Goal: Feedback & Contribution: Contribute content

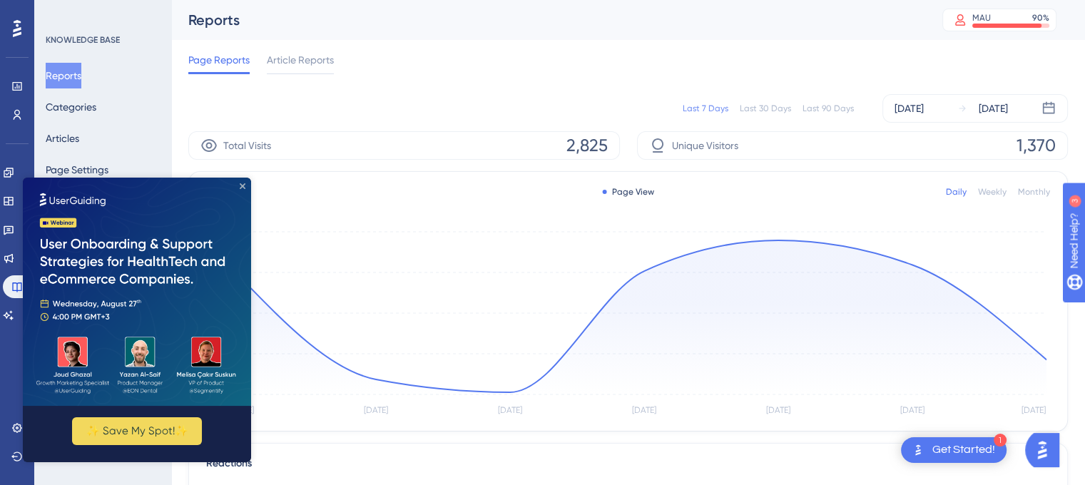
click at [240, 185] on icon "Close Preview" at bounding box center [243, 186] width 6 height 6
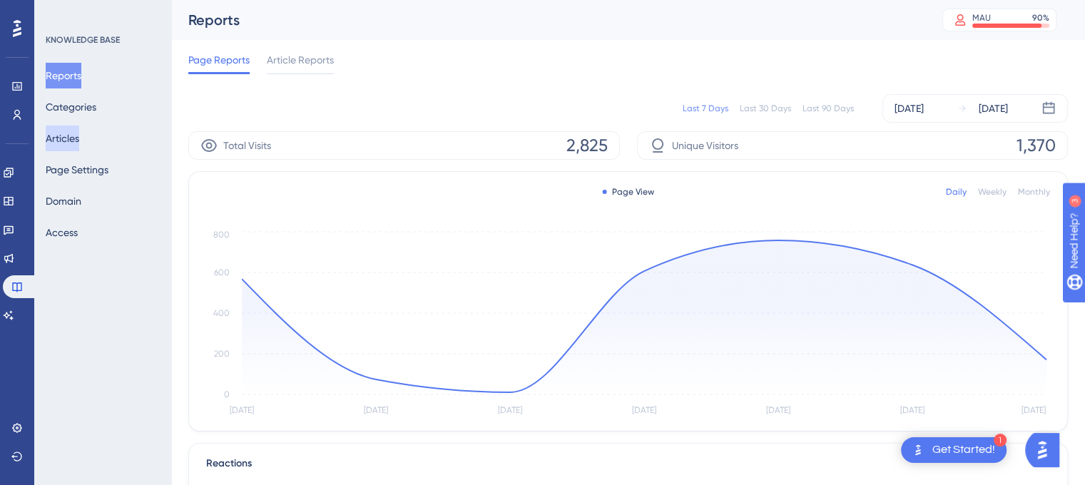
click at [79, 136] on button "Articles" at bounding box center [63, 139] width 34 height 26
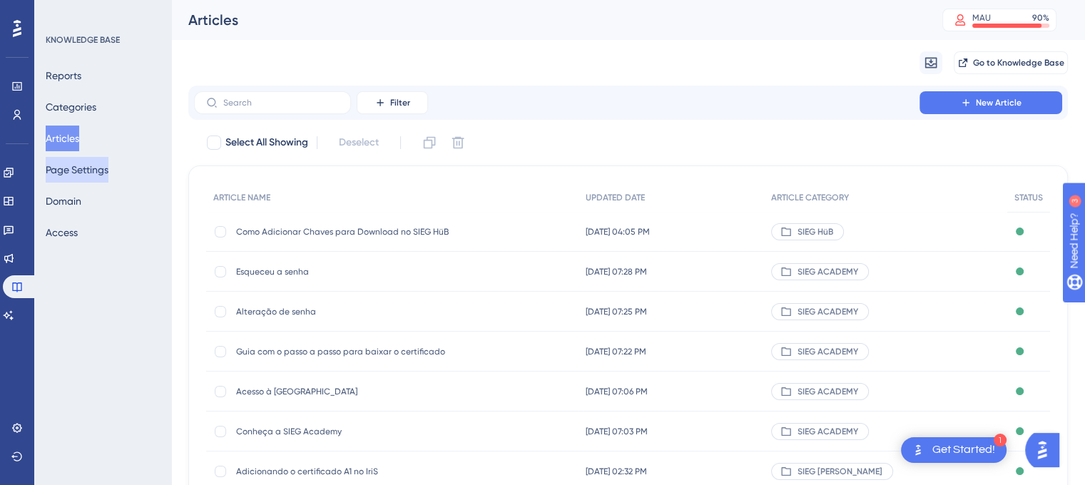
click at [96, 165] on button "Page Settings" at bounding box center [77, 170] width 63 height 26
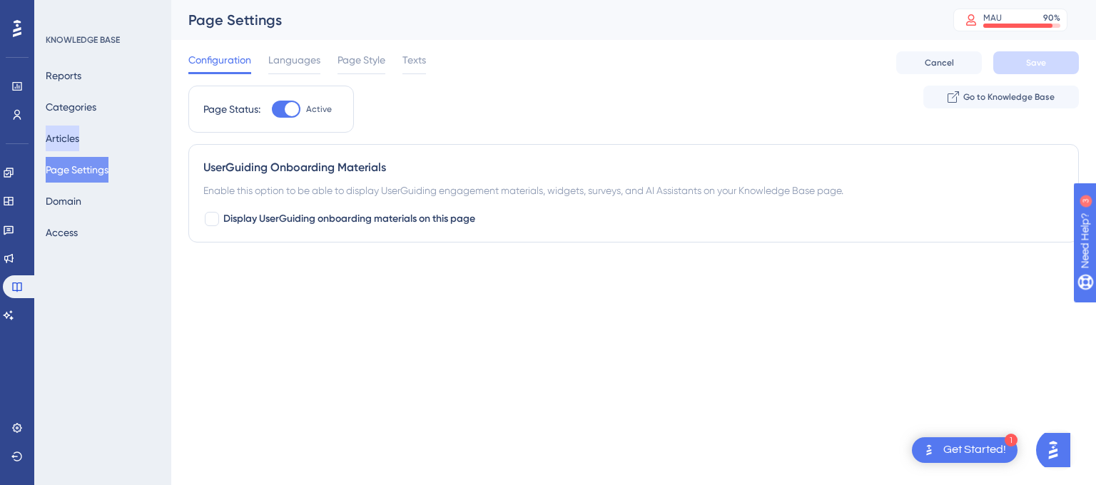
click at [74, 142] on button "Articles" at bounding box center [63, 139] width 34 height 26
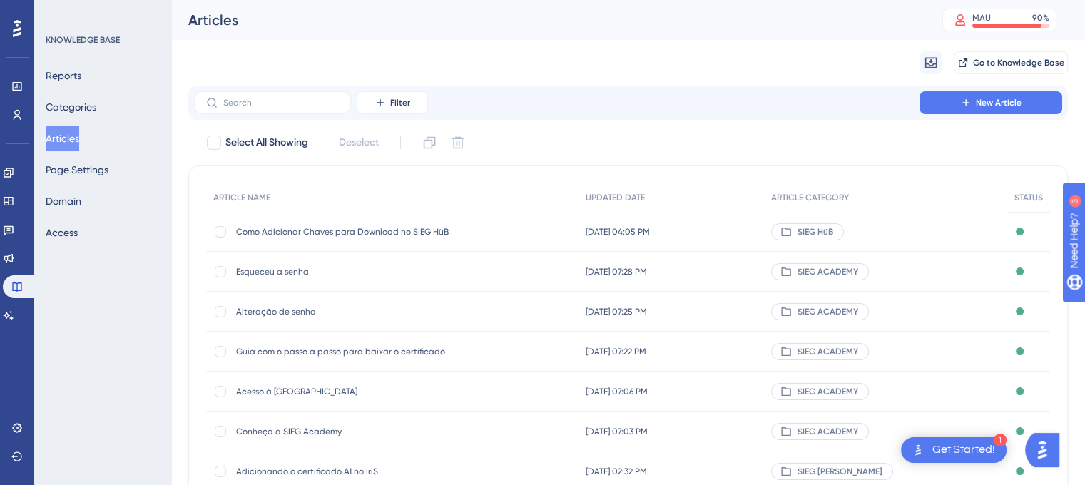
click at [334, 233] on span "Como Adicionar Chaves para Download no SIEG HüB" at bounding box center [350, 231] width 228 height 11
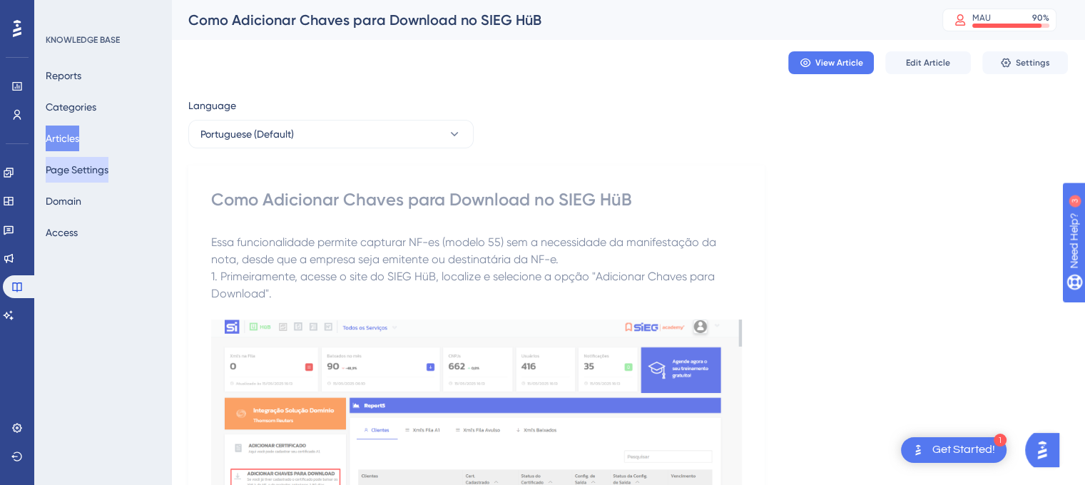
click at [94, 165] on button "Page Settings" at bounding box center [77, 170] width 63 height 26
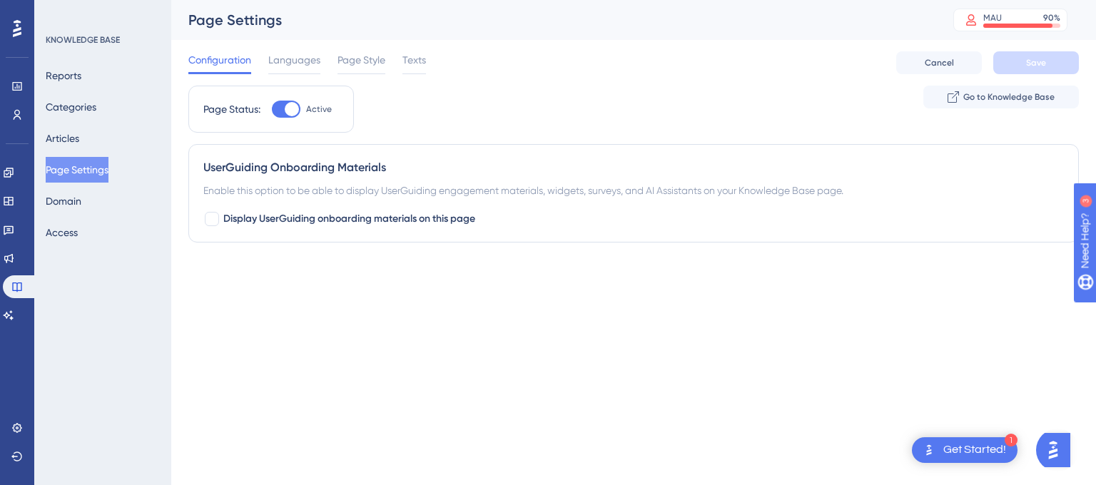
click at [334, 199] on div "UserGuiding Onboarding Materials Enable this option to be able to display UserG…" at bounding box center [633, 193] width 891 height 98
click at [1008, 96] on span "Go to Knowledge Base" at bounding box center [1008, 96] width 91 height 11
click at [361, 74] on div at bounding box center [362, 73] width 48 height 2
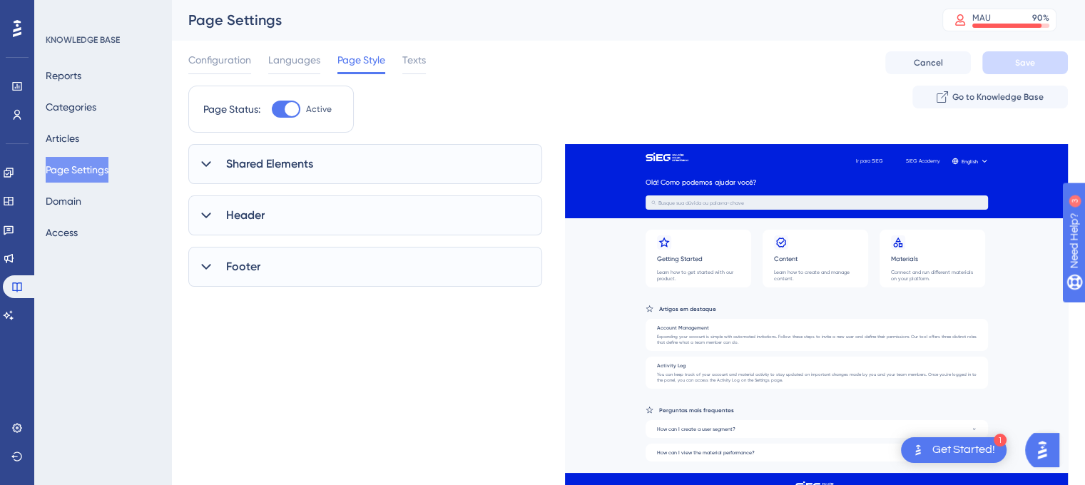
click at [814, 177] on div "Ir para SIEG SIEG Academy English Olá! Como podemos ajudar você? Busque sua dúv…" at bounding box center [816, 286] width 503 height 285
click at [415, 62] on span "Texts" at bounding box center [414, 59] width 24 height 17
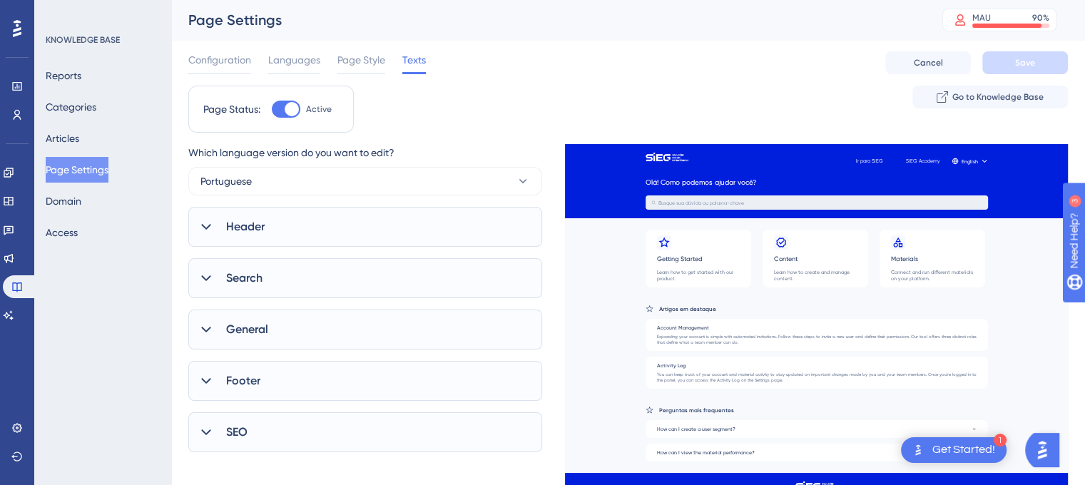
click at [452, 228] on div "Header" at bounding box center [365, 227] width 354 height 40
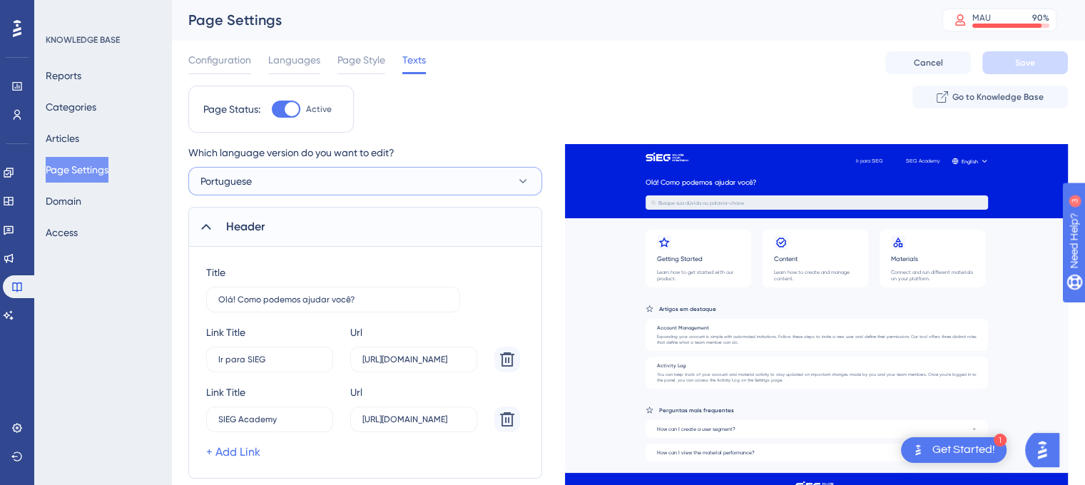
click at [520, 176] on icon at bounding box center [523, 181] width 14 height 14
click at [500, 96] on div "Page Status: Active Go to Knowledge Base" at bounding box center [628, 115] width 880 height 59
click at [79, 139] on button "Articles" at bounding box center [63, 139] width 34 height 26
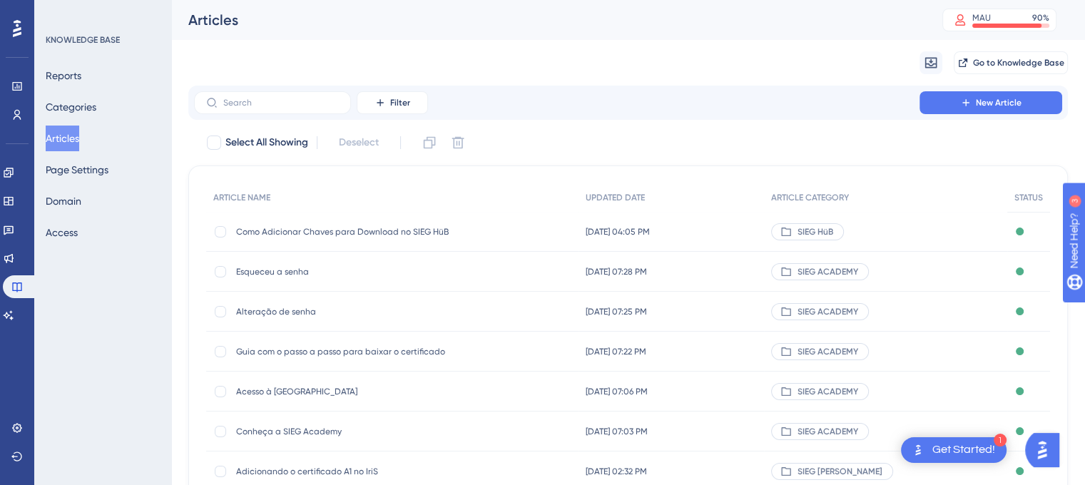
click at [834, 228] on span "SIEG HüB" at bounding box center [816, 231] width 36 height 11
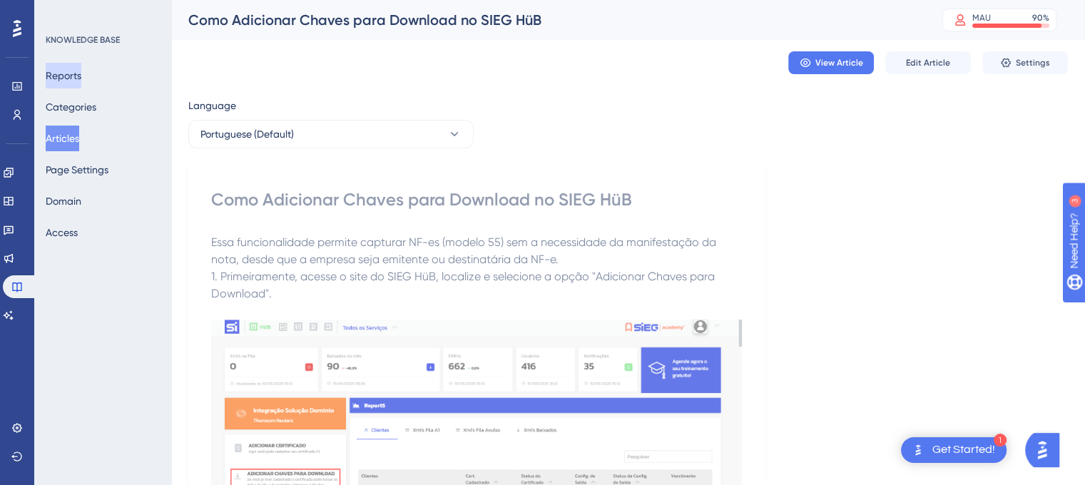
click at [63, 71] on button "Reports" at bounding box center [64, 76] width 36 height 26
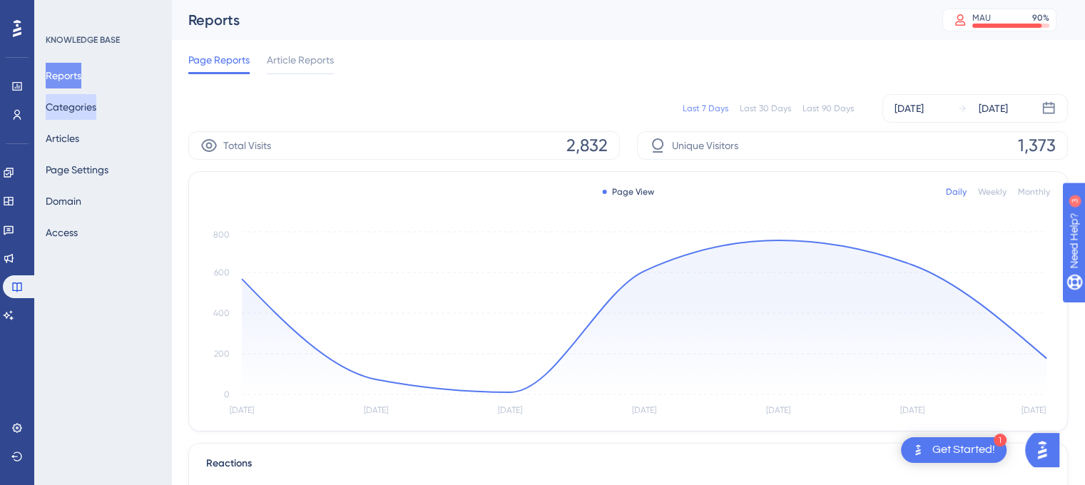
click at [74, 108] on button "Categories" at bounding box center [71, 107] width 51 height 26
click at [79, 142] on button "Articles" at bounding box center [63, 139] width 34 height 26
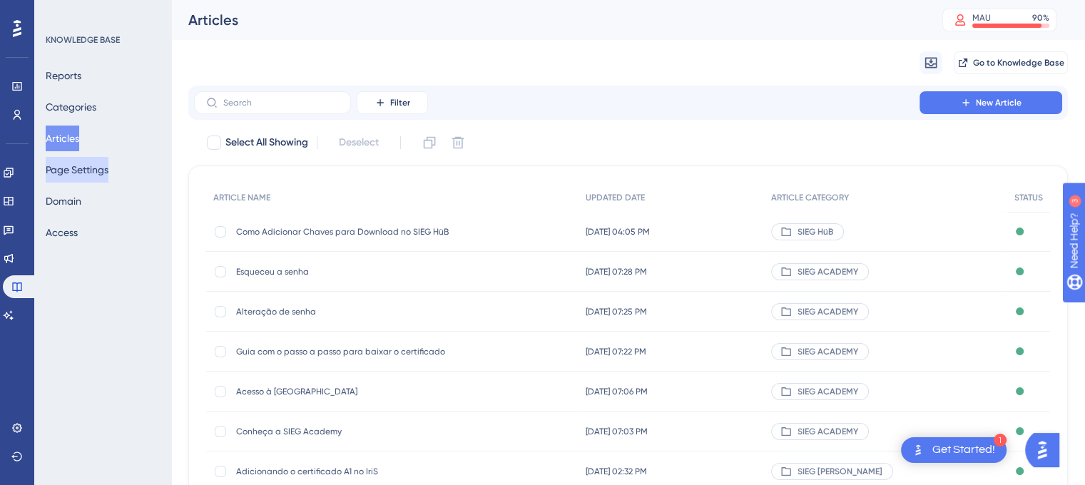
click at [87, 171] on button "Page Settings" at bounding box center [77, 170] width 63 height 26
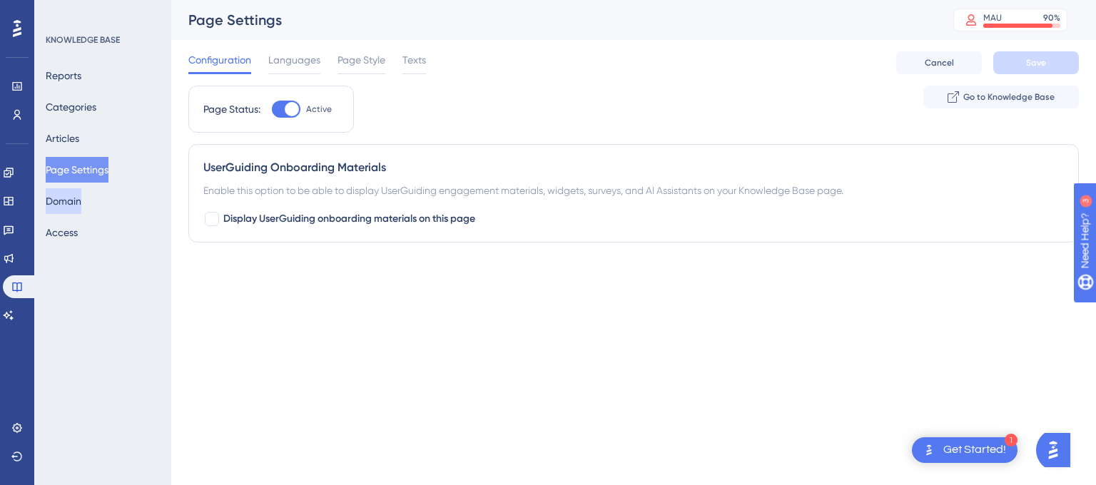
click at [81, 208] on button "Domain" at bounding box center [64, 201] width 36 height 26
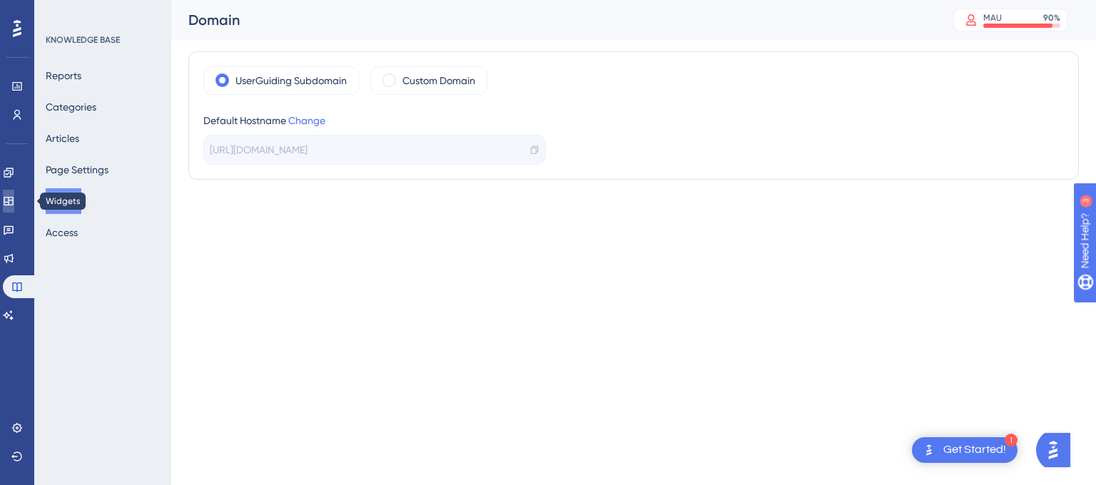
click at [13, 202] on icon at bounding box center [8, 201] width 9 height 9
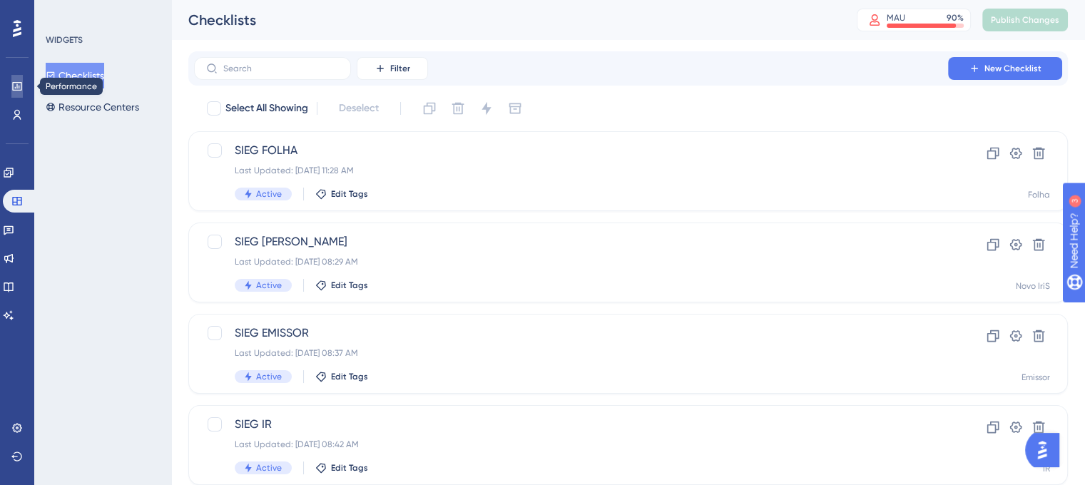
click at [19, 88] on icon at bounding box center [16, 86] width 11 height 11
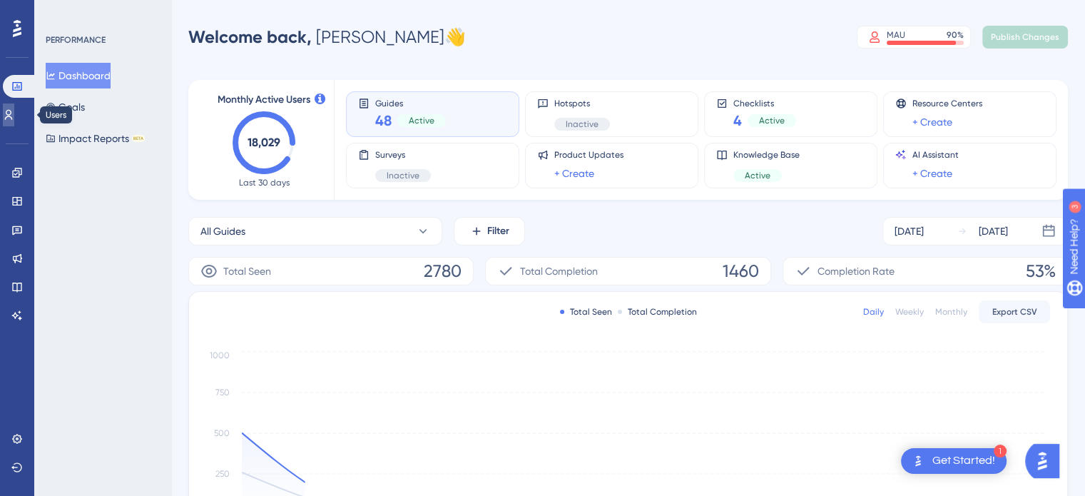
click at [14, 113] on icon at bounding box center [8, 114] width 11 height 11
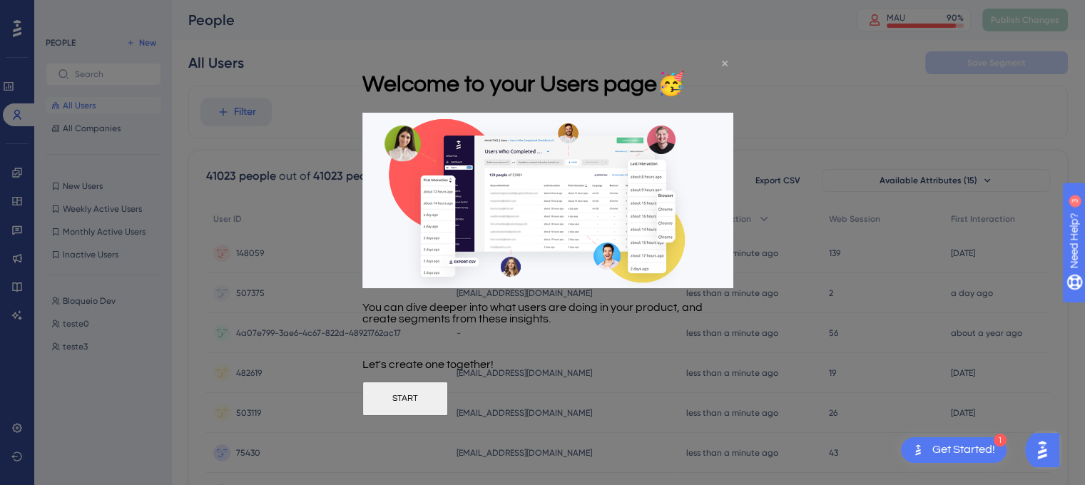
click at [725, 62] on icon "Close Preview" at bounding box center [725, 63] width 6 height 6
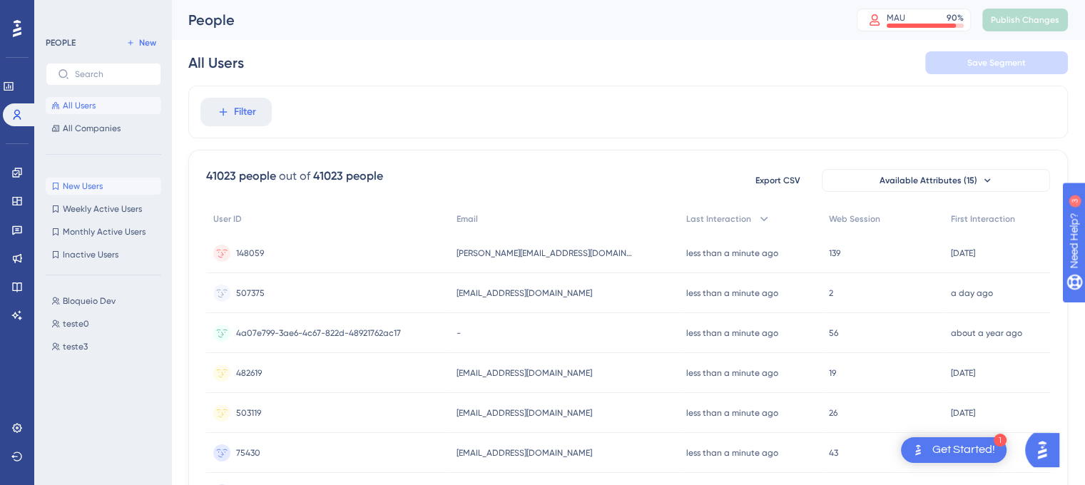
click at [87, 188] on span "New Users" at bounding box center [83, 186] width 40 height 11
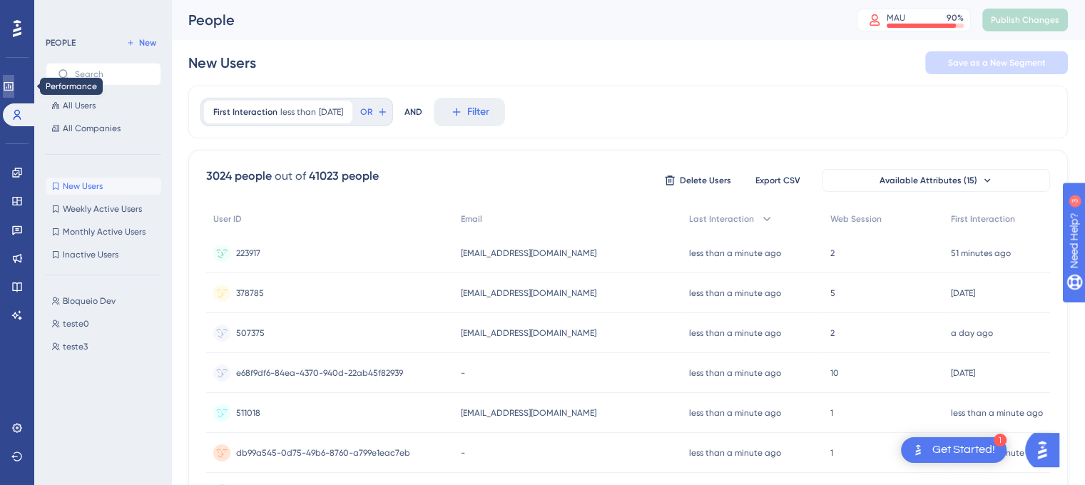
click at [14, 86] on icon at bounding box center [8, 86] width 11 height 11
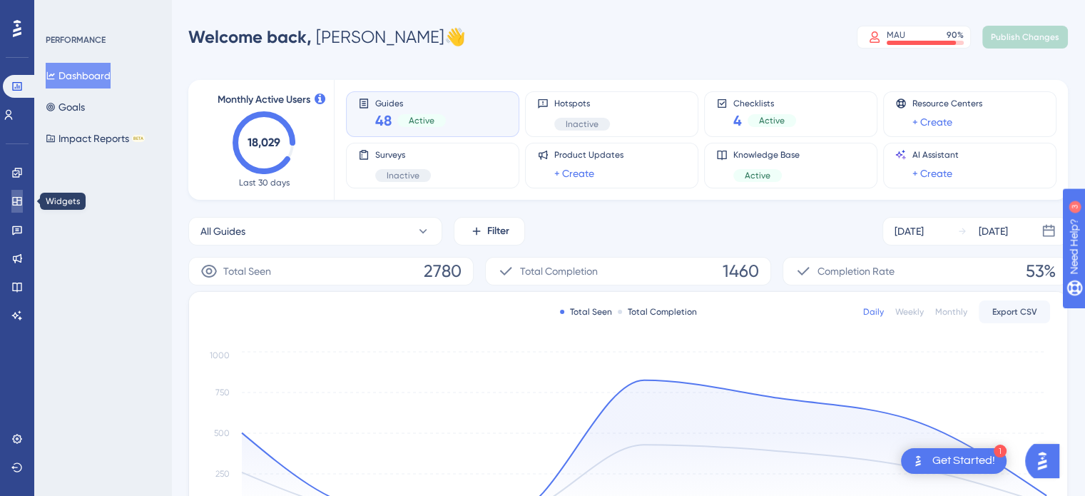
click at [14, 196] on icon at bounding box center [16, 201] width 11 height 11
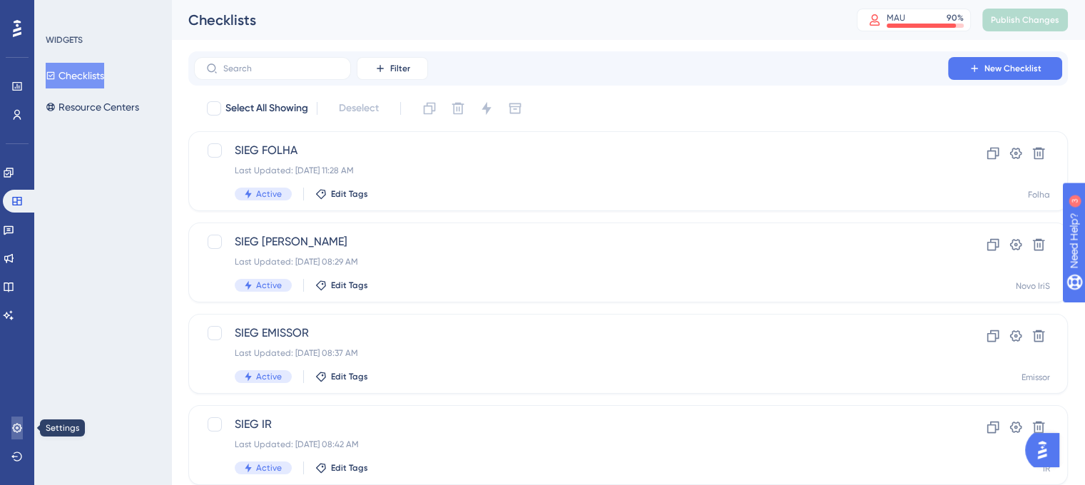
click at [15, 425] on icon at bounding box center [16, 427] width 9 height 9
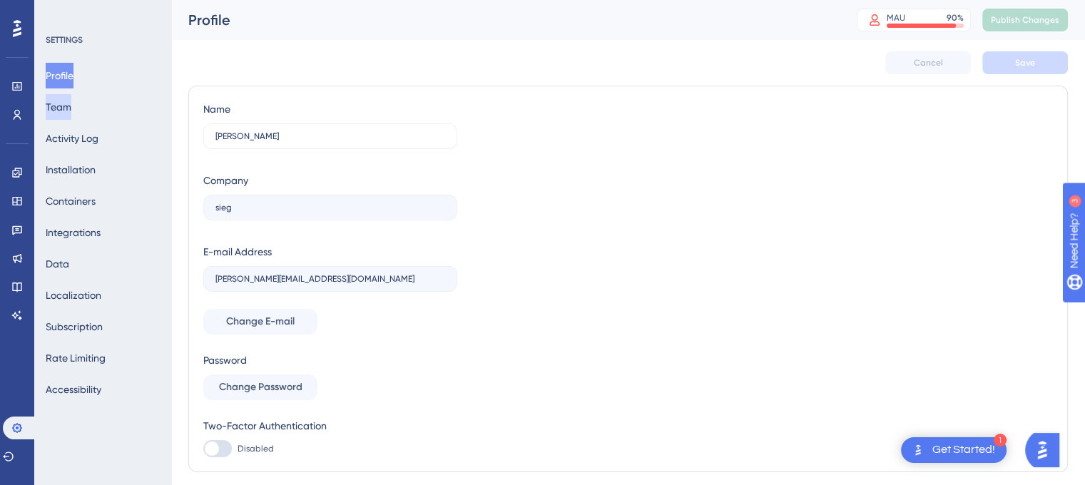
click at [67, 108] on button "Team" at bounding box center [59, 107] width 26 height 26
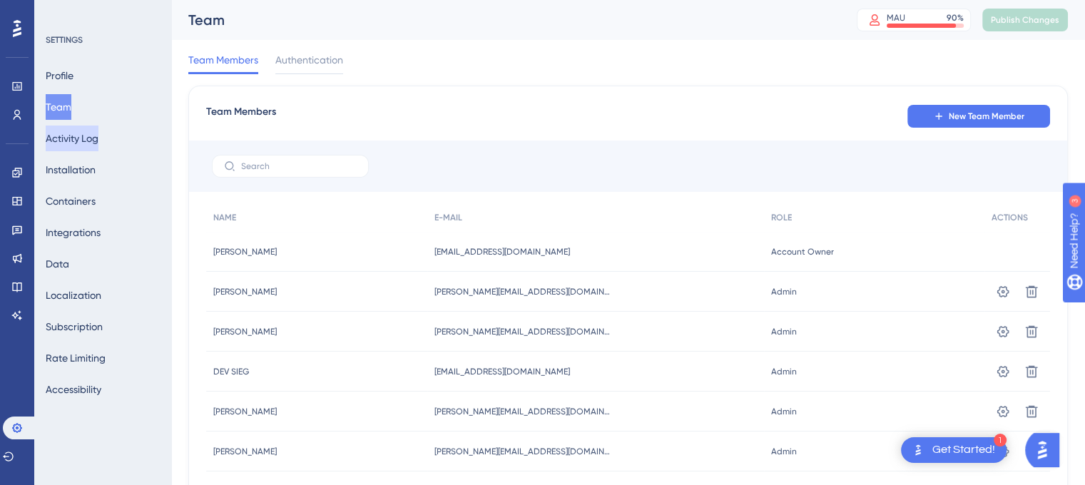
click at [98, 145] on button "Activity Log" at bounding box center [72, 139] width 53 height 26
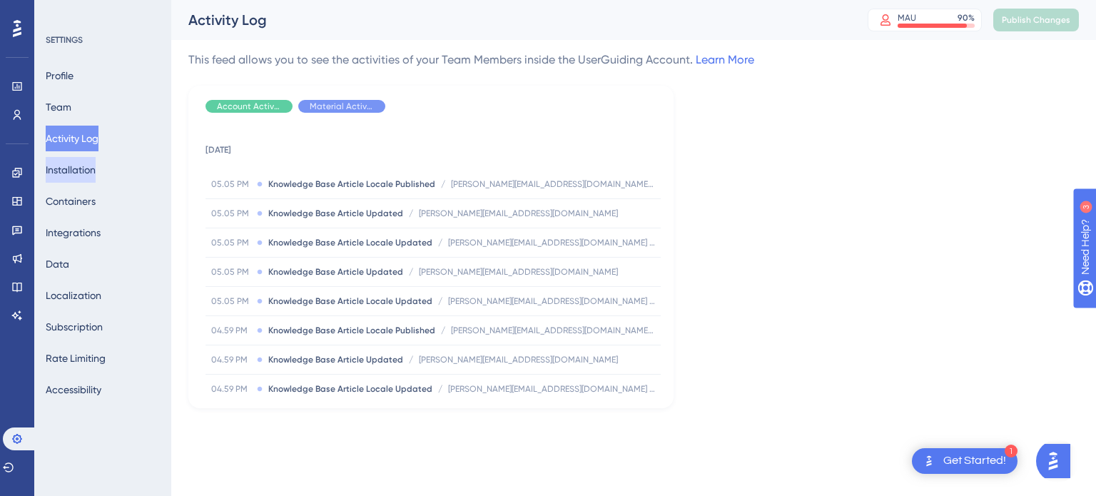
click at [78, 175] on button "Installation" at bounding box center [71, 170] width 50 height 26
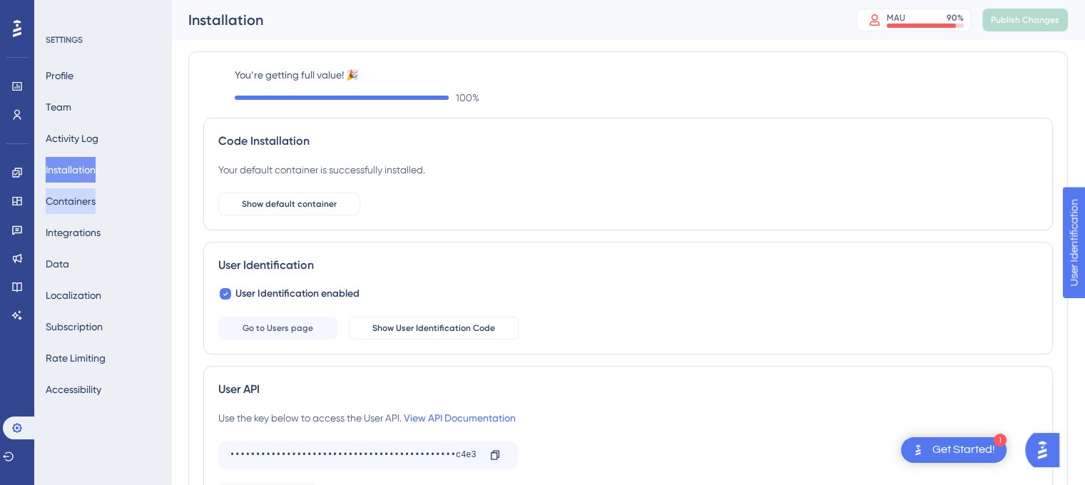
click at [83, 202] on button "Containers" at bounding box center [71, 201] width 50 height 26
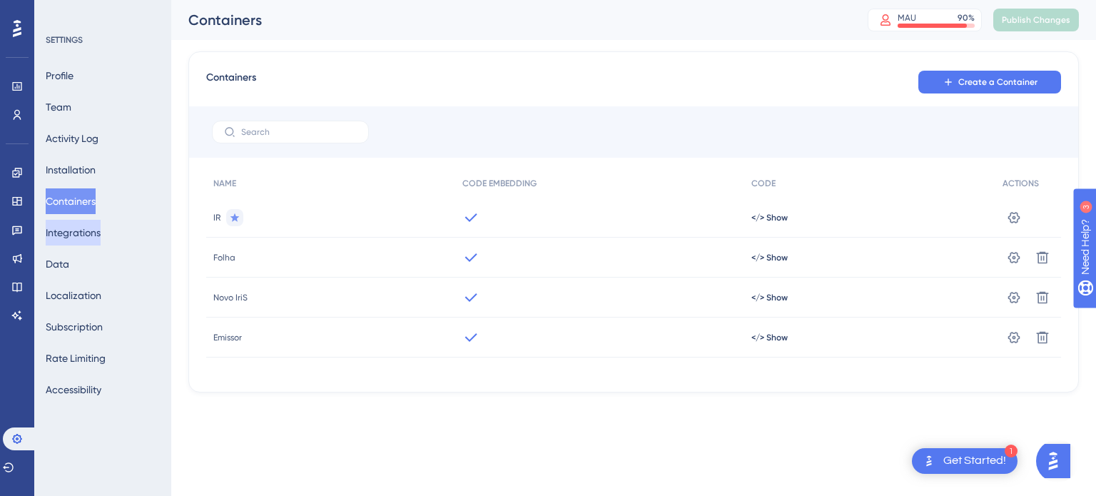
click at [86, 233] on button "Integrations" at bounding box center [73, 233] width 55 height 26
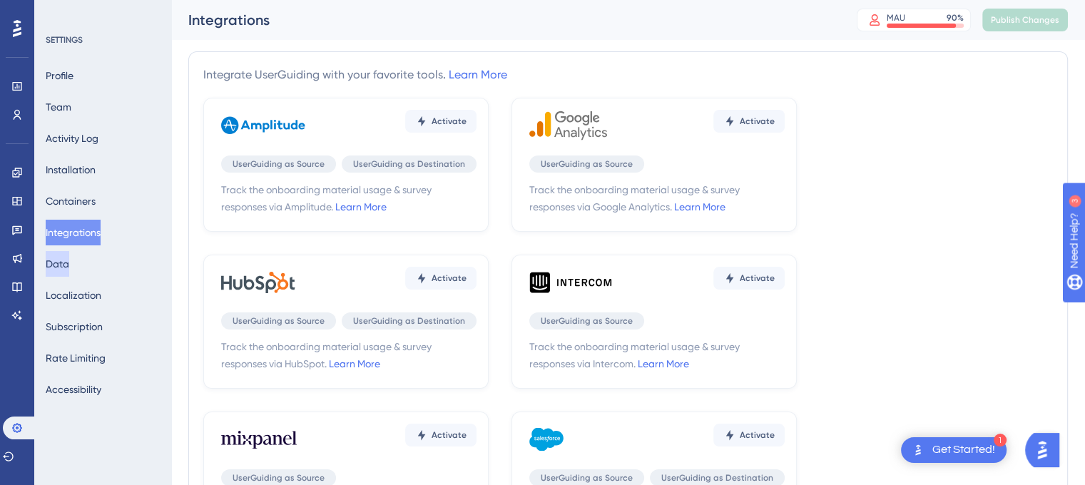
click at [69, 267] on button "Data" at bounding box center [58, 264] width 24 height 26
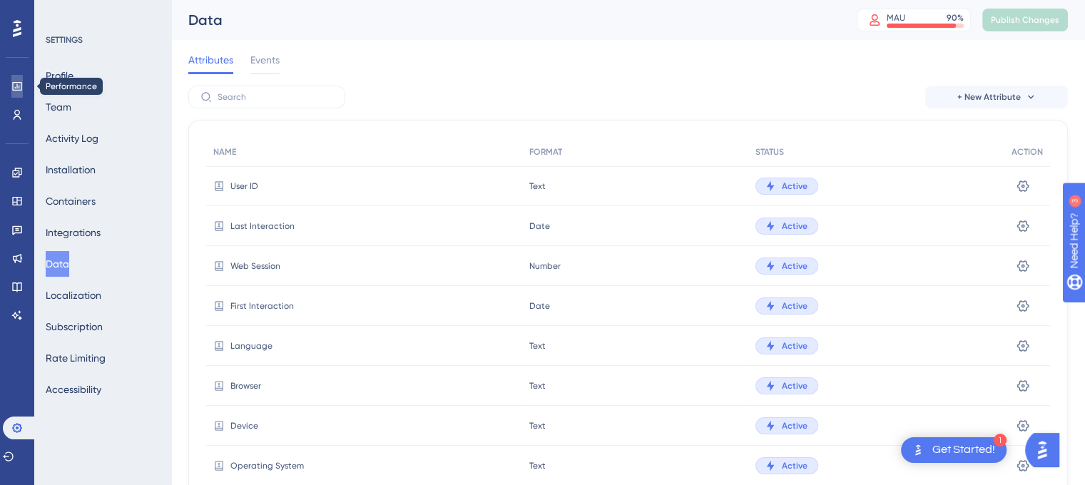
click at [17, 83] on icon at bounding box center [16, 86] width 11 height 11
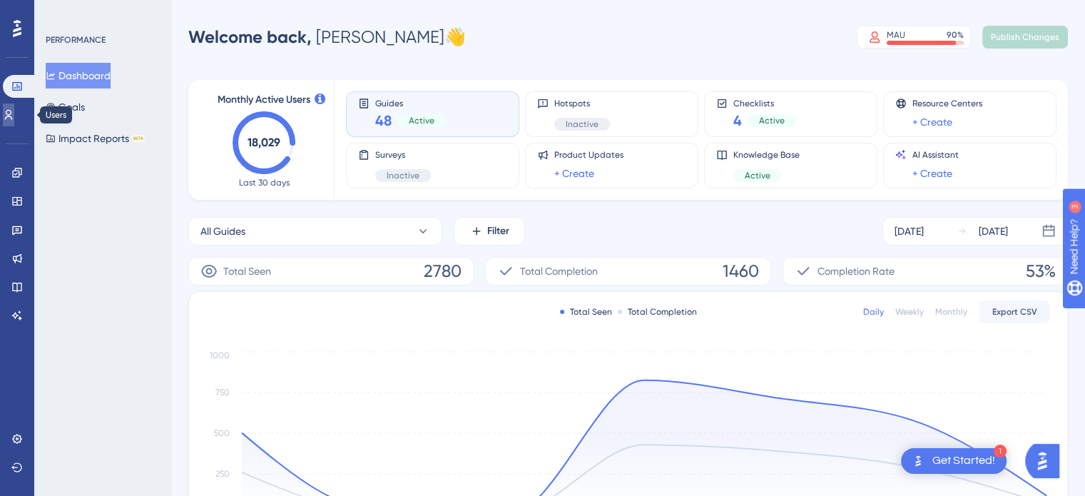
click at [9, 116] on link at bounding box center [8, 114] width 11 height 23
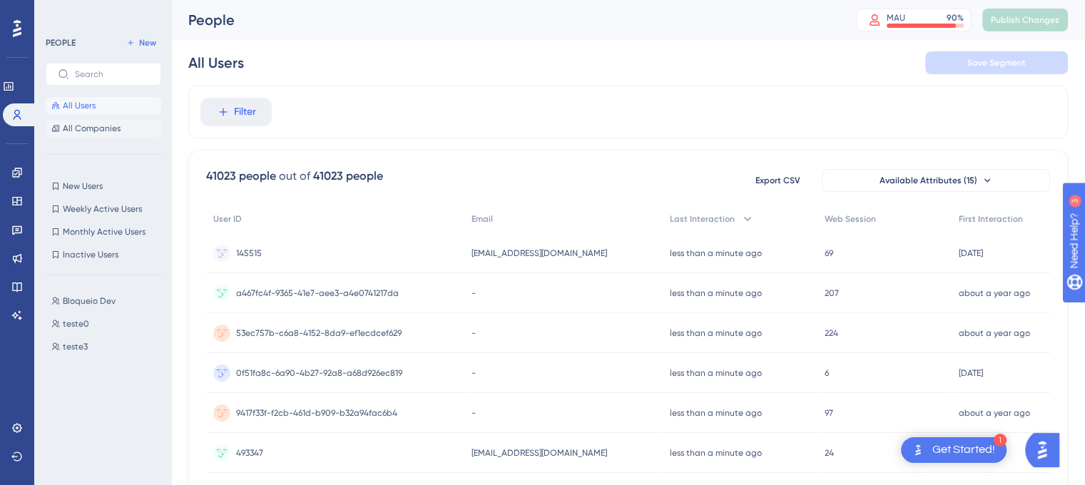
click at [91, 125] on span "All Companies" at bounding box center [92, 128] width 58 height 11
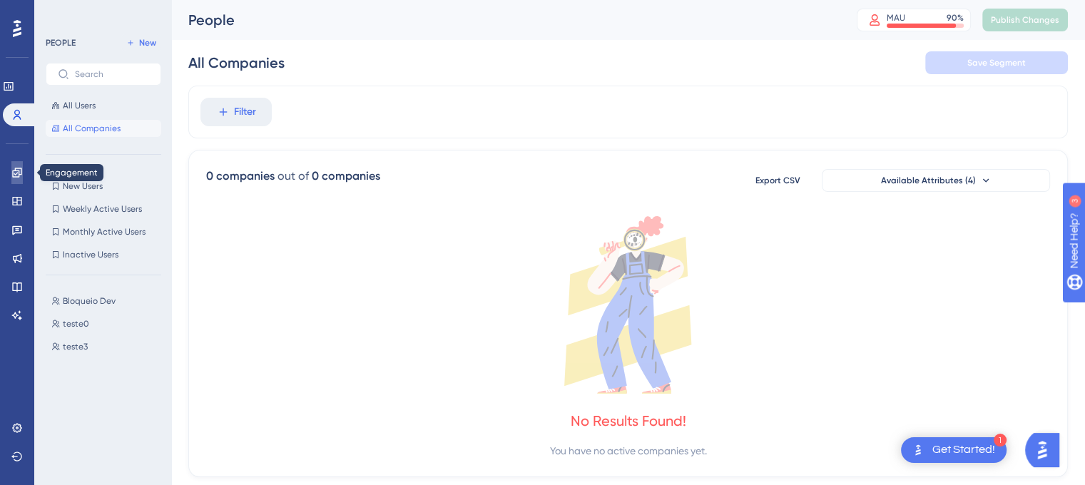
click at [14, 173] on icon at bounding box center [16, 172] width 11 height 11
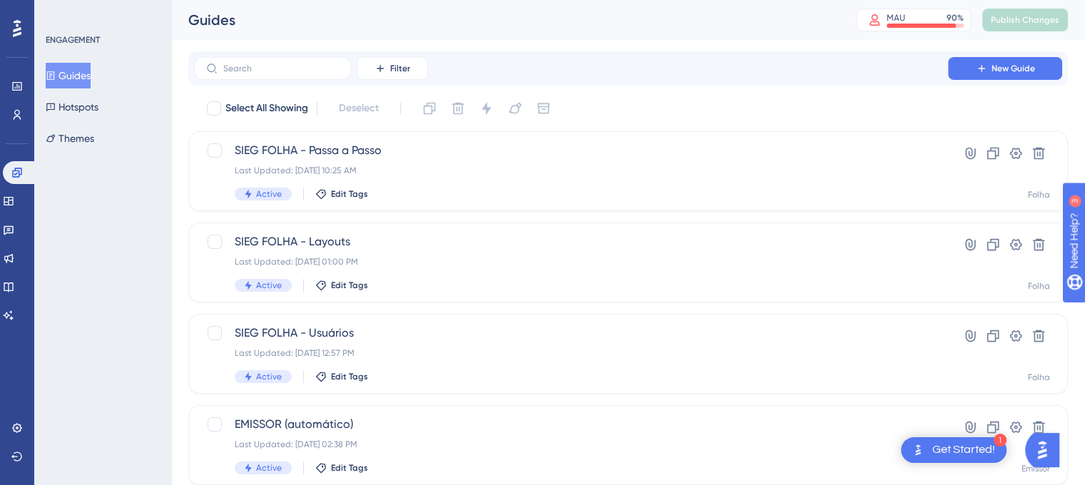
click at [14, 31] on icon at bounding box center [17, 28] width 9 height 17
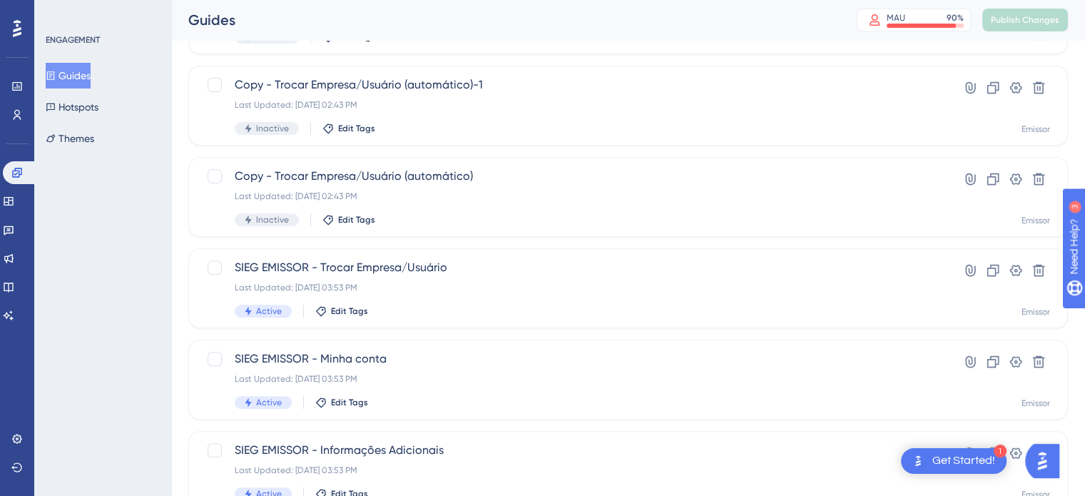
scroll to position [611, 0]
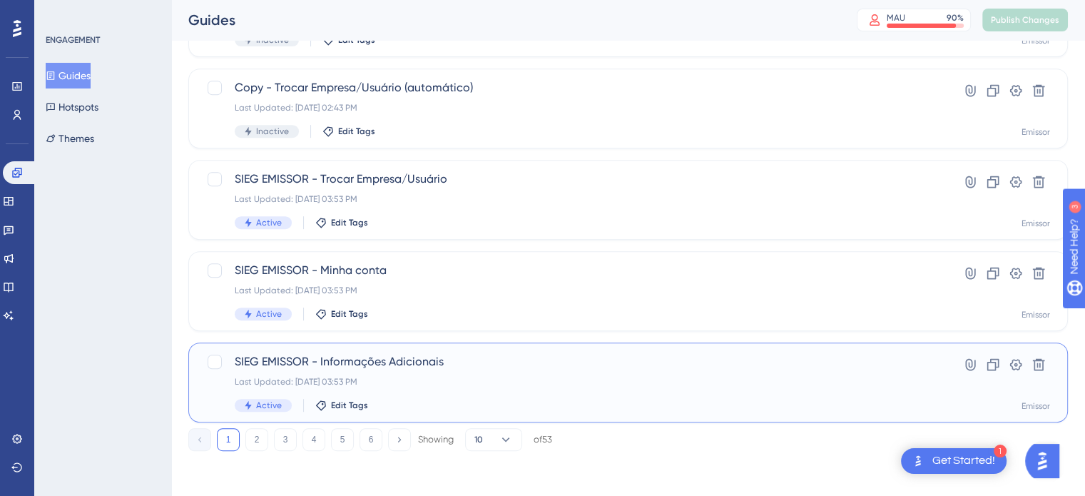
click at [273, 358] on span "SIEG EMISSOR - Informações Adicionais" at bounding box center [571, 361] width 673 height 17
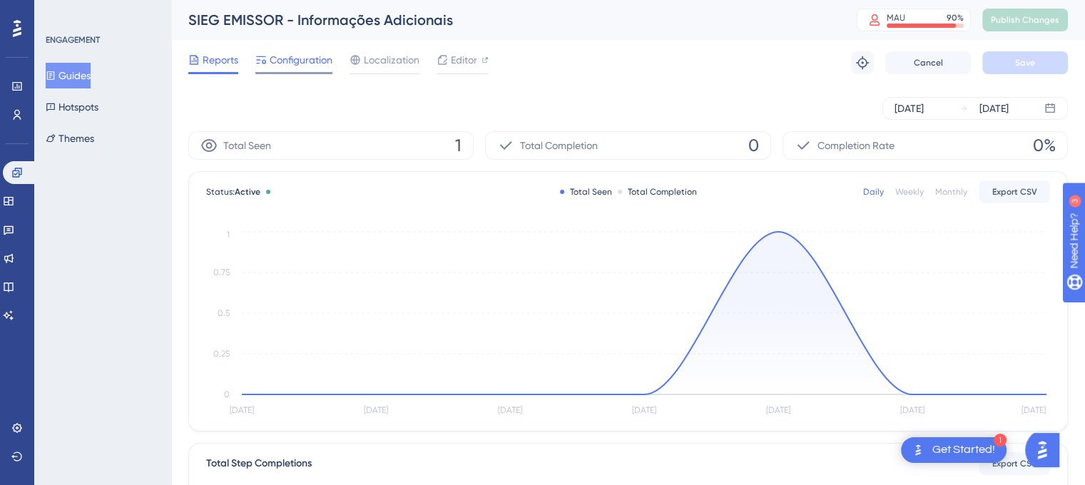
click at [291, 66] on span "Configuration" at bounding box center [301, 59] width 63 height 17
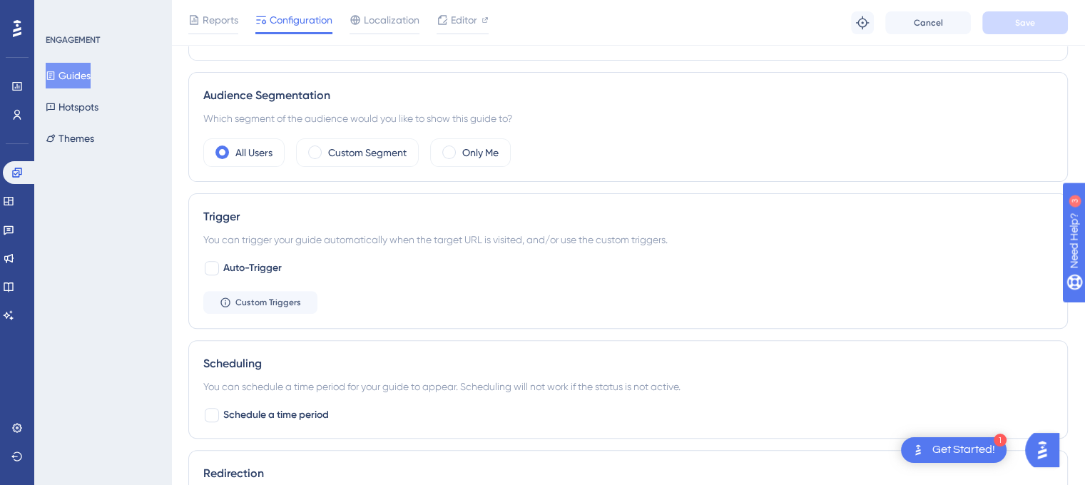
scroll to position [115, 0]
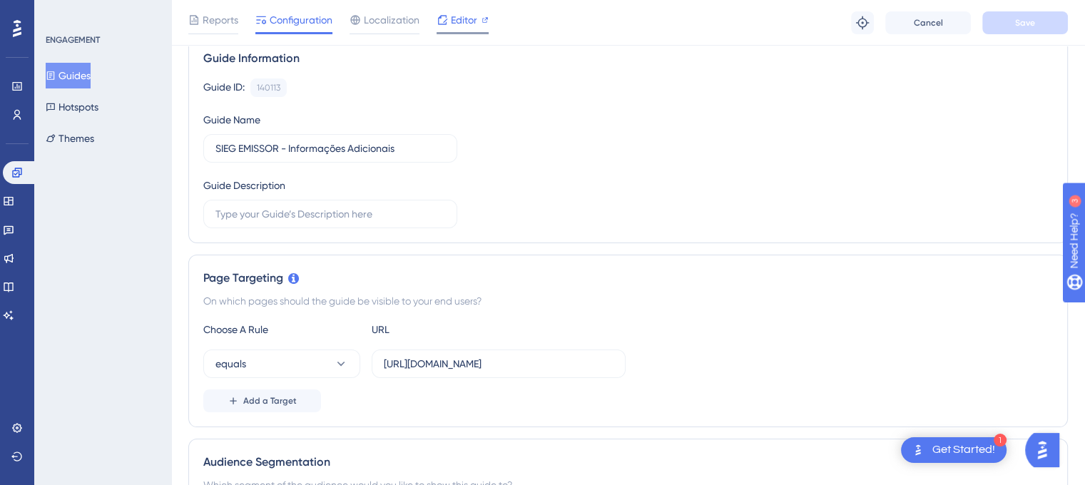
click at [454, 26] on span "Editor" at bounding box center [464, 19] width 26 height 17
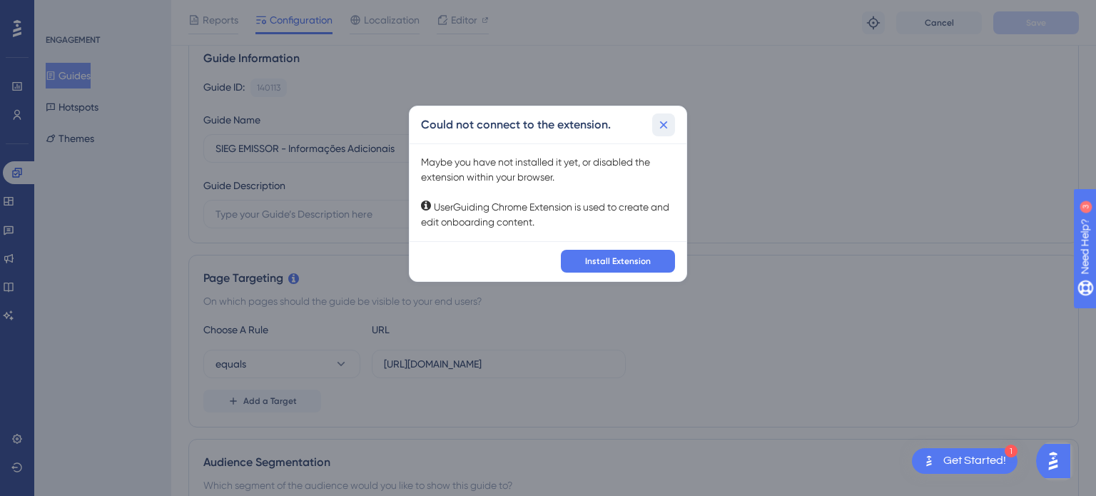
click at [655, 128] on button at bounding box center [663, 124] width 23 height 23
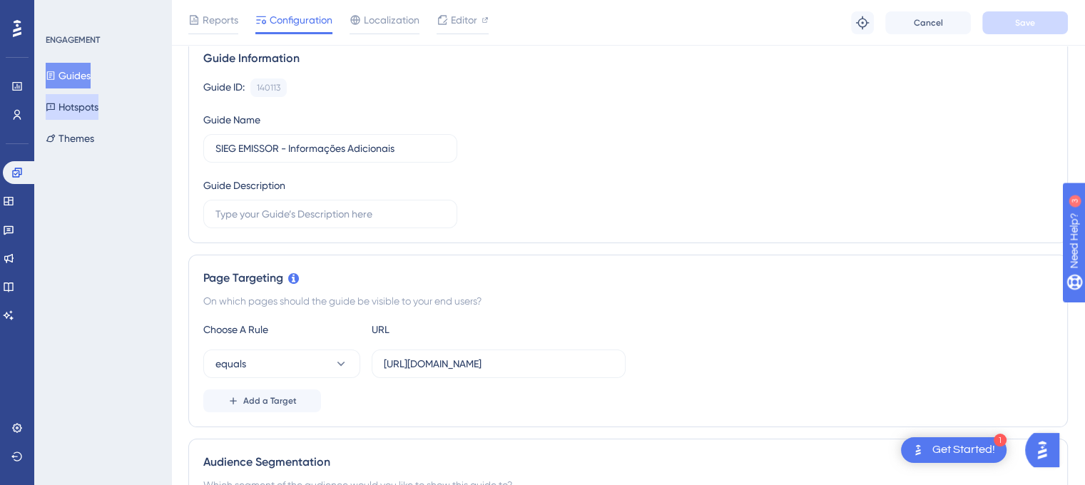
click at [85, 111] on button "Hotspots" at bounding box center [72, 107] width 53 height 26
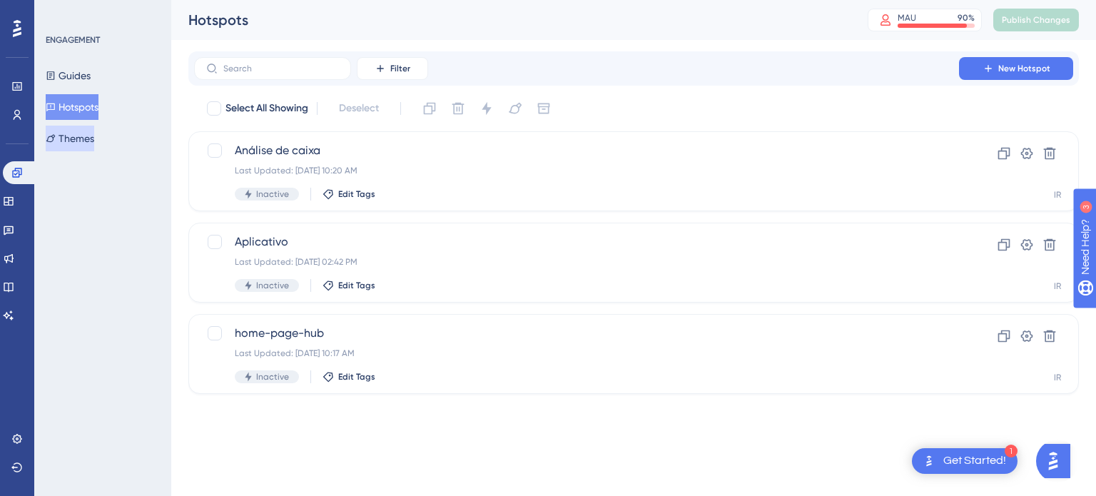
click at [76, 138] on button "Themes" at bounding box center [70, 139] width 49 height 26
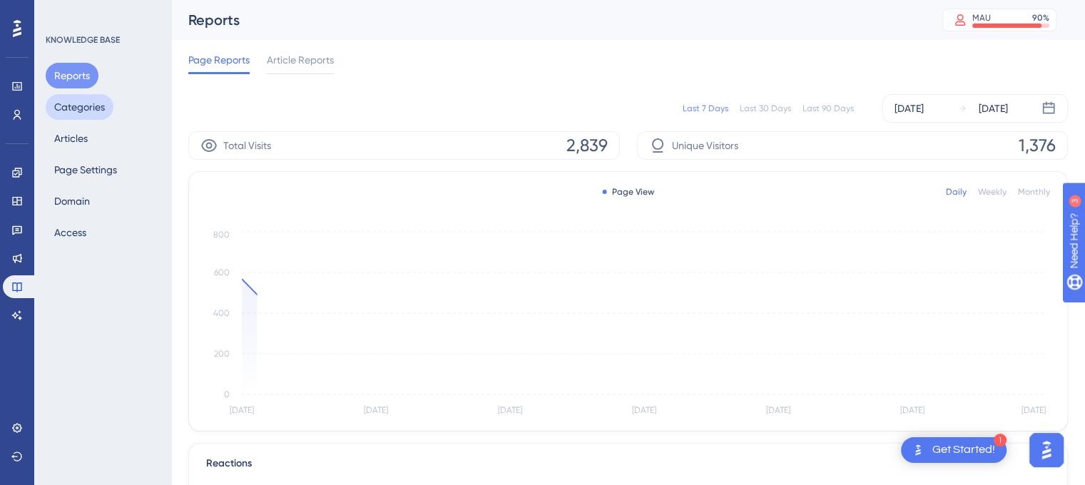
click at [78, 108] on button "Categories" at bounding box center [80, 107] width 68 height 26
click at [83, 107] on button "Categories" at bounding box center [80, 107] width 68 height 26
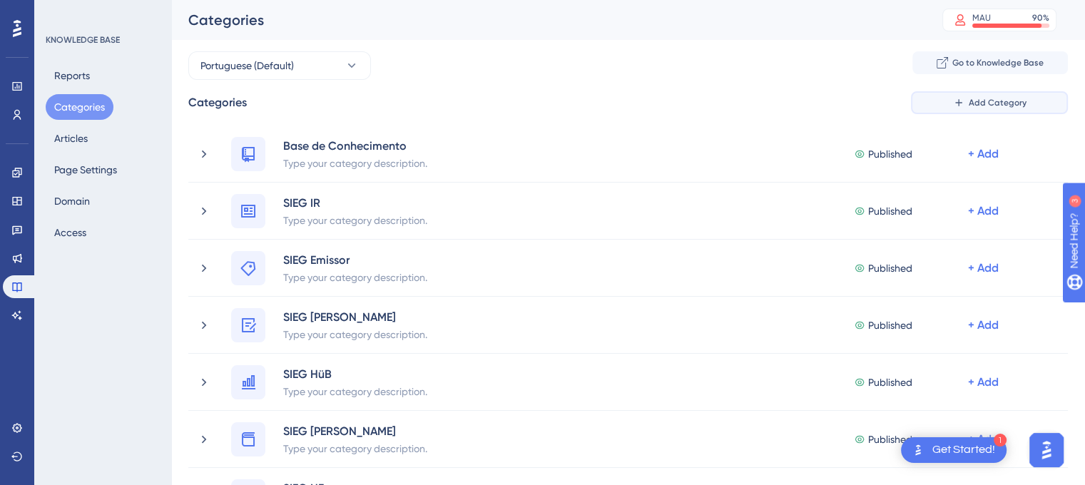
click at [1005, 101] on span "Add Category" at bounding box center [998, 102] width 58 height 11
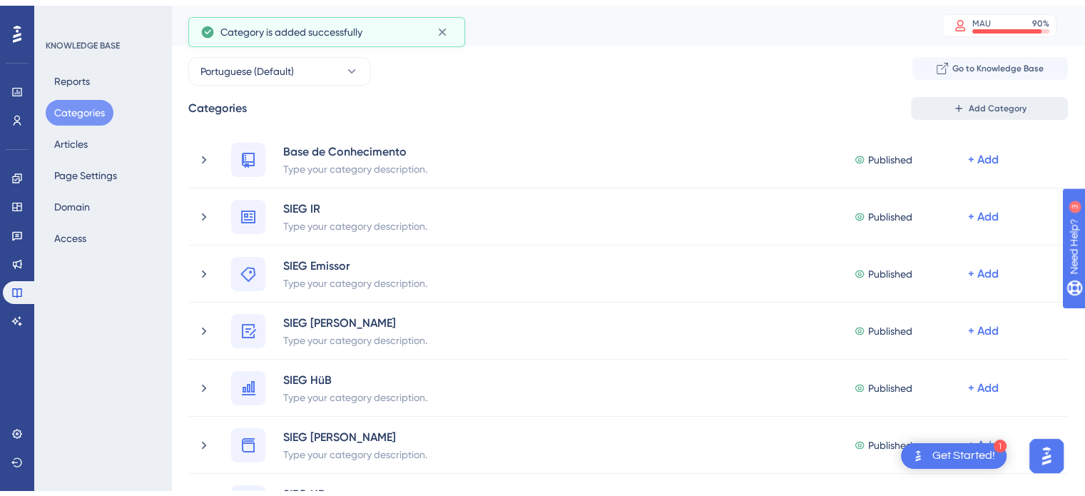
scroll to position [482, 0]
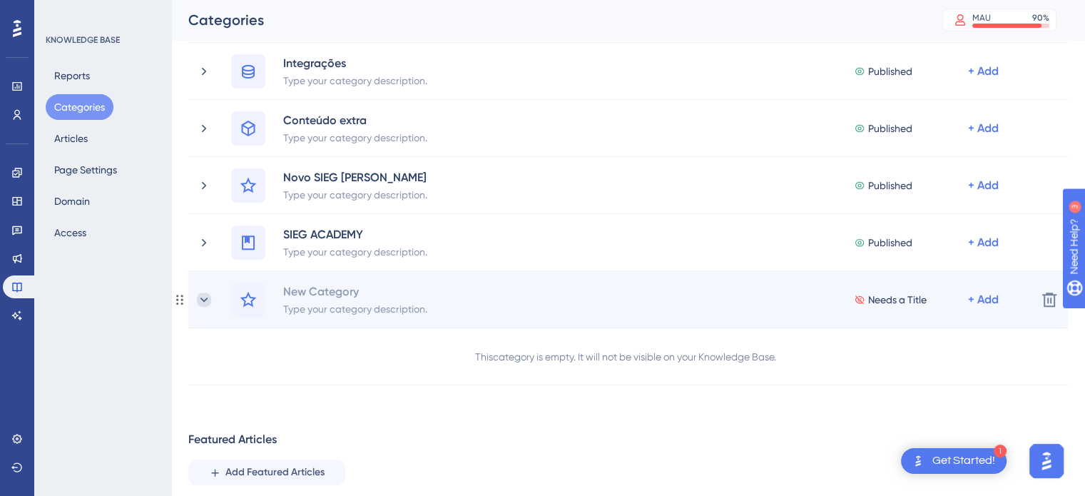
click at [198, 298] on icon at bounding box center [204, 300] width 14 height 14
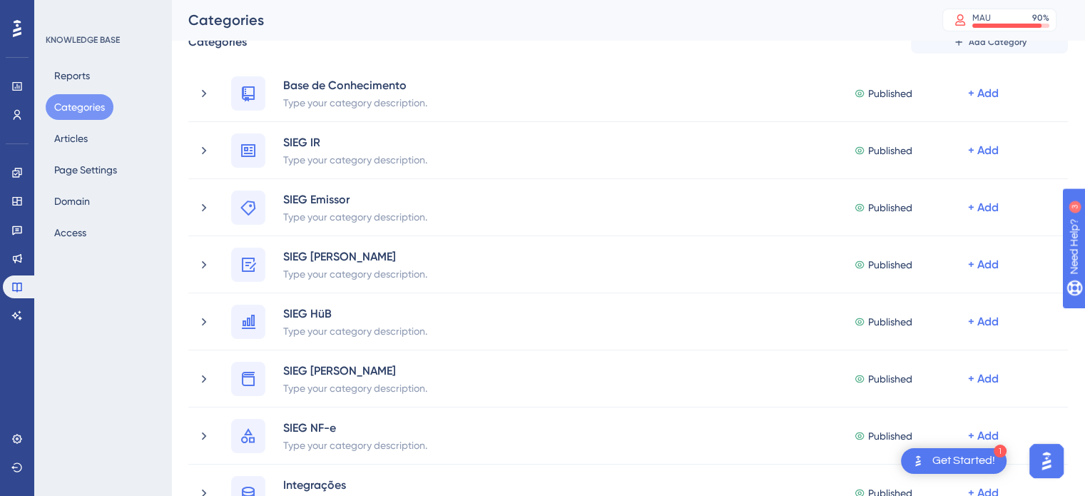
scroll to position [488, 0]
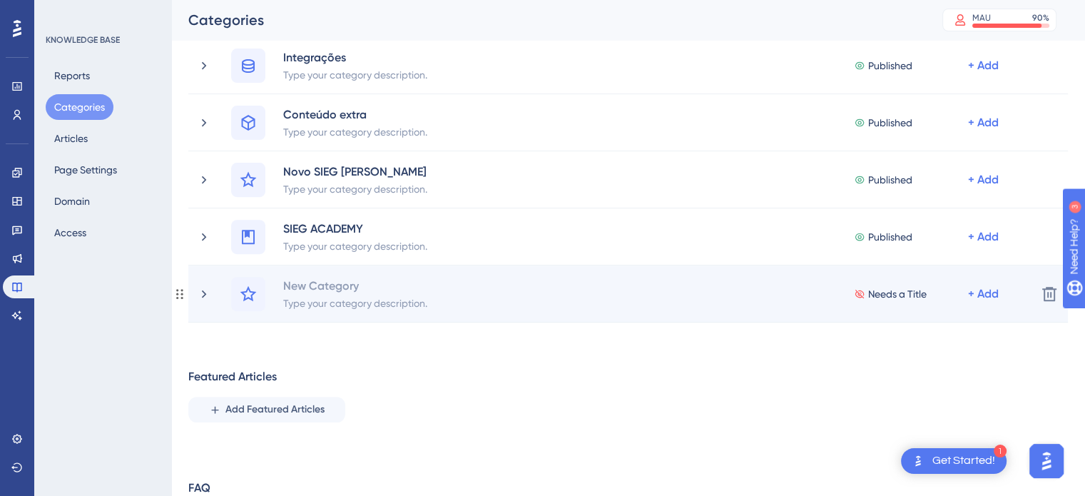
click at [177, 293] on circle at bounding box center [177, 294] width 2 height 2
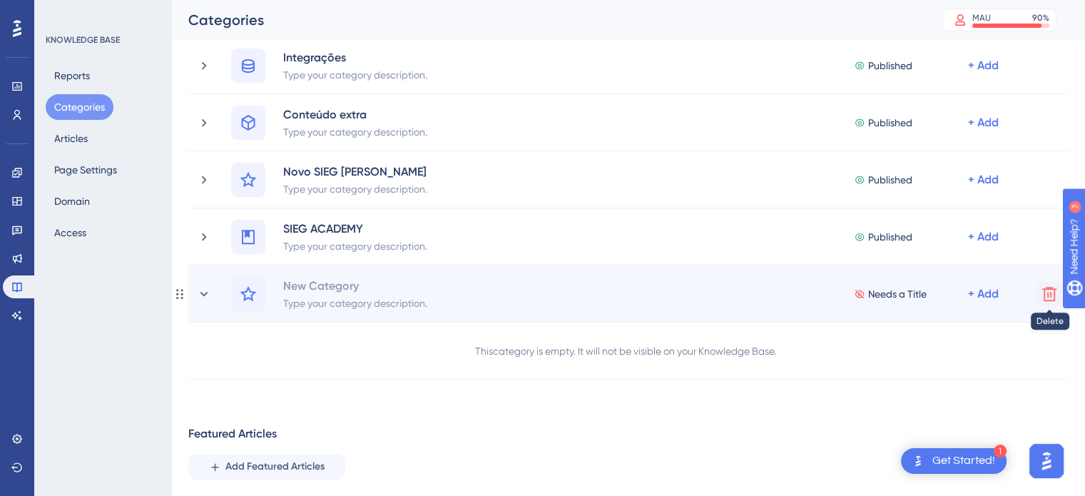
click at [1048, 296] on icon at bounding box center [1050, 294] width 14 height 14
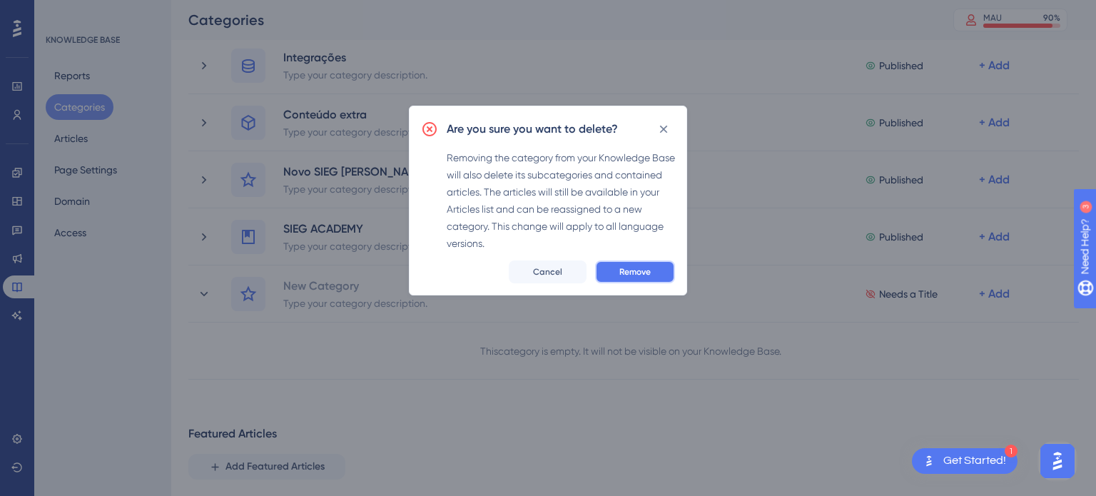
click at [636, 272] on span "Remove" at bounding box center [634, 271] width 31 height 11
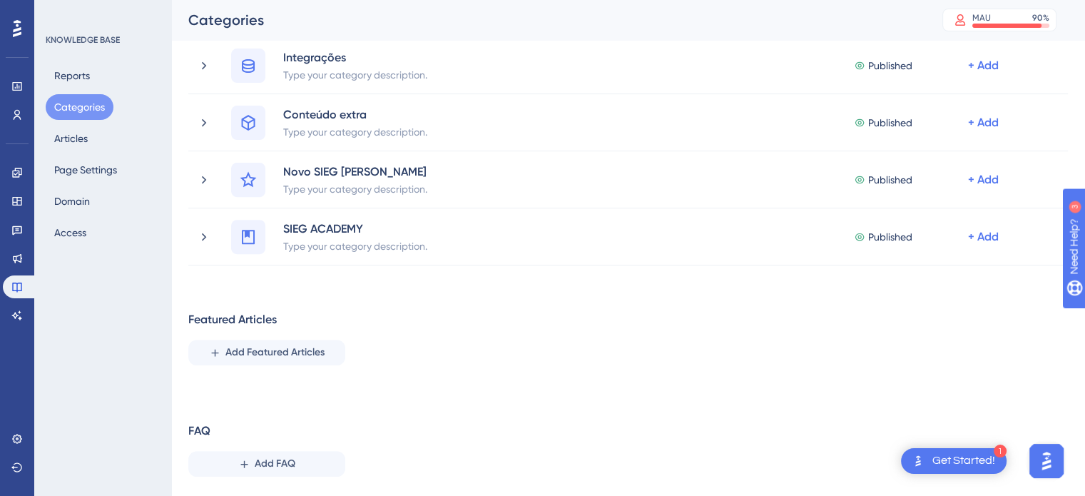
scroll to position [49, 0]
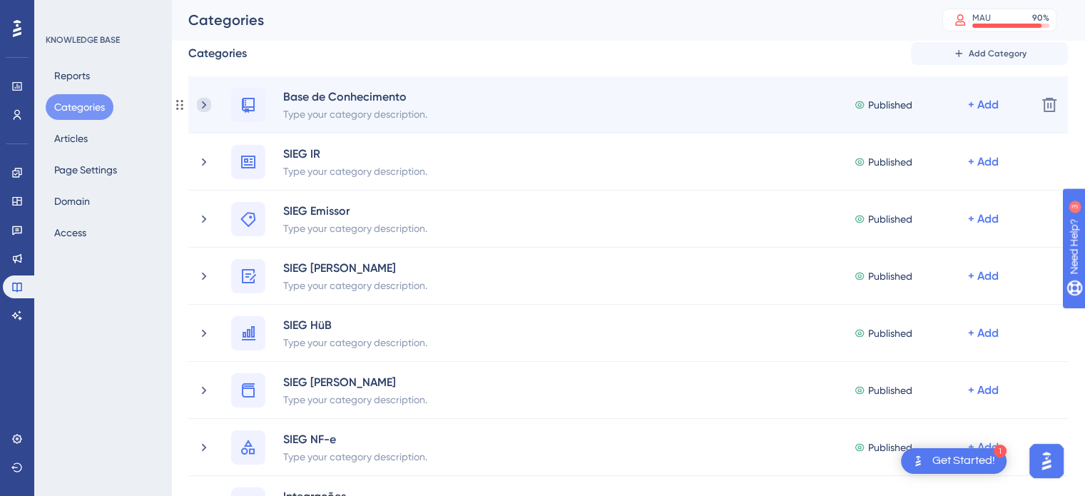
click at [202, 105] on icon at bounding box center [204, 105] width 14 height 14
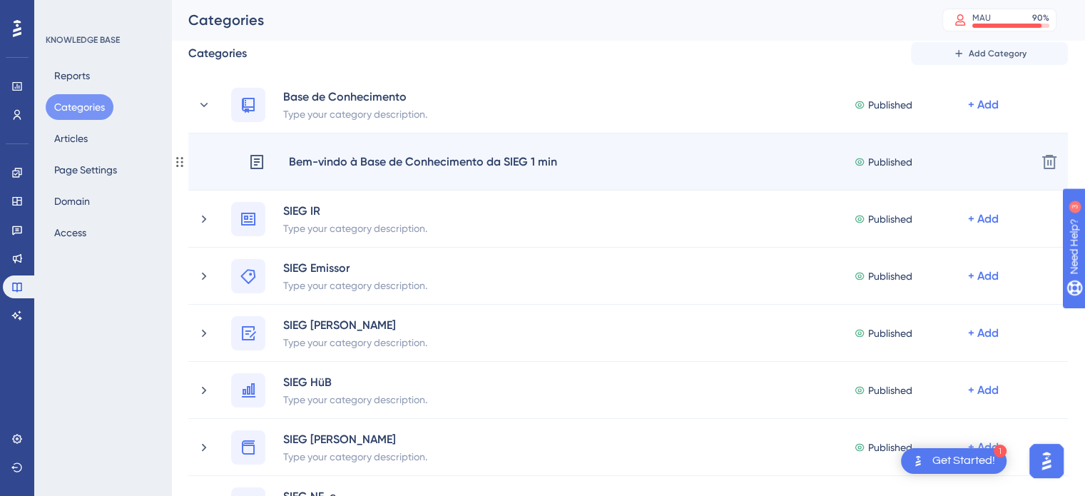
click at [425, 160] on div "Bem-vindo à Base de Conhecimento da SIEG 1 min" at bounding box center [423, 162] width 270 height 19
click at [430, 162] on div "Bem-vindo à Base de Conhecimento da SIEG 1 min" at bounding box center [423, 162] width 270 height 19
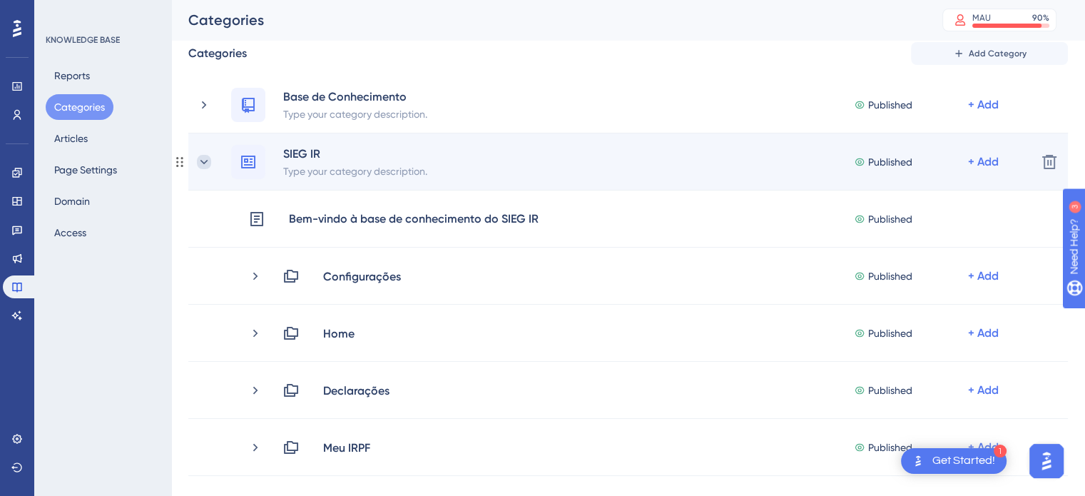
click at [203, 159] on icon at bounding box center [204, 162] width 14 height 14
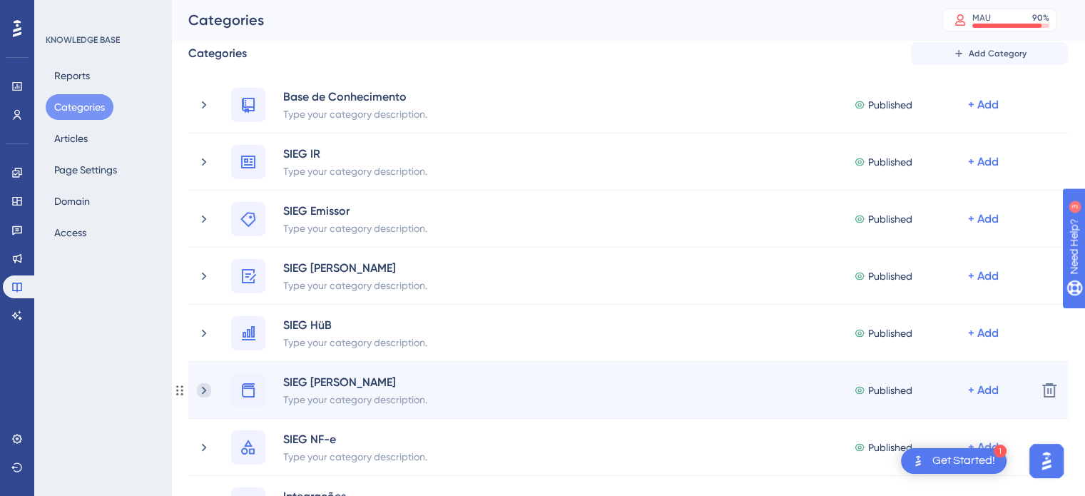
click at [198, 387] on icon at bounding box center [204, 390] width 14 height 14
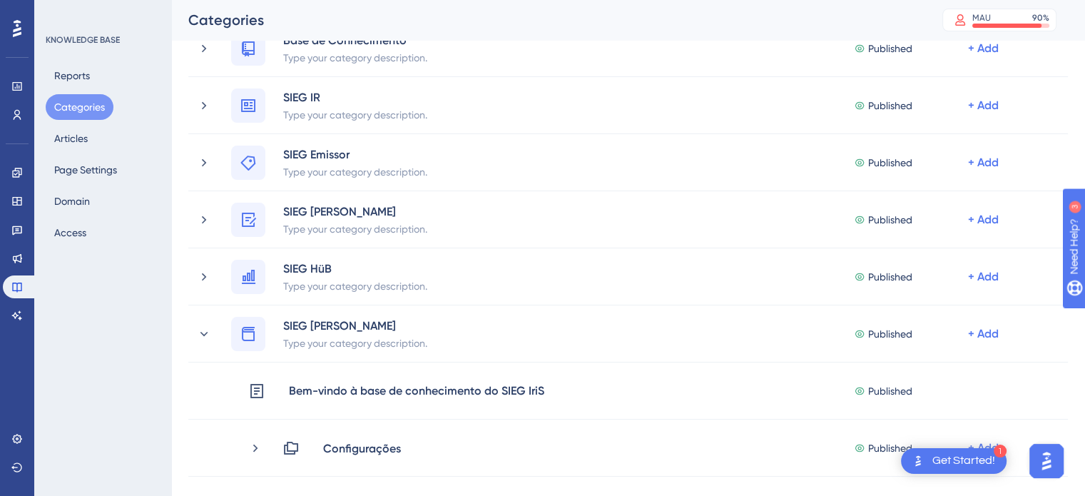
scroll to position [374, 0]
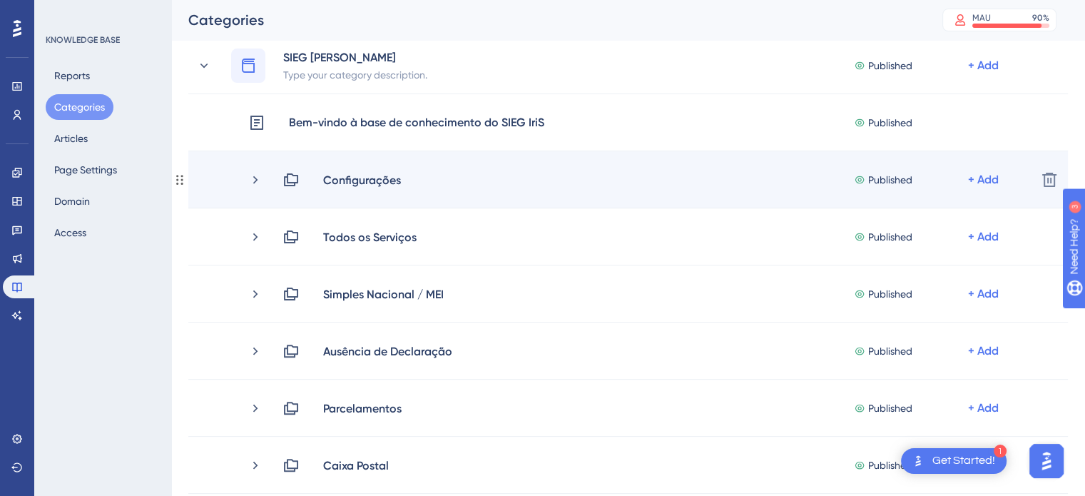
click at [368, 188] on div "Configurações Published + Add Delete" at bounding box center [628, 179] width 880 height 57
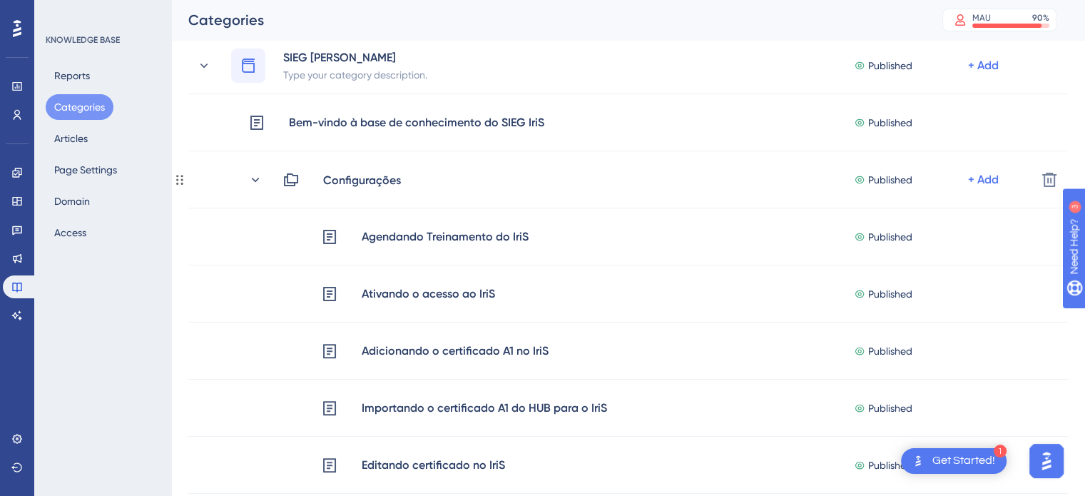
click at [254, 179] on icon at bounding box center [256, 179] width 8 height 4
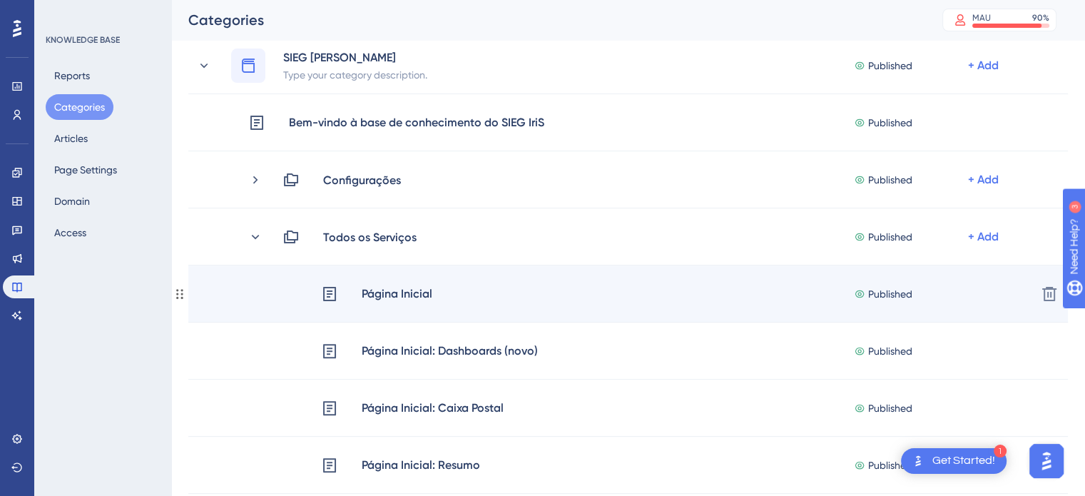
click at [406, 293] on div "Página Inicial" at bounding box center [397, 294] width 72 height 19
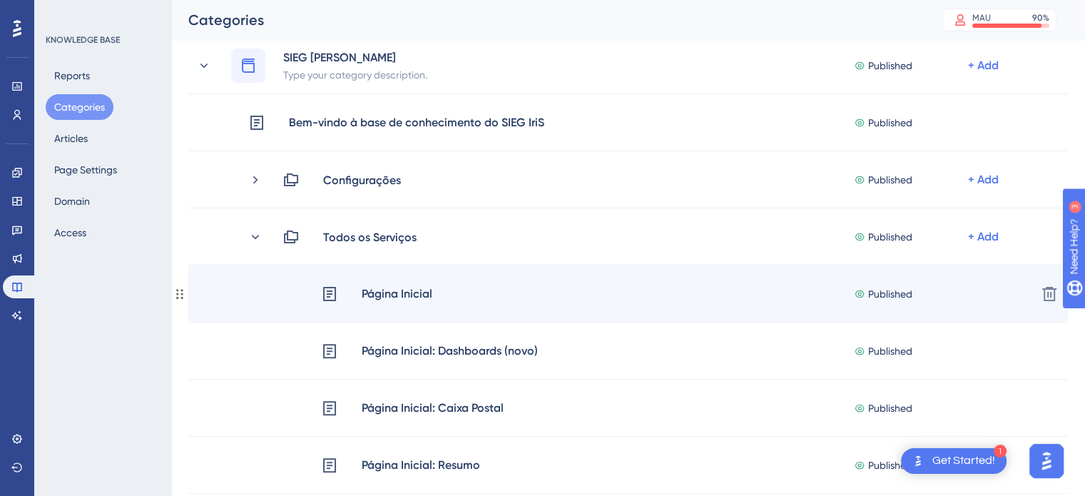
click at [178, 293] on circle at bounding box center [177, 294] width 2 height 2
click at [181, 290] on icon at bounding box center [179, 293] width 11 height 11
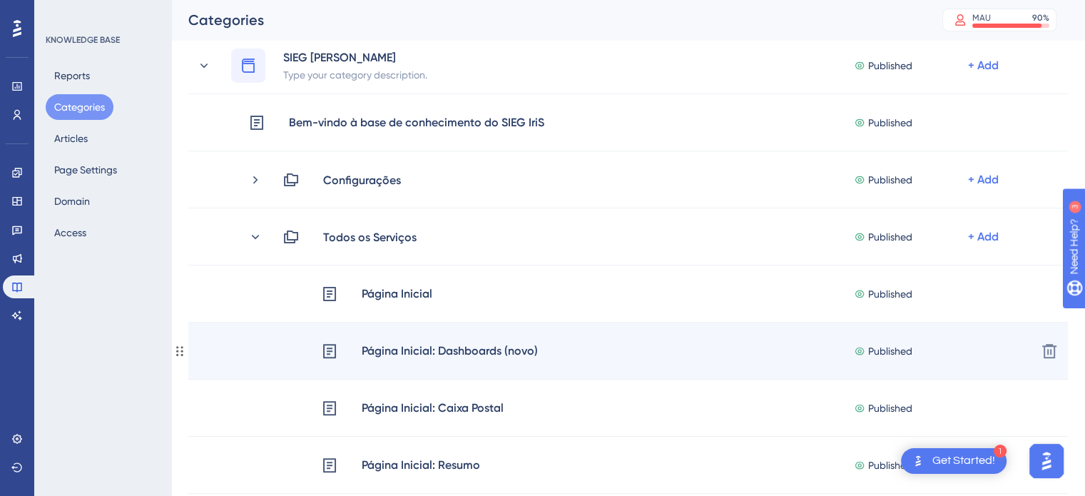
click at [452, 348] on div "Página Inicial: Dashboards (novo)" at bounding box center [450, 351] width 178 height 19
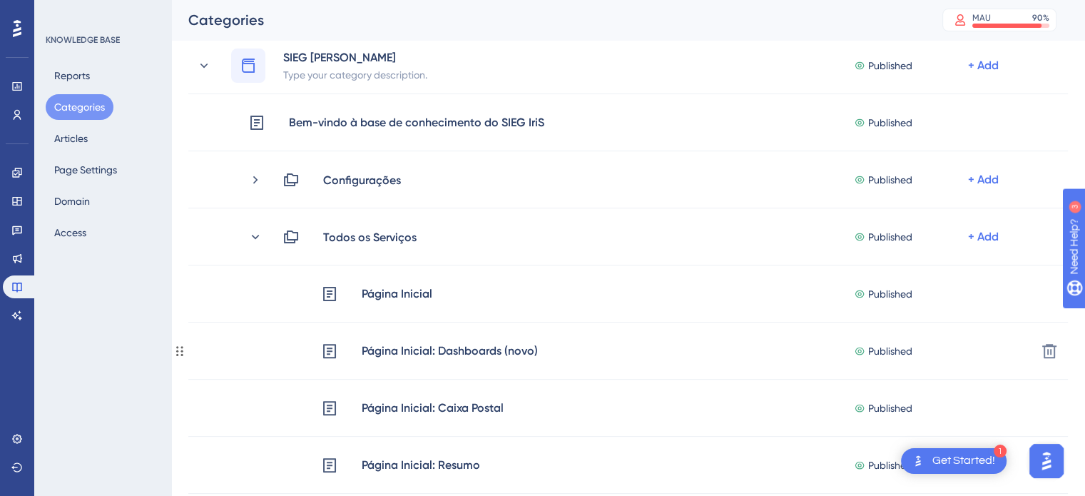
click at [452, 348] on div "Página Inicial: Dashboards (novo)" at bounding box center [450, 351] width 178 height 19
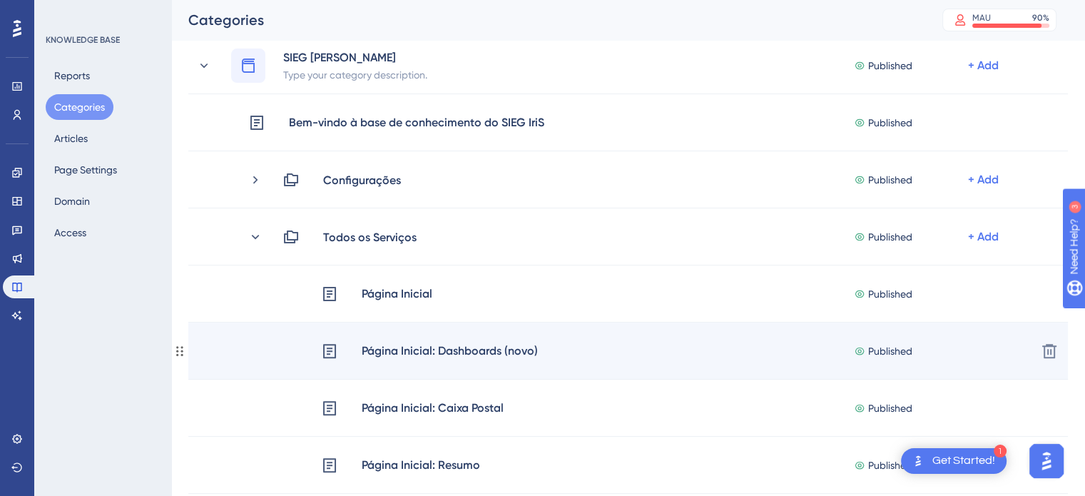
click at [180, 350] on icon at bounding box center [179, 350] width 11 height 11
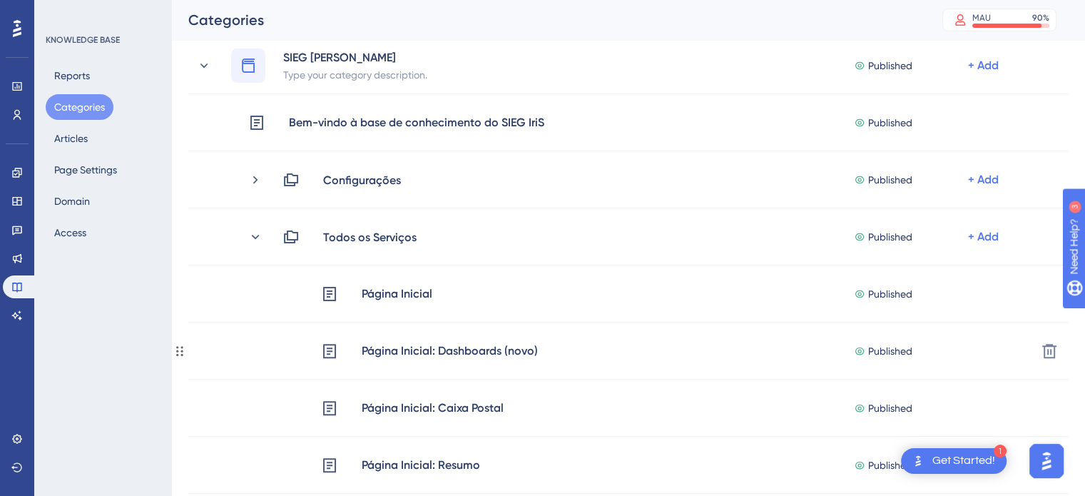
click at [180, 350] on icon at bounding box center [179, 350] width 11 height 11
click at [76, 145] on button "Articles" at bounding box center [71, 139] width 51 height 26
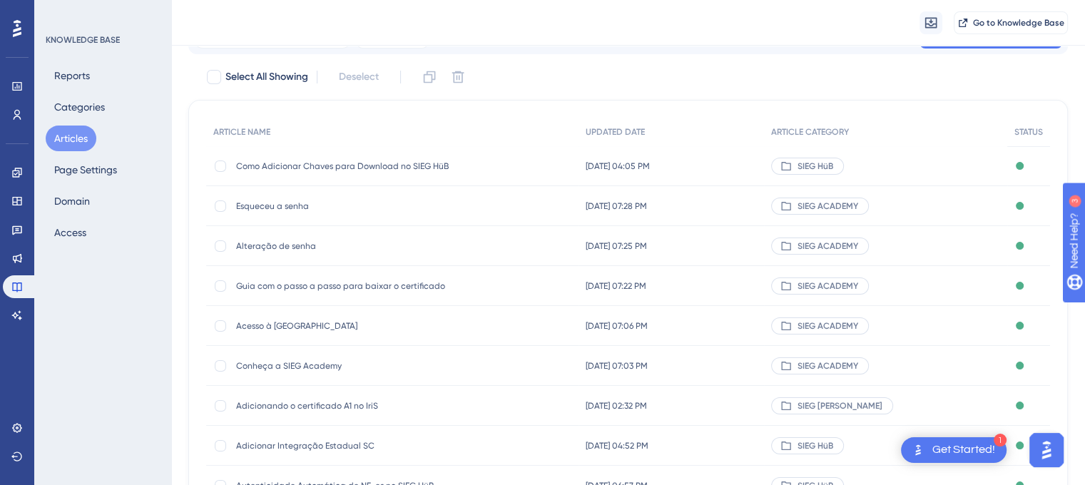
scroll to position [73, 0]
click at [834, 163] on span "SIEG HüB" at bounding box center [816, 164] width 36 height 11
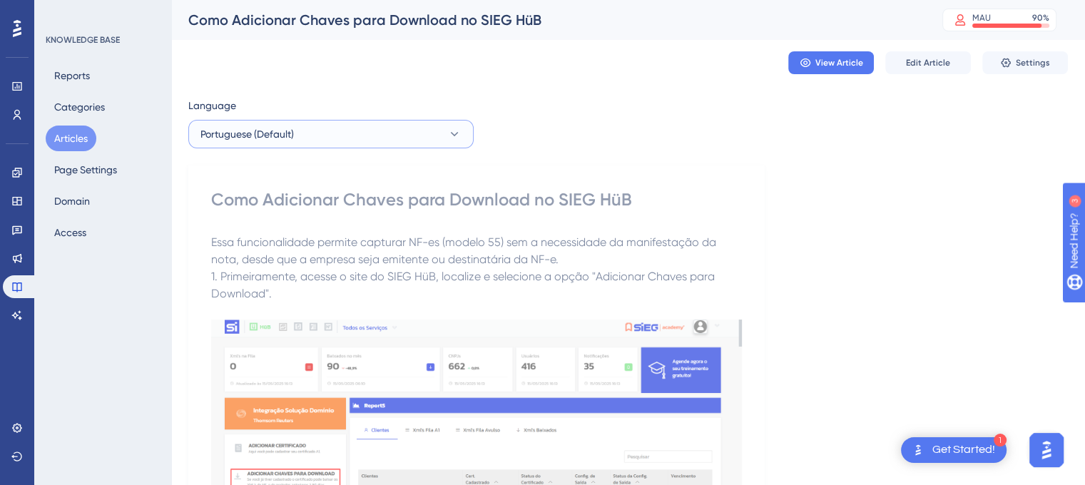
click at [407, 134] on button "Portuguese (Default)" at bounding box center [330, 134] width 285 height 29
click at [569, 65] on div "View Article Edit Article Settings" at bounding box center [628, 63] width 880 height 46
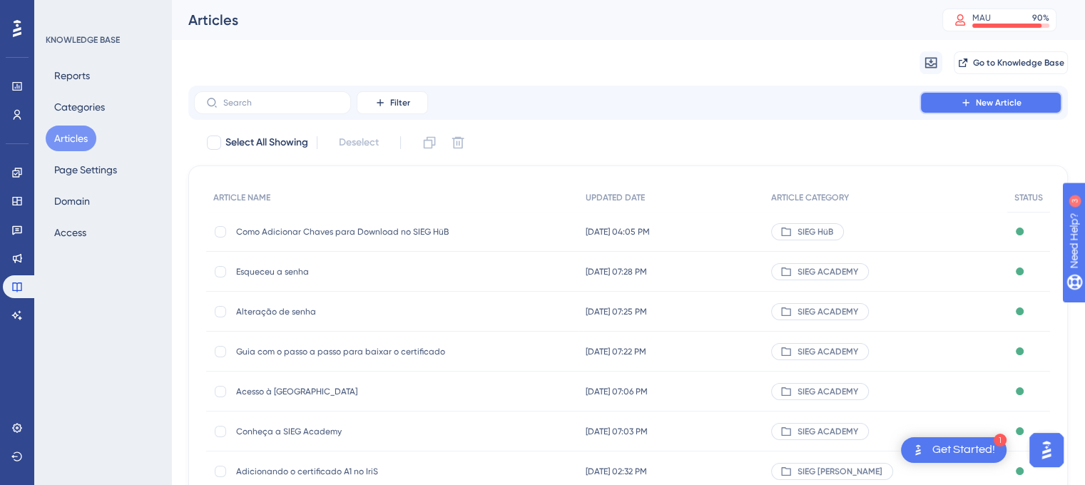
click at [975, 102] on button "New Article" at bounding box center [991, 102] width 143 height 23
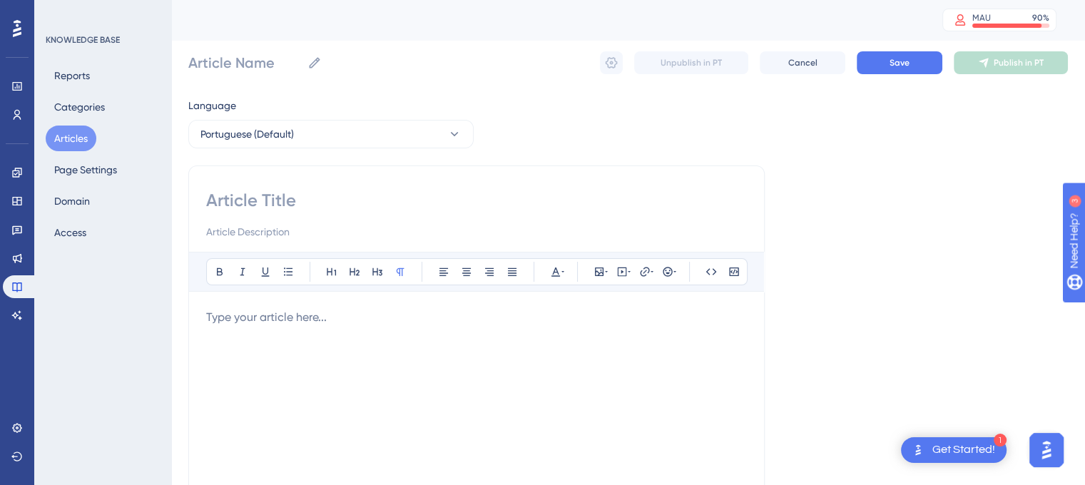
click at [321, 210] on input at bounding box center [476, 200] width 541 height 23
click at [376, 316] on p at bounding box center [476, 317] width 541 height 17
click at [797, 65] on span "Cancel" at bounding box center [803, 62] width 29 height 11
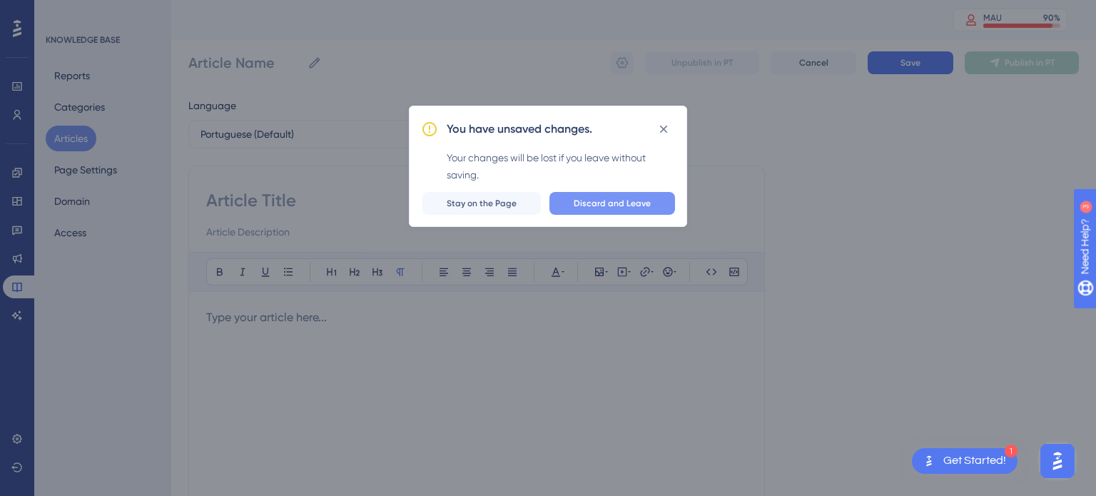
click at [622, 198] on span "Discard and Leave" at bounding box center [612, 203] width 77 height 11
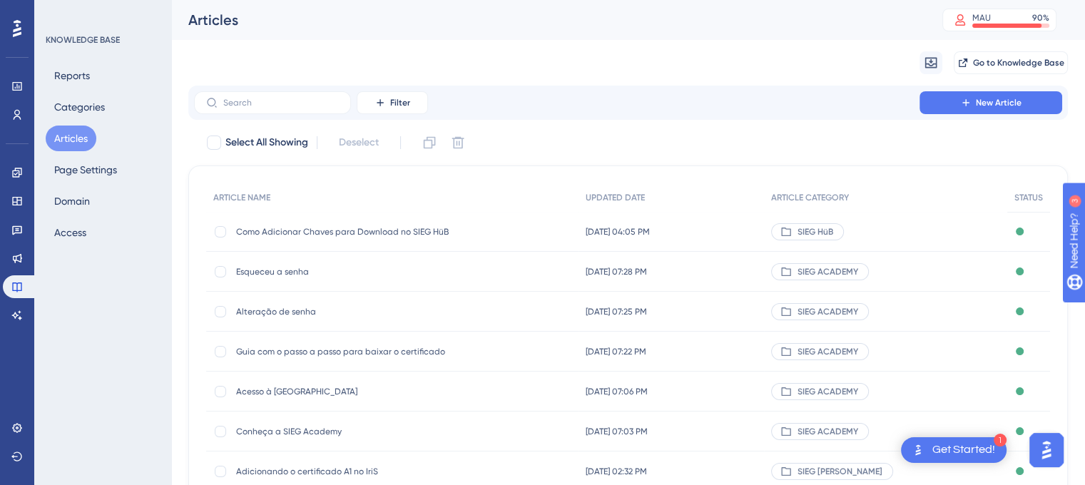
click at [357, 235] on span "Como Adicionar Chaves para Download no SIEG HüB" at bounding box center [350, 231] width 228 height 11
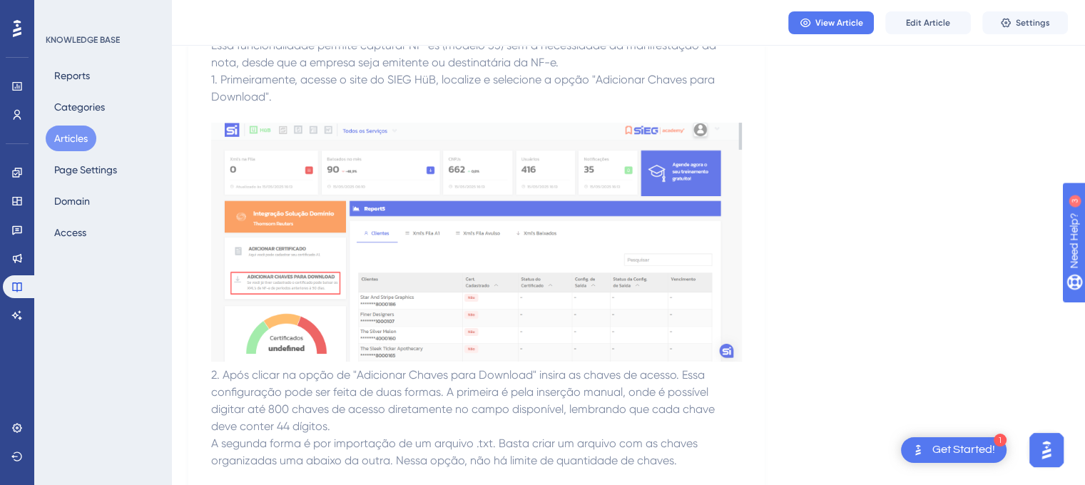
scroll to position [197, 0]
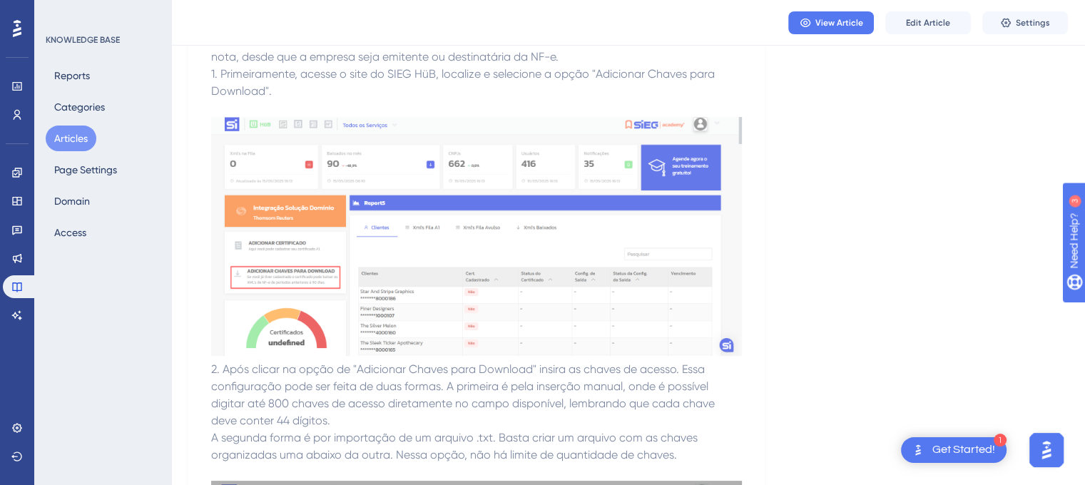
click at [529, 214] on img at bounding box center [476, 236] width 531 height 239
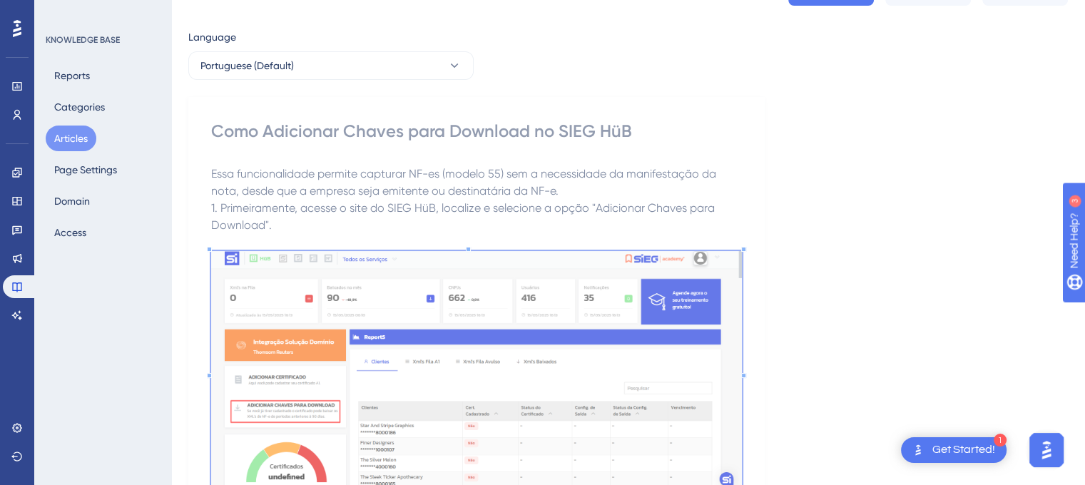
scroll to position [16, 0]
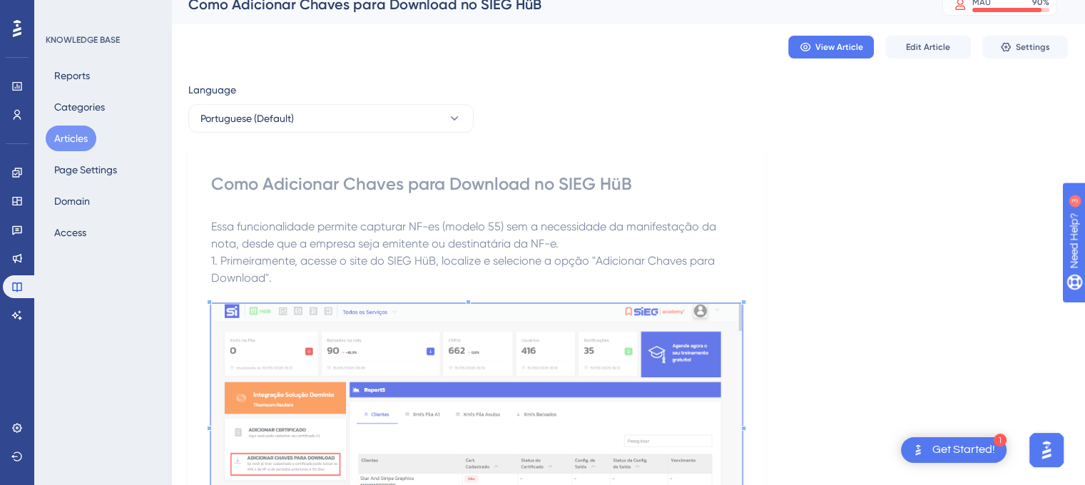
click at [356, 245] on span "Essa funcionalidade permite capturar NF-es (modelo 55) sem a necessidade da man…" at bounding box center [465, 235] width 508 height 31
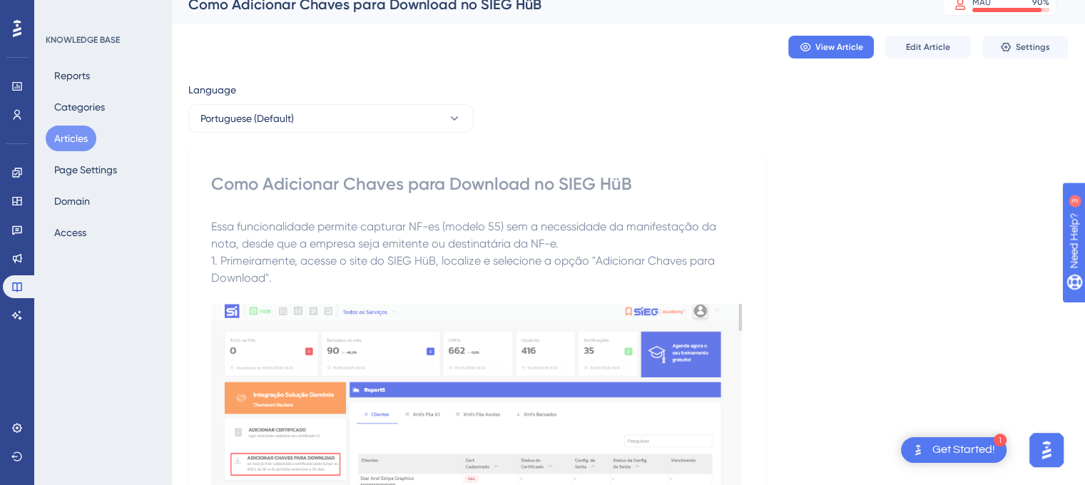
click at [331, 242] on span "Essa funcionalidade permite capturar NF-es (modelo 55) sem a necessidade da man…" at bounding box center [465, 235] width 508 height 31
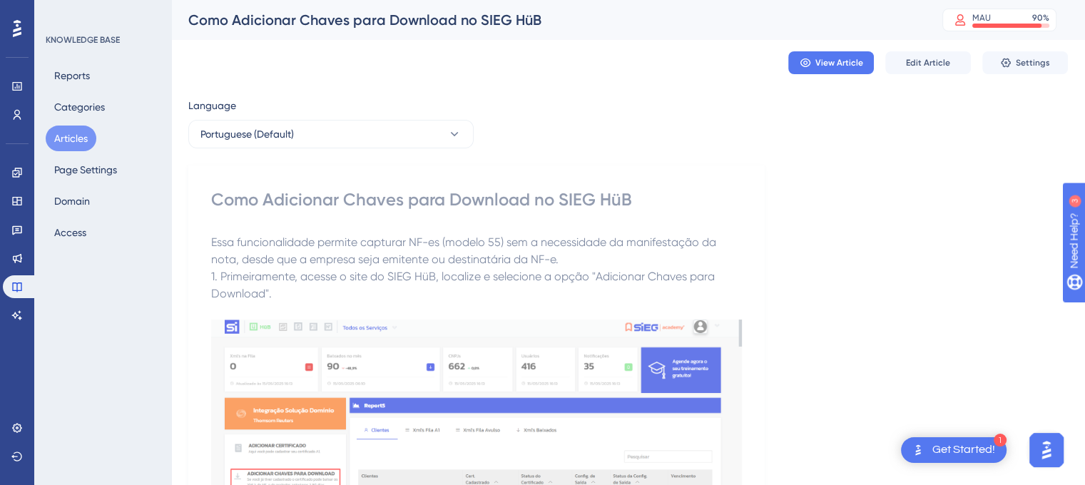
click at [66, 142] on button "Articles" at bounding box center [71, 139] width 51 height 26
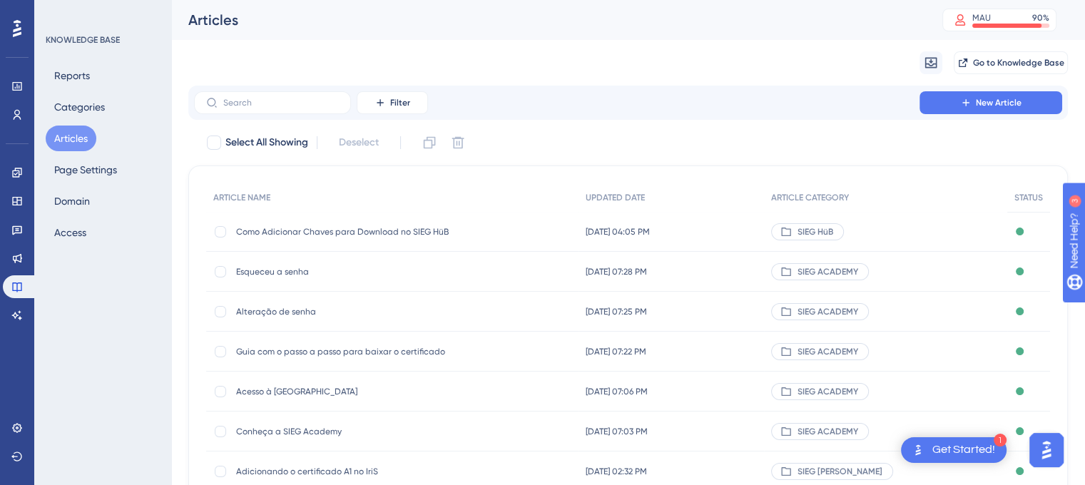
click at [657, 140] on div "Select All Showing Deselect" at bounding box center [637, 142] width 863 height 23
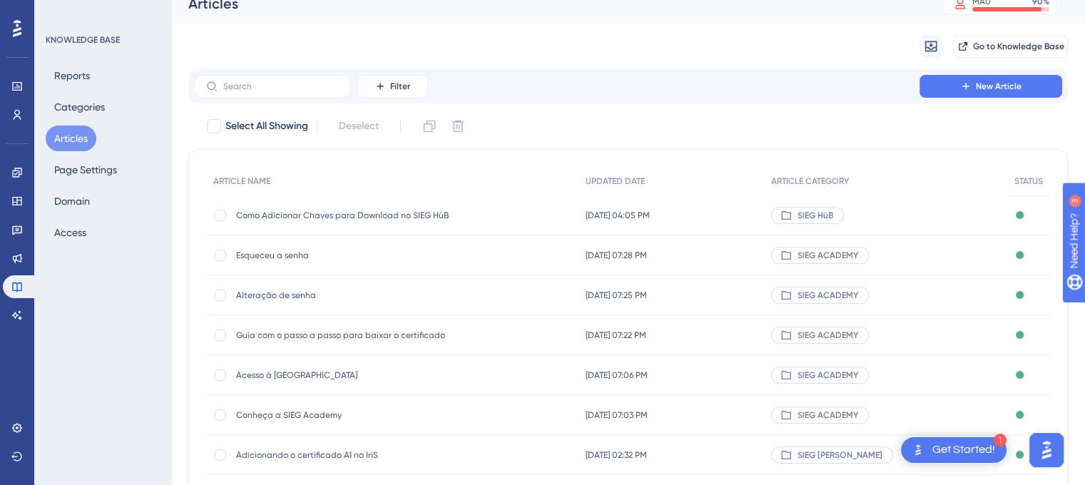
scroll to position [23, 0]
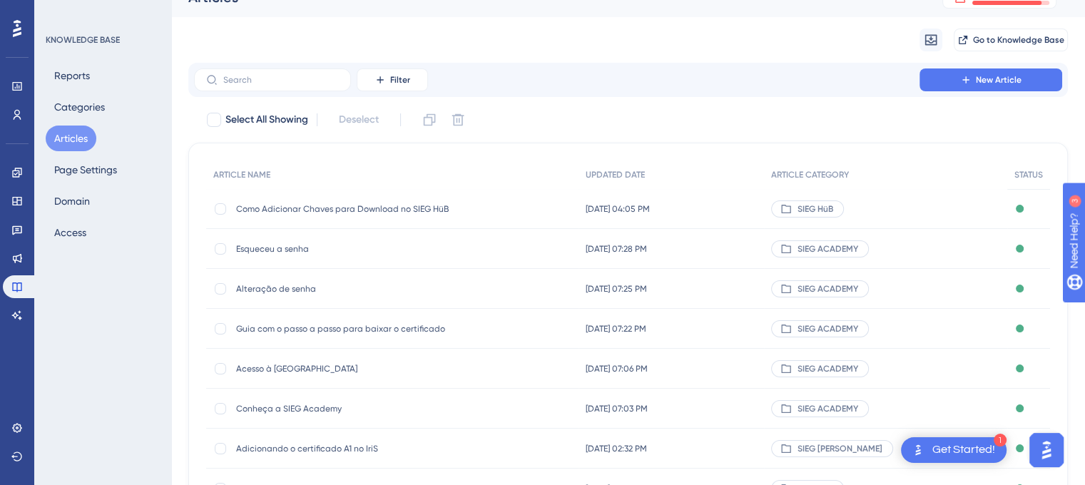
click at [834, 208] on span "SIEG HüB" at bounding box center [816, 208] width 36 height 11
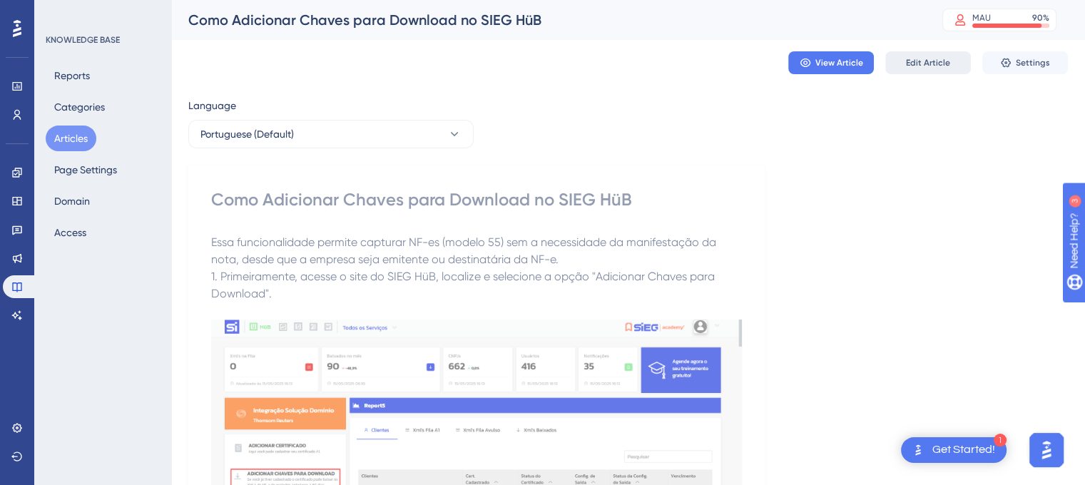
click at [928, 63] on span "Edit Article" at bounding box center [928, 62] width 44 height 11
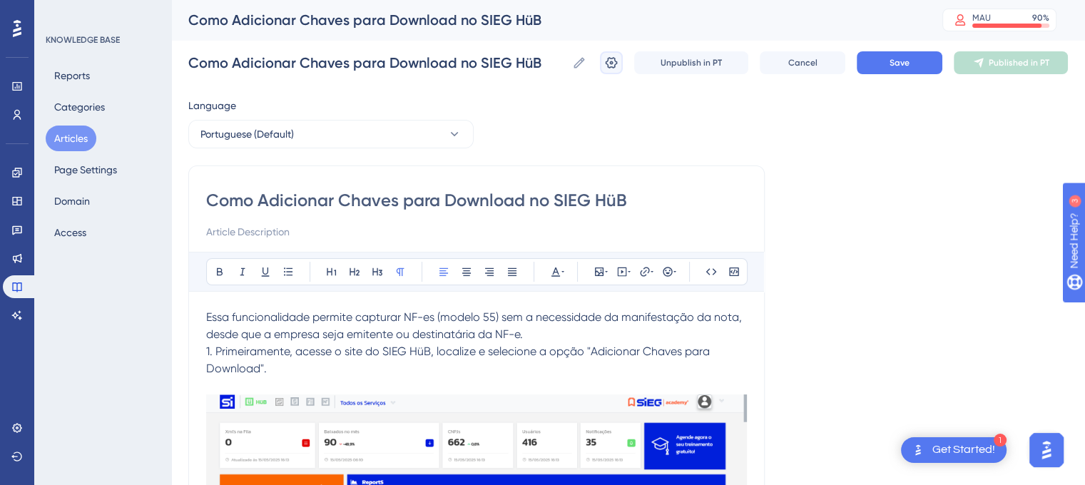
click at [613, 60] on icon at bounding box center [611, 63] width 14 height 14
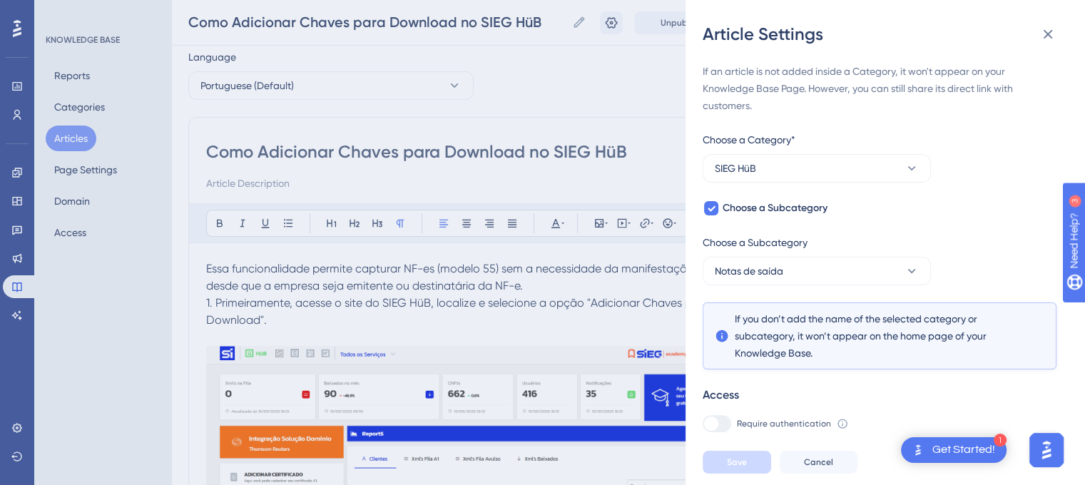
scroll to position [112, 0]
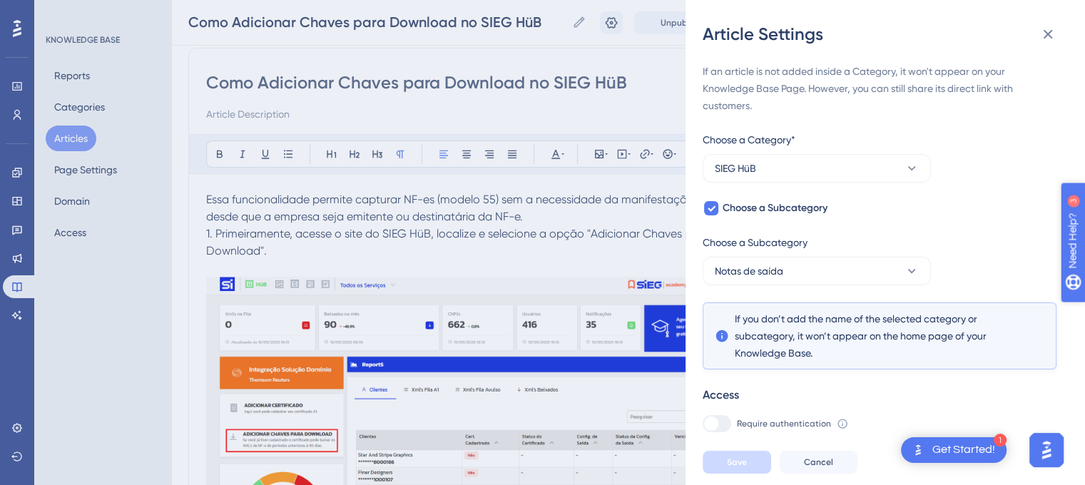
drag, startPoint x: 2135, startPoint y: 437, endPoint x: 1175, endPoint y: 321, distance: 967.5
click at [1055, 30] on icon at bounding box center [1048, 34] width 17 height 17
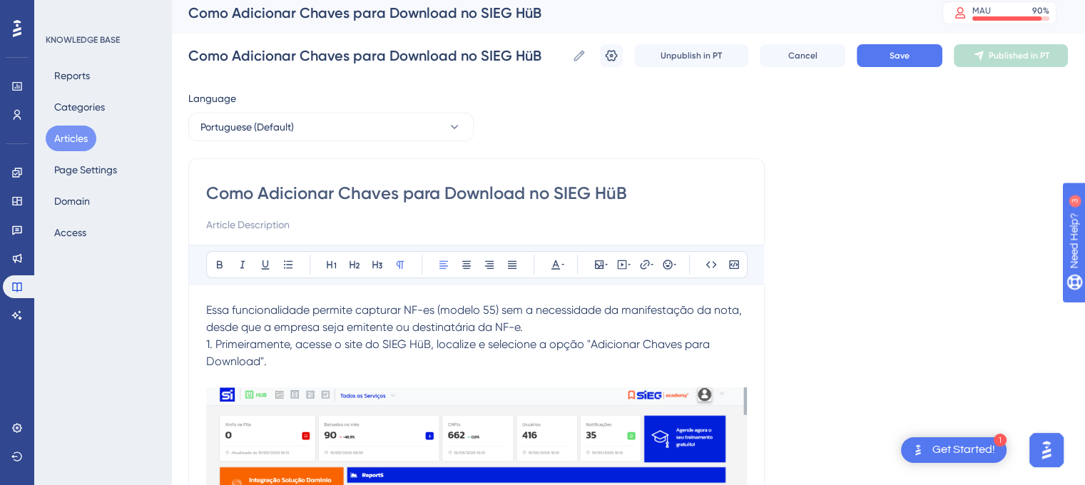
scroll to position [0, 0]
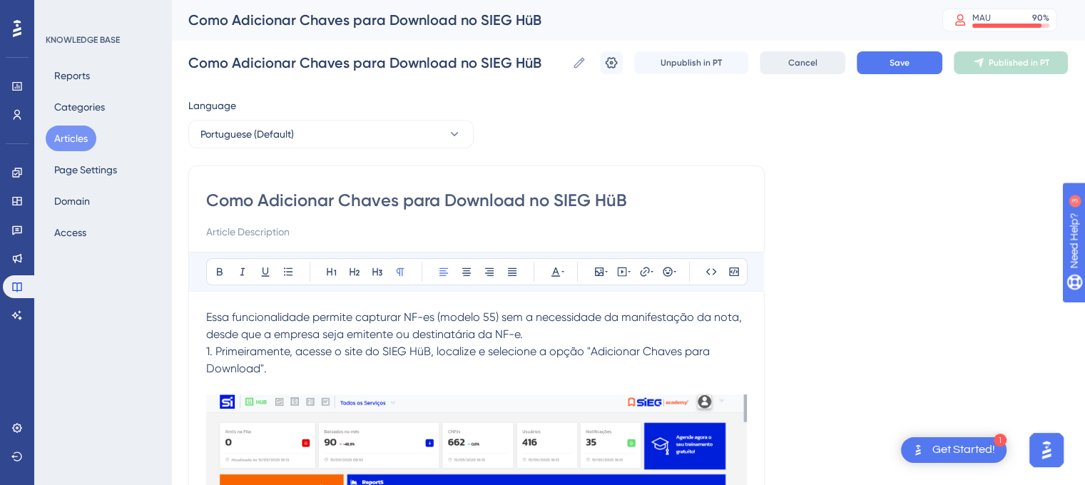
click at [798, 68] on span "Cancel" at bounding box center [803, 62] width 29 height 11
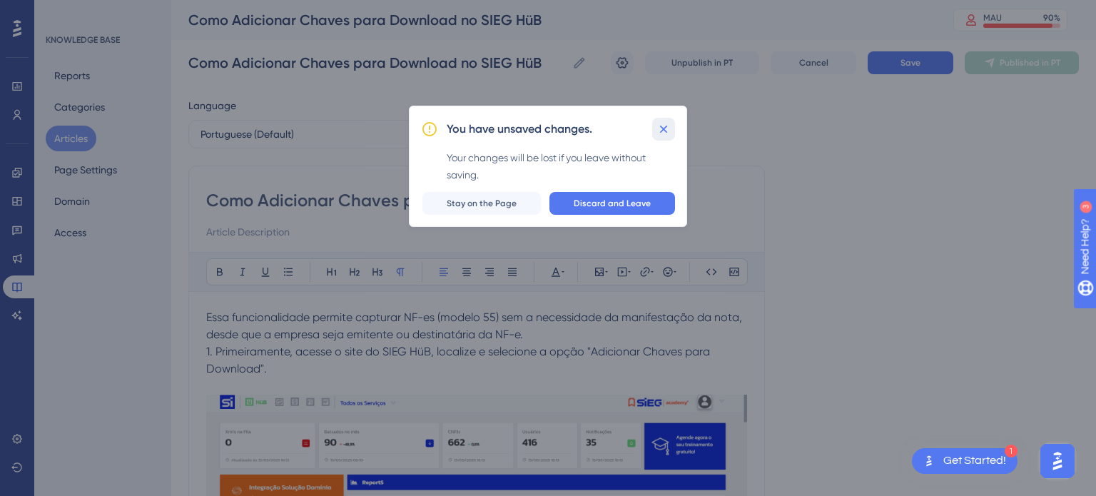
click at [665, 128] on icon at bounding box center [664, 129] width 14 height 14
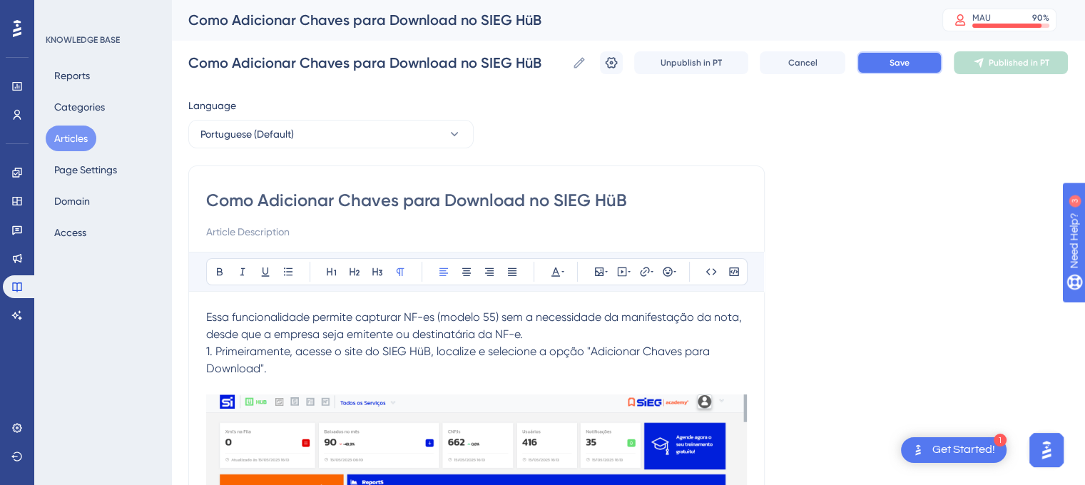
click at [901, 68] on span "Save" at bounding box center [900, 62] width 20 height 11
click at [71, 142] on button "Articles" at bounding box center [71, 139] width 51 height 26
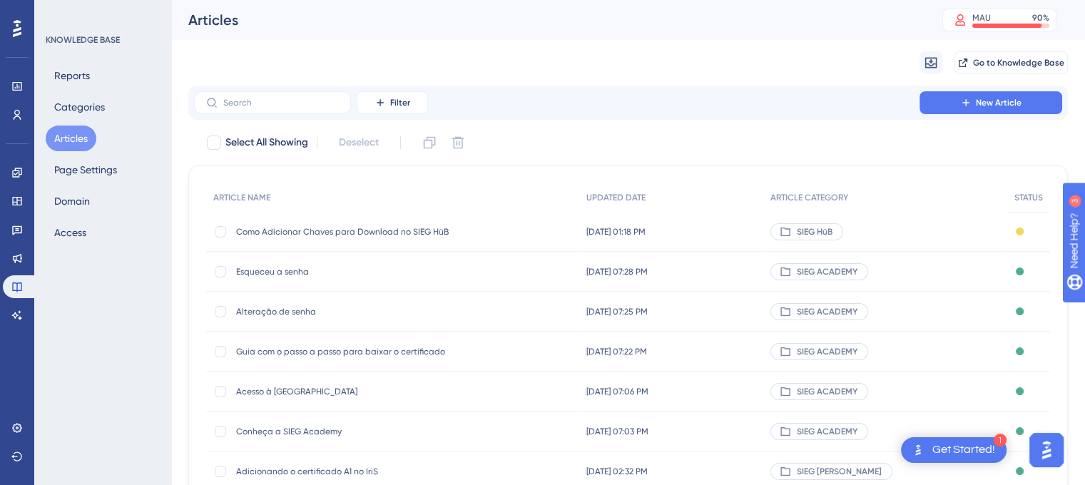
click at [308, 234] on span "Como Adicionar Chaves para Download no SIEG HüB" at bounding box center [350, 231] width 228 height 11
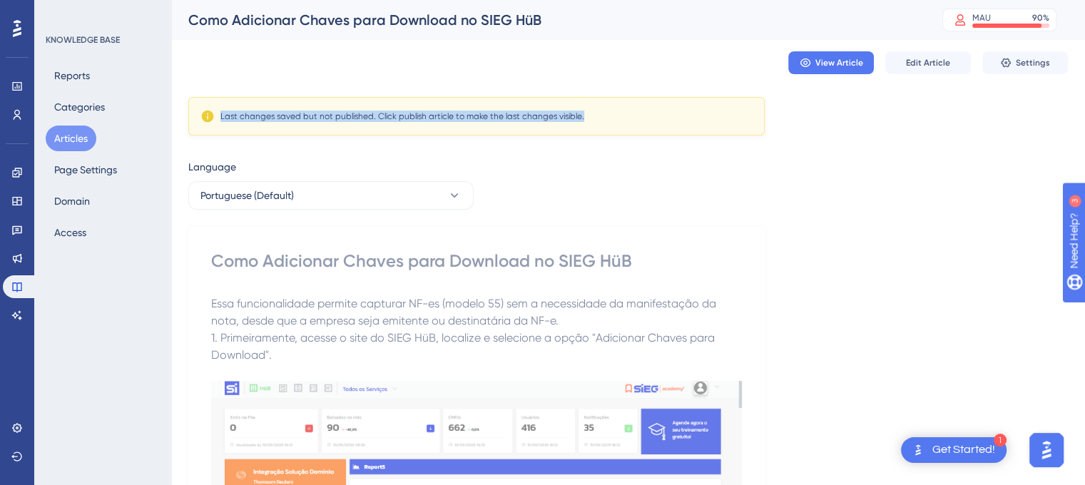
drag, startPoint x: 220, startPoint y: 118, endPoint x: 597, endPoint y: 141, distance: 378.2
copy div "Last changes saved but not published. Click publish article to make the last ch…"
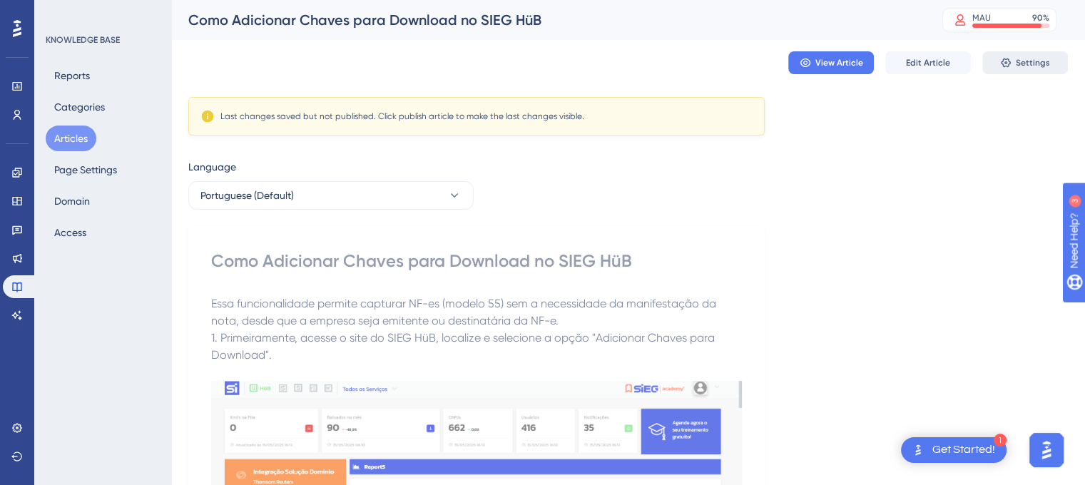
click at [1016, 64] on span "Settings" at bounding box center [1033, 62] width 34 height 11
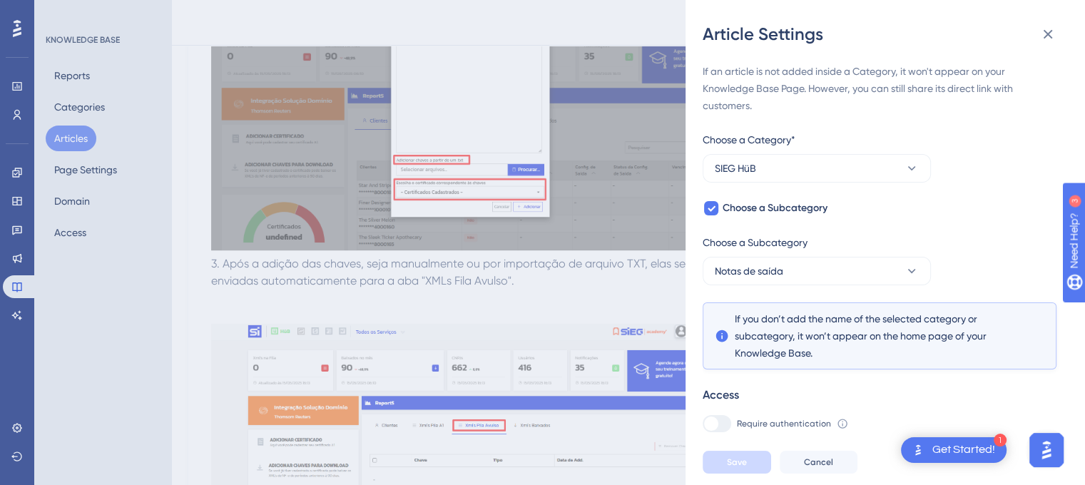
scroll to position [719, 0]
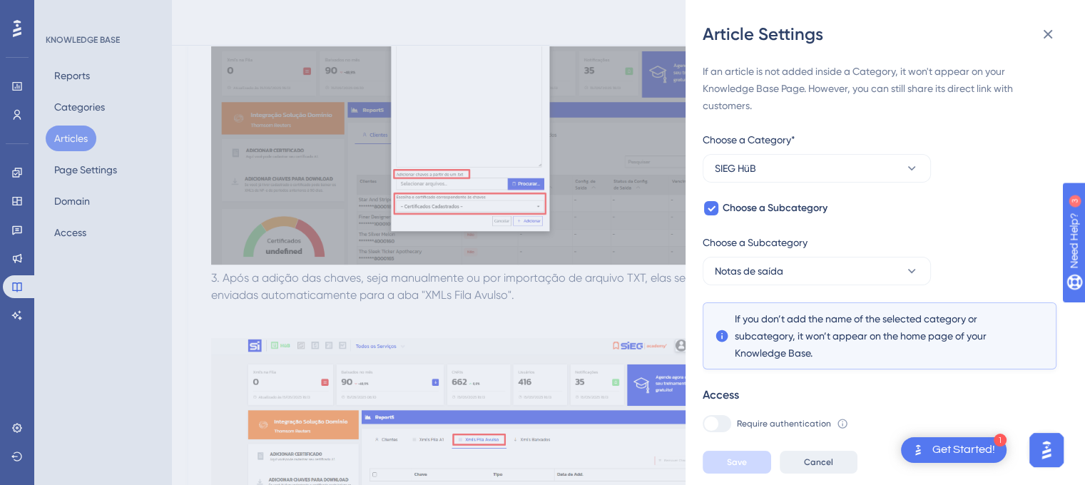
click at [831, 474] on button "Cancel" at bounding box center [819, 462] width 78 height 23
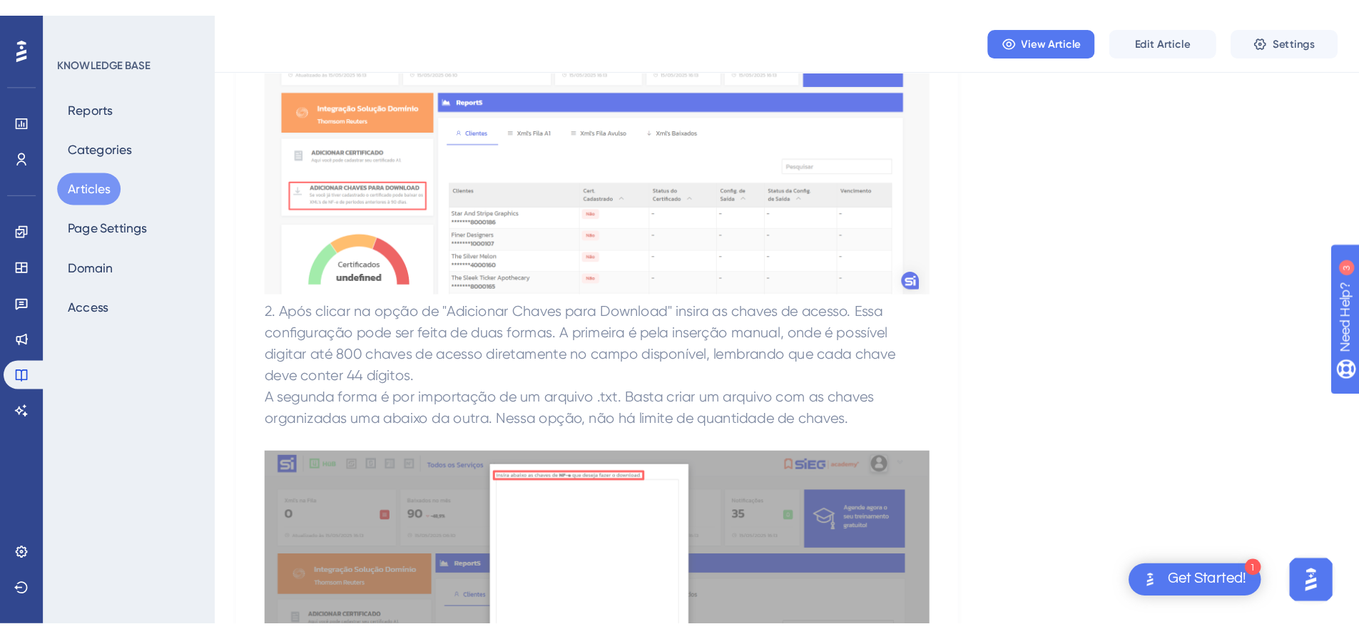
scroll to position [0, 0]
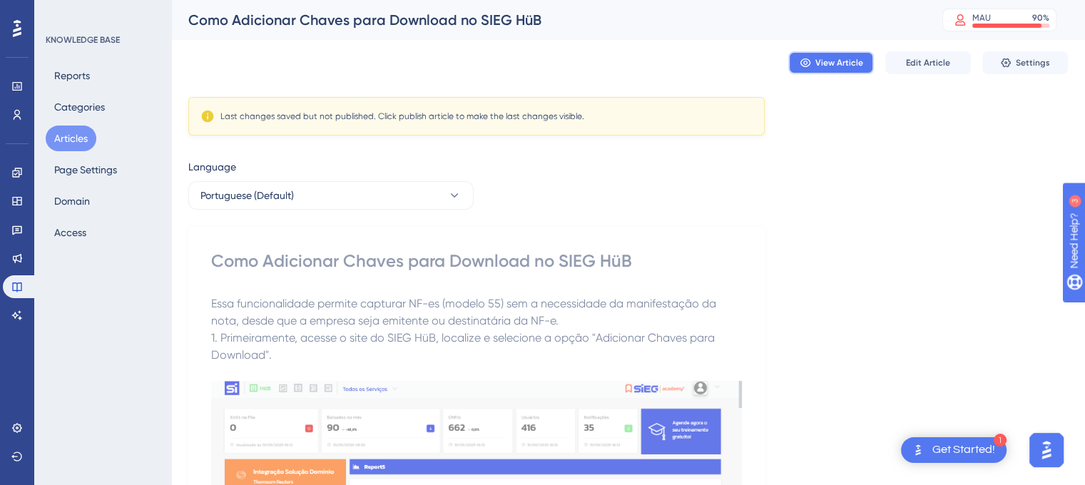
click at [826, 54] on button "View Article" at bounding box center [832, 62] width 86 height 23
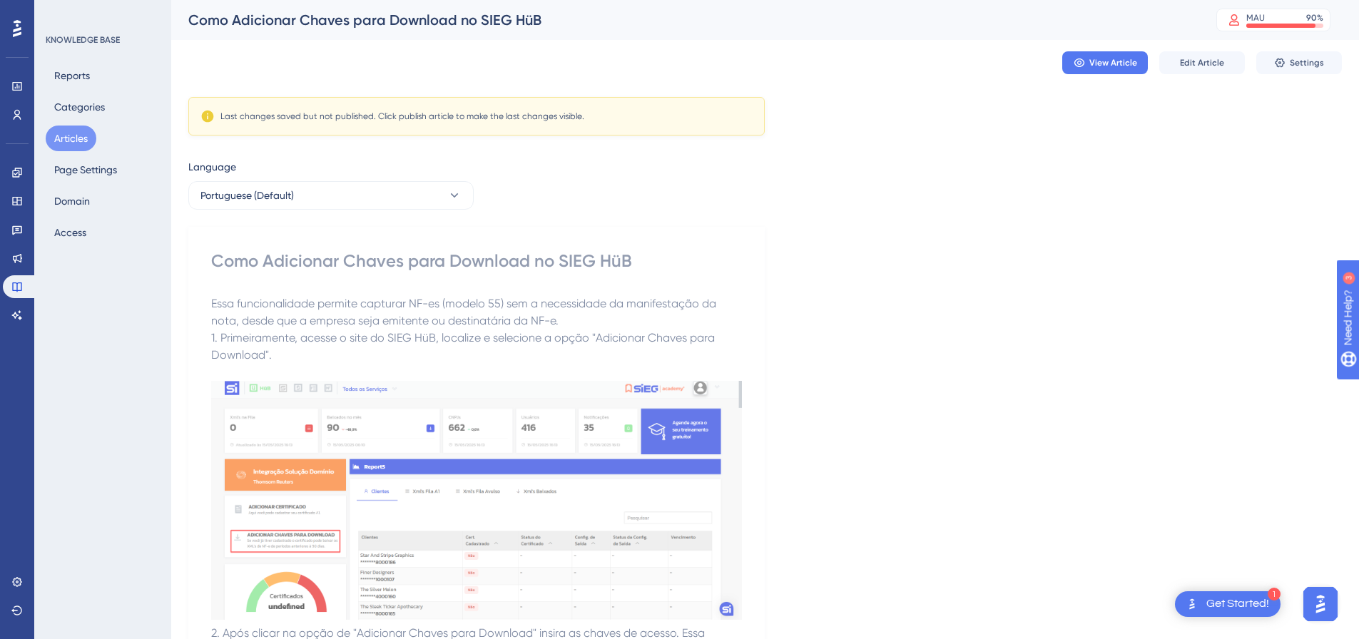
click at [1095, 485] on div "Get Started!" at bounding box center [1238, 605] width 63 height 16
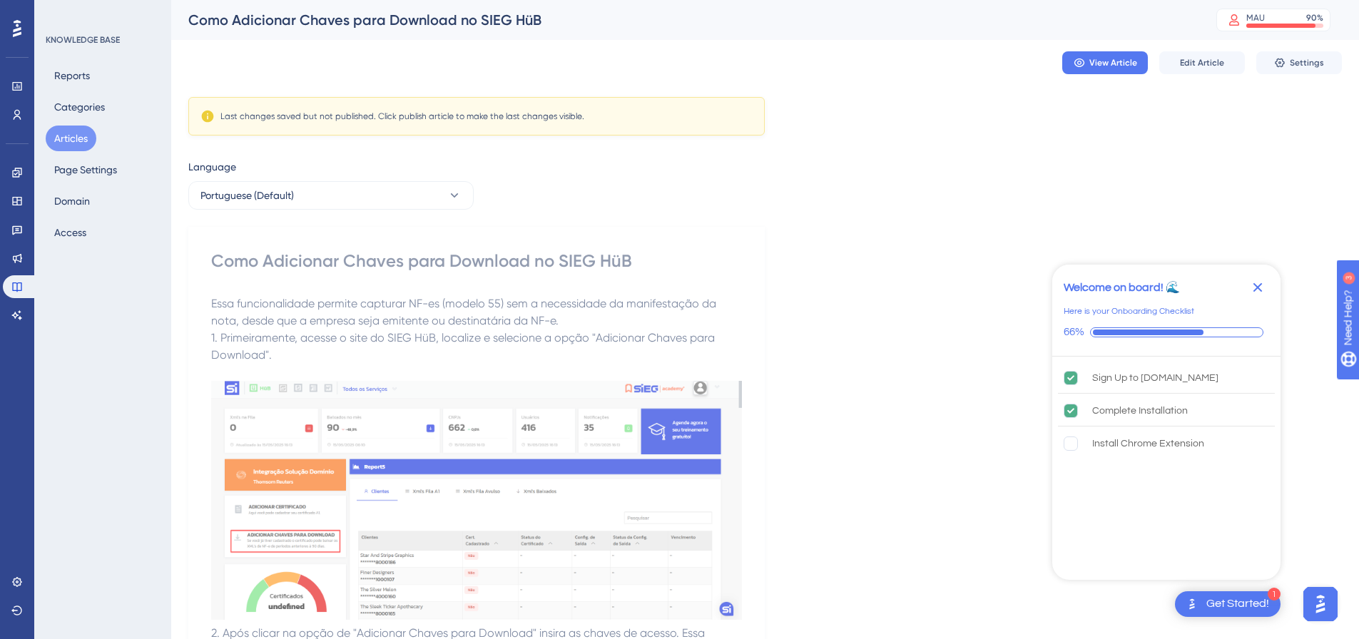
click at [1095, 285] on icon "Close Checklist" at bounding box center [1258, 287] width 9 height 9
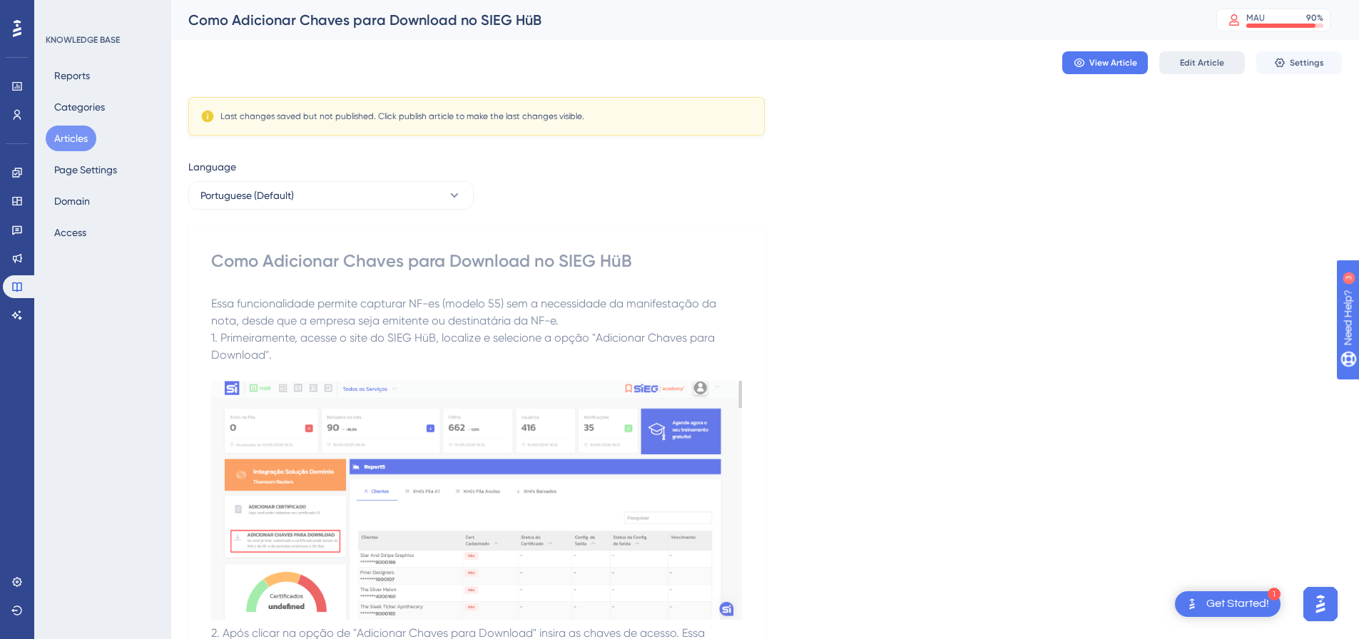
click at [1095, 51] on button "Edit Article" at bounding box center [1203, 62] width 86 height 23
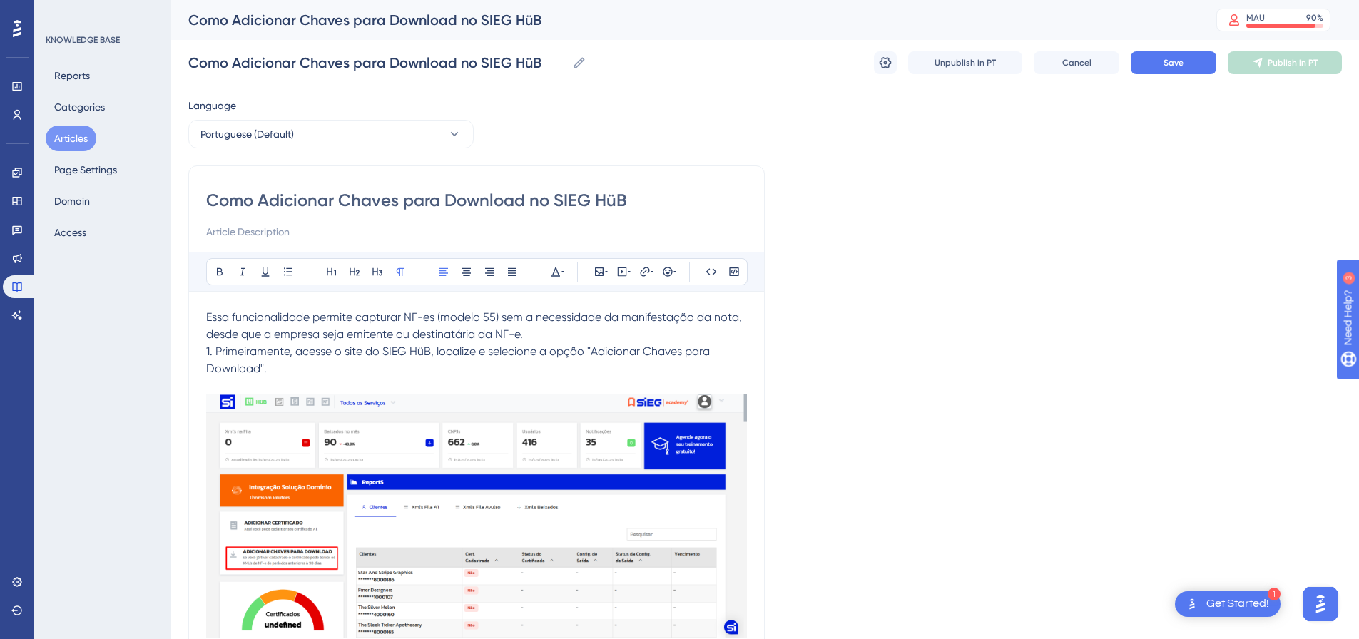
click at [652, 202] on input "Como Adicionar Chaves para Download no SIEG HüB" at bounding box center [476, 200] width 541 height 23
type input "Como Adicionar Chaves para Download no SIEG HüB"
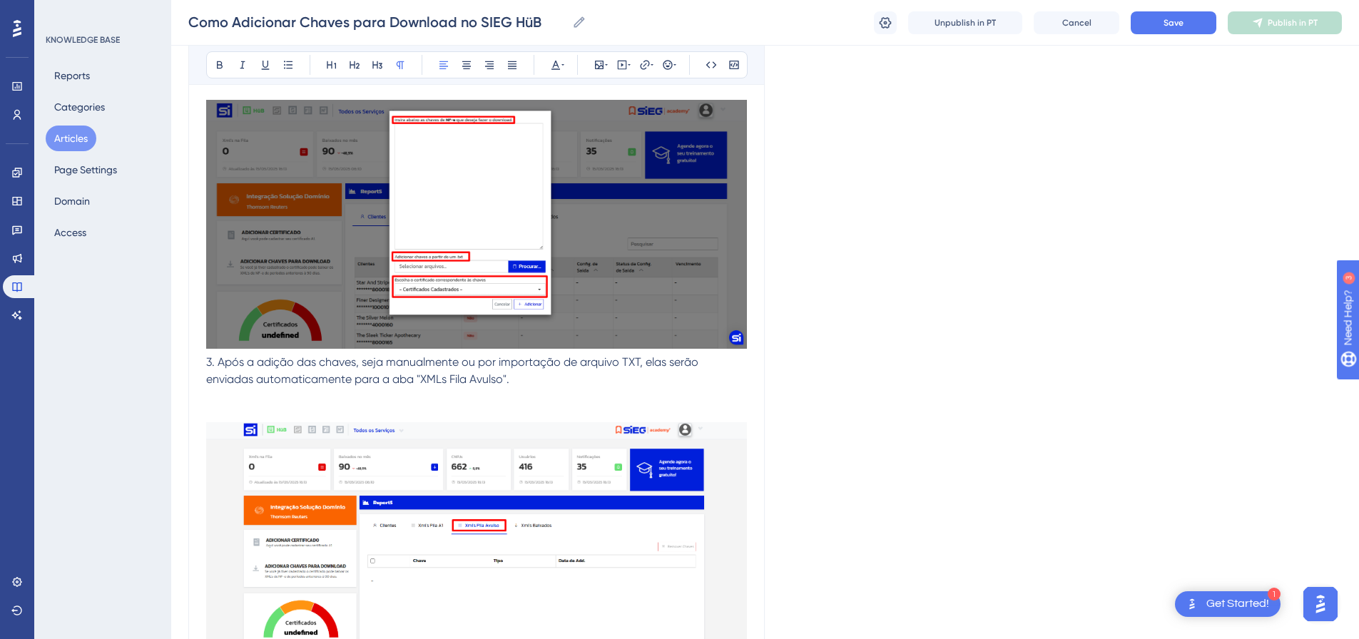
scroll to position [780, 0]
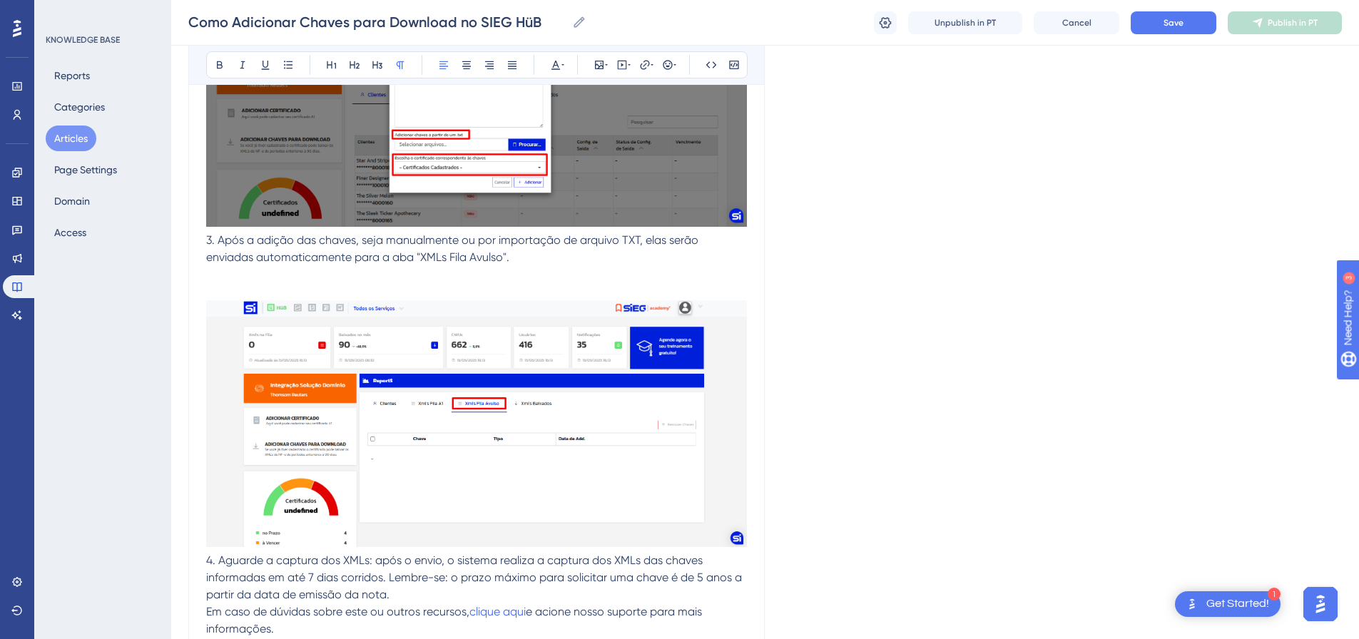
click at [535, 266] on p "3. Após a adição das chaves, seja manualmente ou por importação de arquivo TXT,…" at bounding box center [476, 249] width 541 height 34
click at [1095, 21] on button "Save" at bounding box center [1174, 22] width 86 height 23
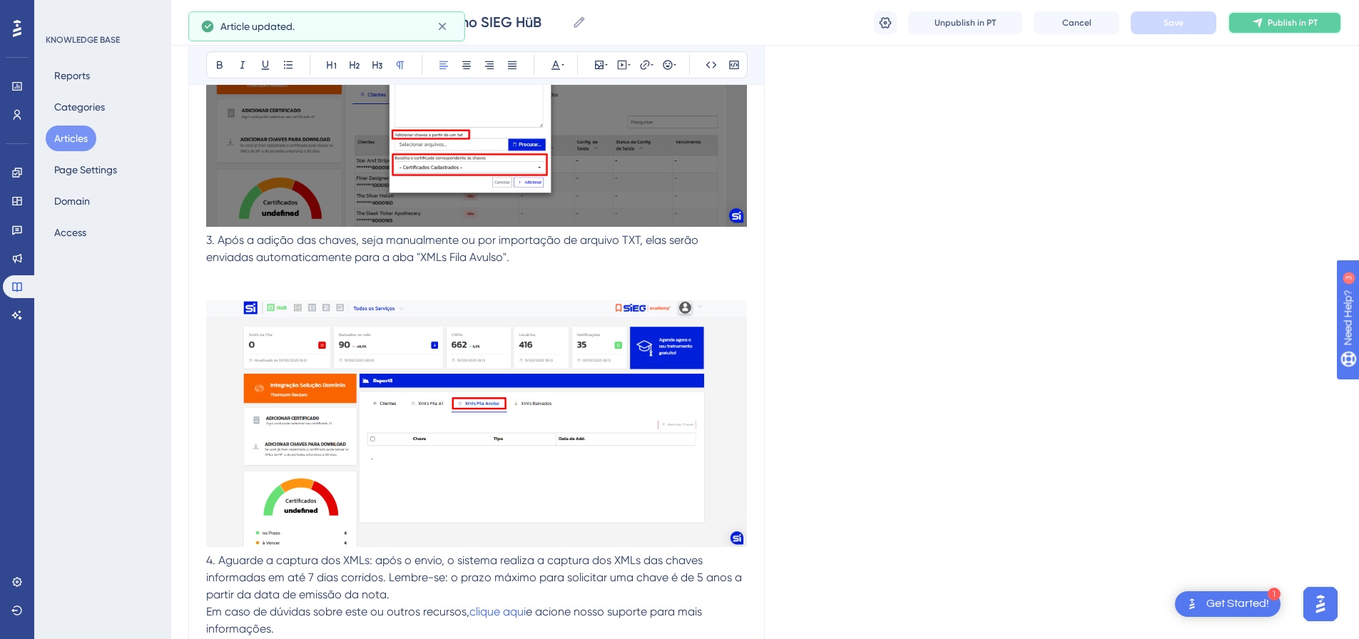
click at [1095, 16] on button "Publish in PT" at bounding box center [1285, 22] width 114 height 23
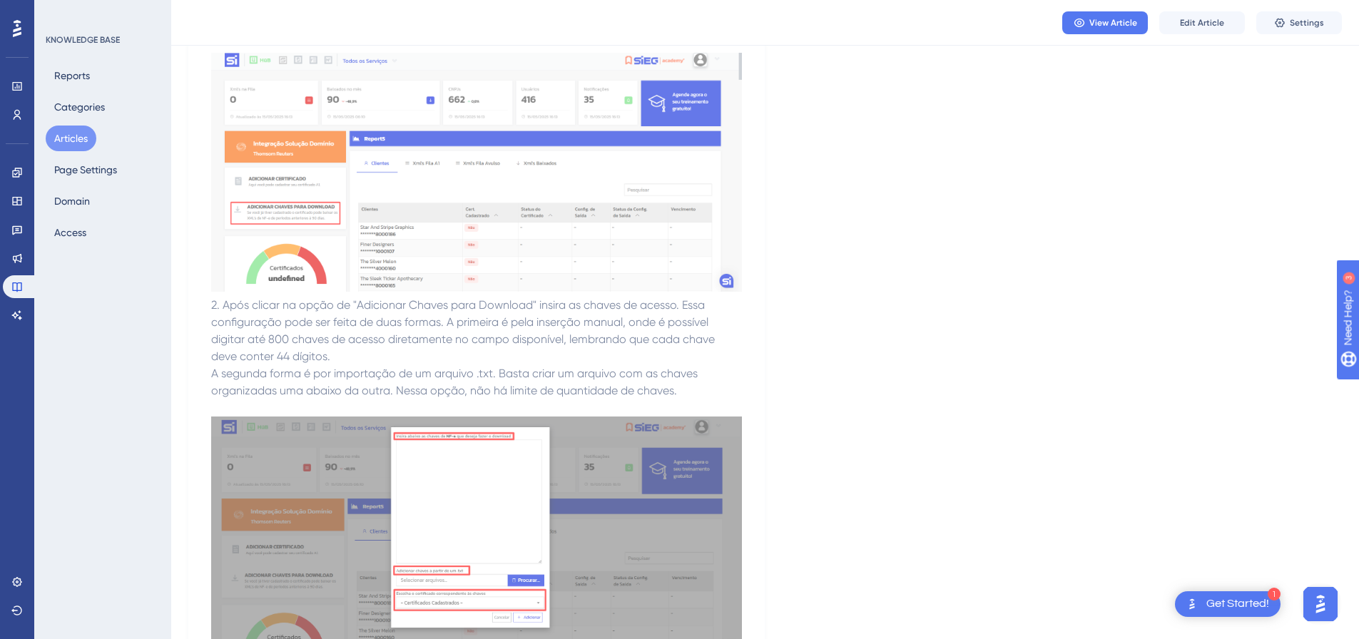
scroll to position [0, 0]
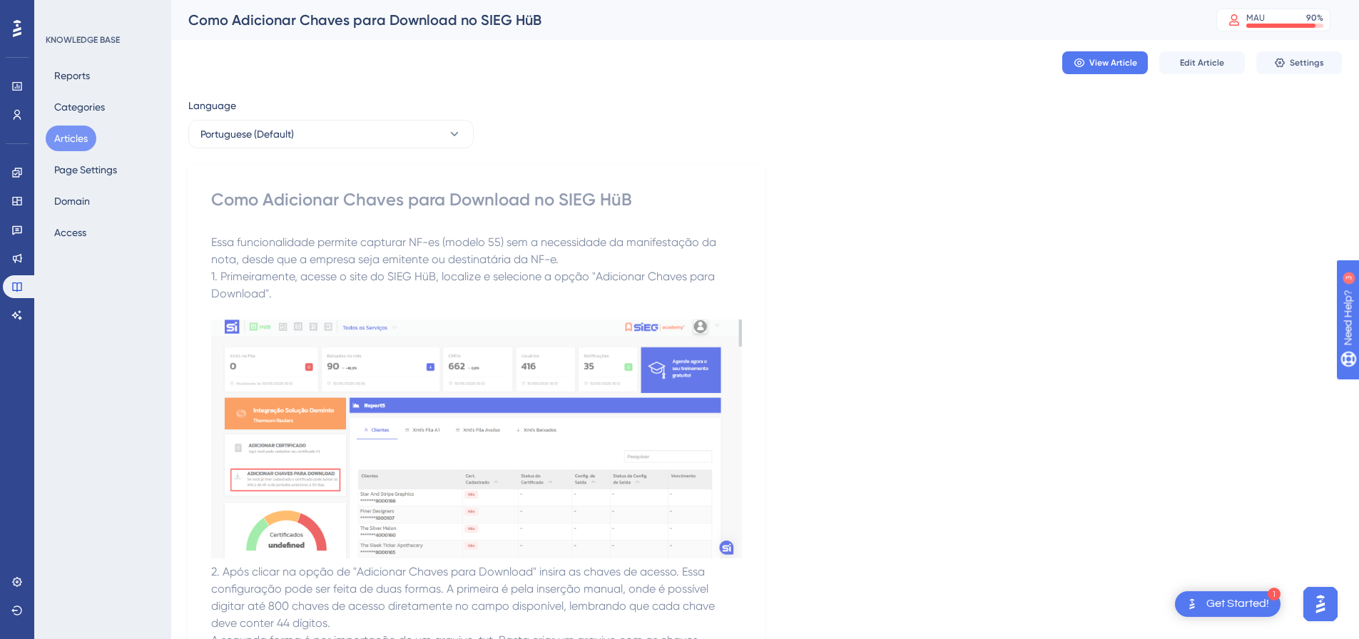
click at [74, 133] on button "Articles" at bounding box center [71, 139] width 51 height 26
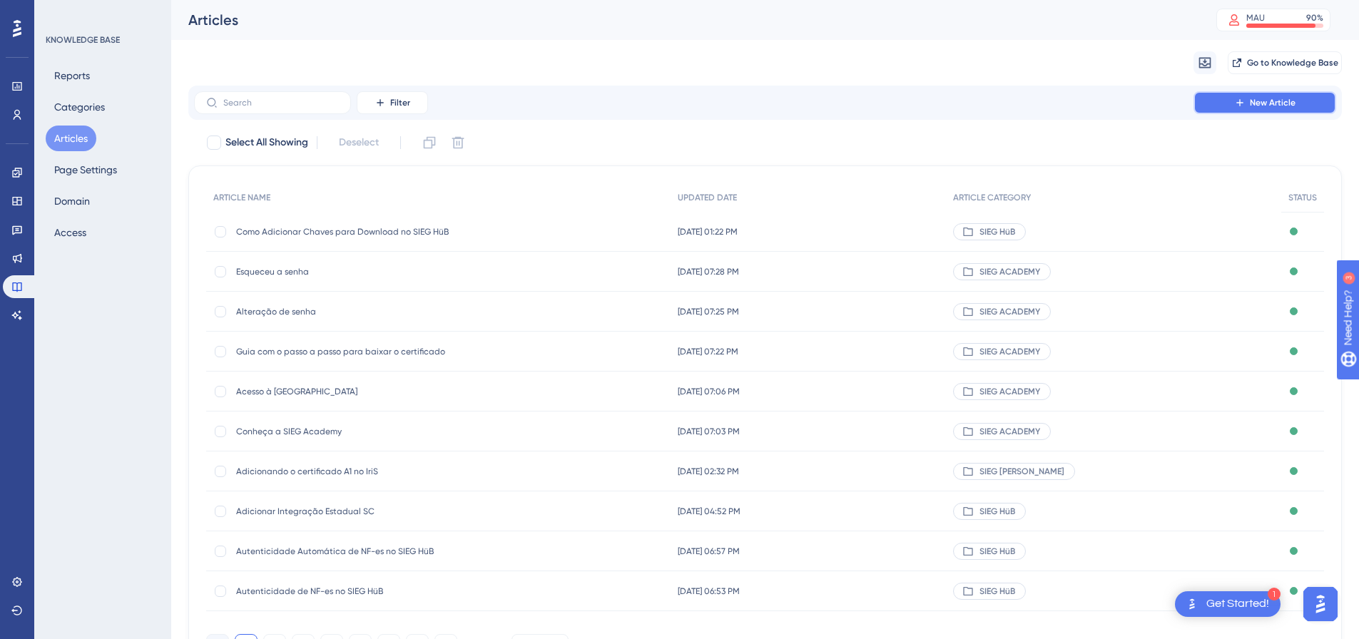
click at [1095, 106] on span "New Article" at bounding box center [1273, 102] width 46 height 11
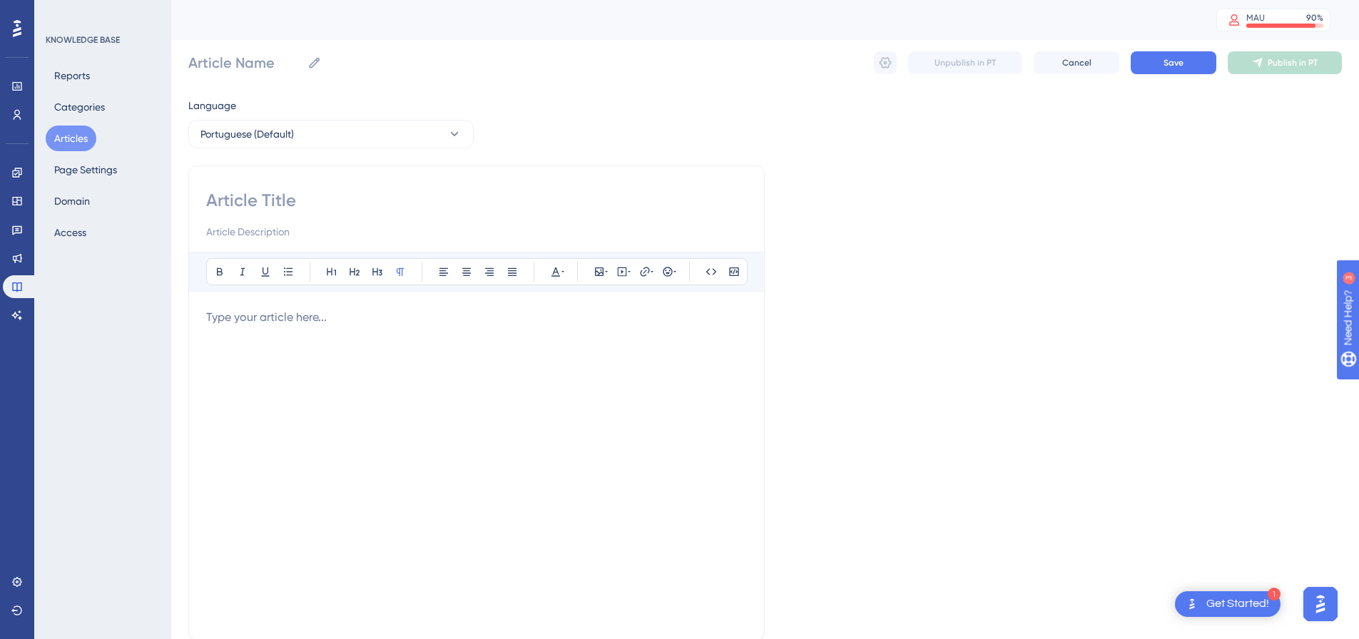
click at [308, 203] on input at bounding box center [476, 200] width 541 height 23
type input "lhidflejfkl"
click at [289, 234] on input at bounding box center [476, 231] width 541 height 17
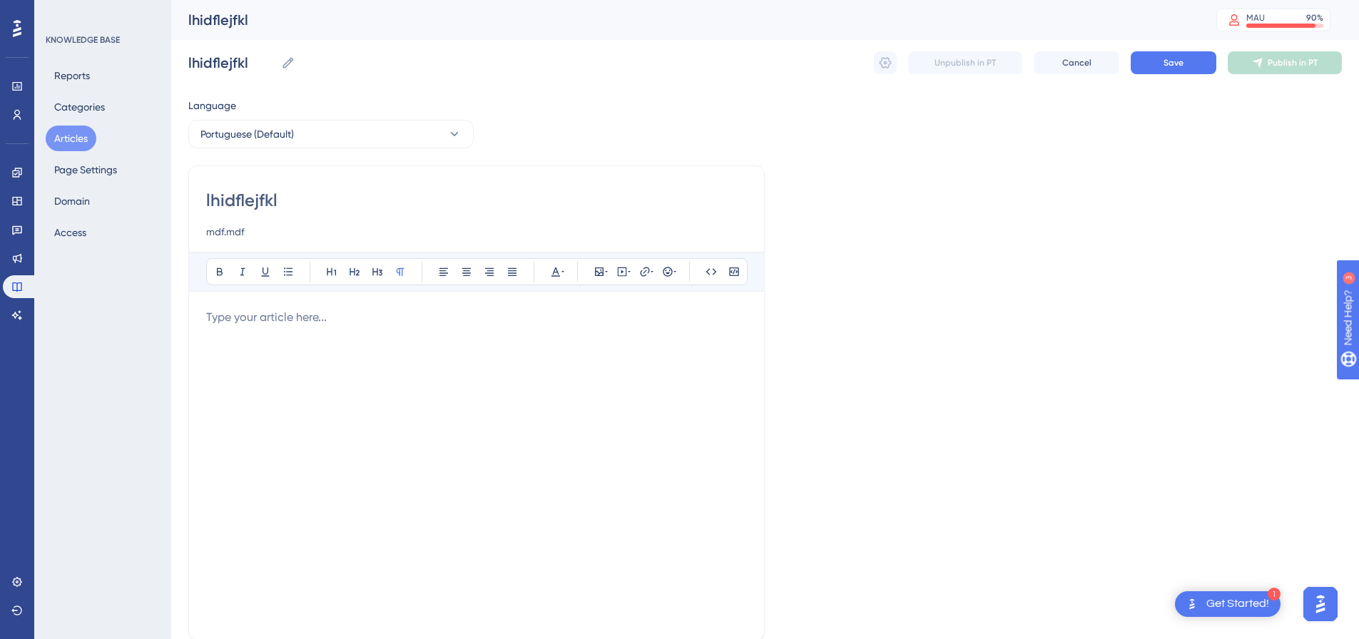
type input "mdf.mdf"
click at [277, 322] on p at bounding box center [476, 317] width 541 height 17
click at [304, 341] on p at bounding box center [476, 334] width 541 height 17
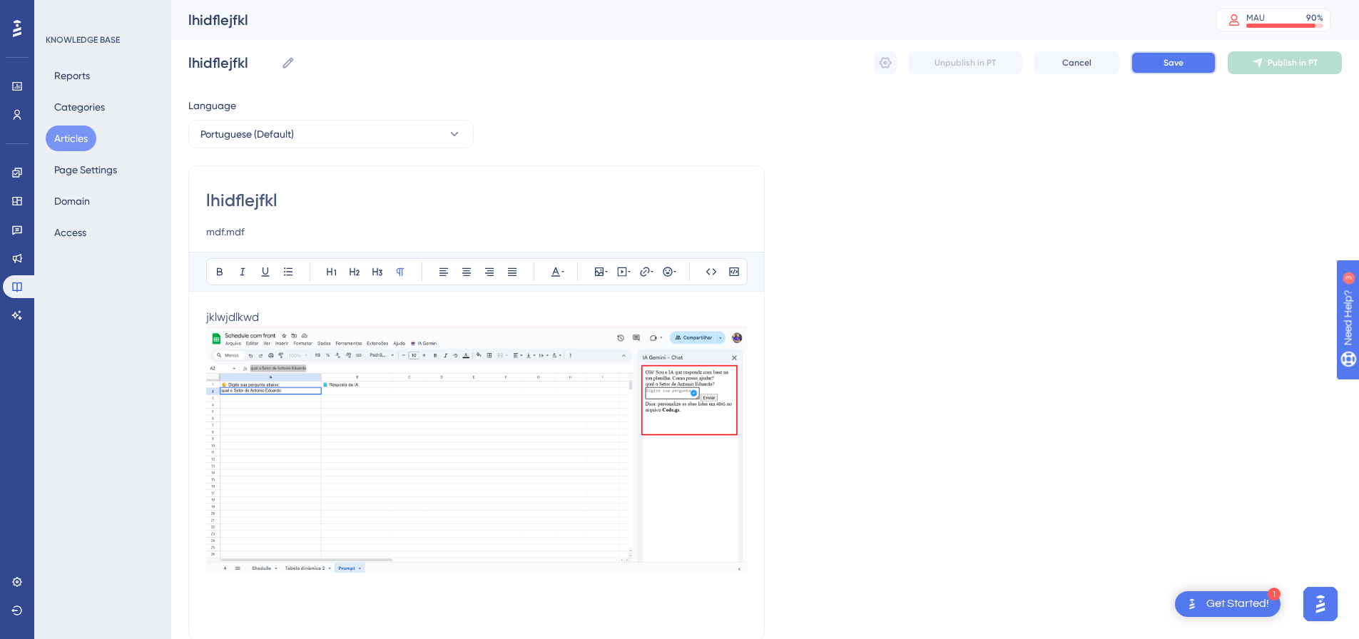
click at [1095, 64] on button "Save" at bounding box center [1174, 62] width 86 height 23
click at [887, 56] on icon at bounding box center [885, 63] width 14 height 14
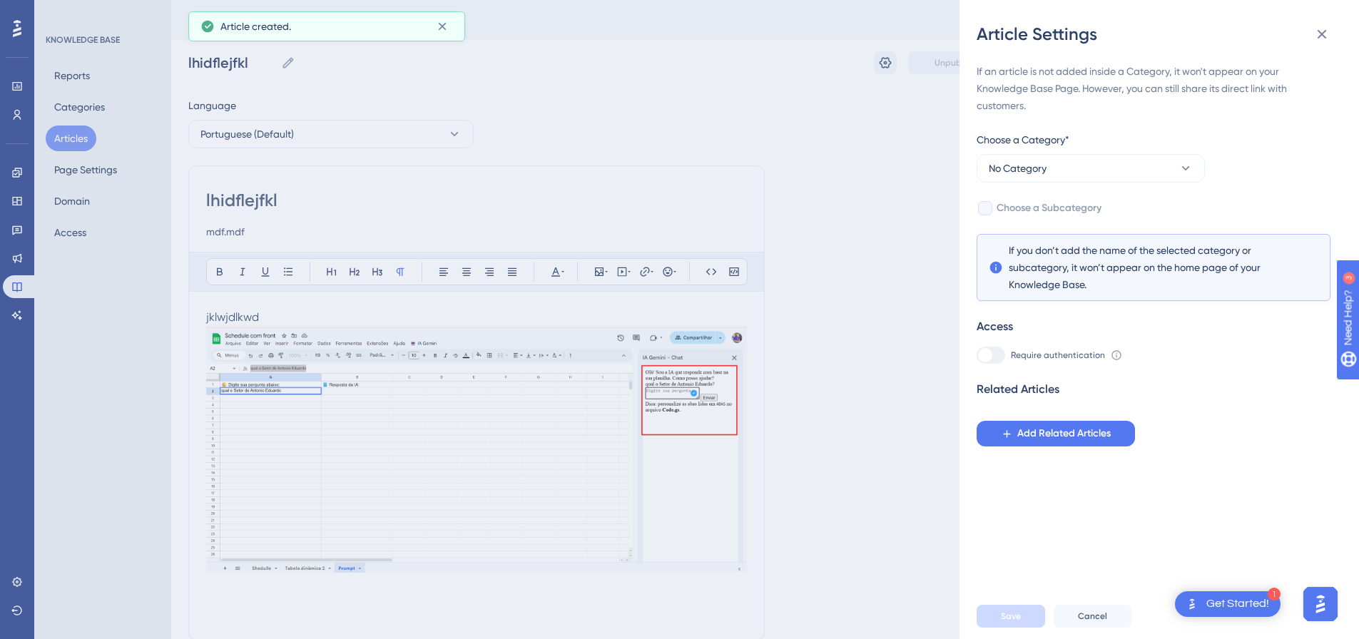
click at [838, 116] on div "Article Settings If an article is not added inside a Category, it won't appear …" at bounding box center [679, 319] width 1359 height 639
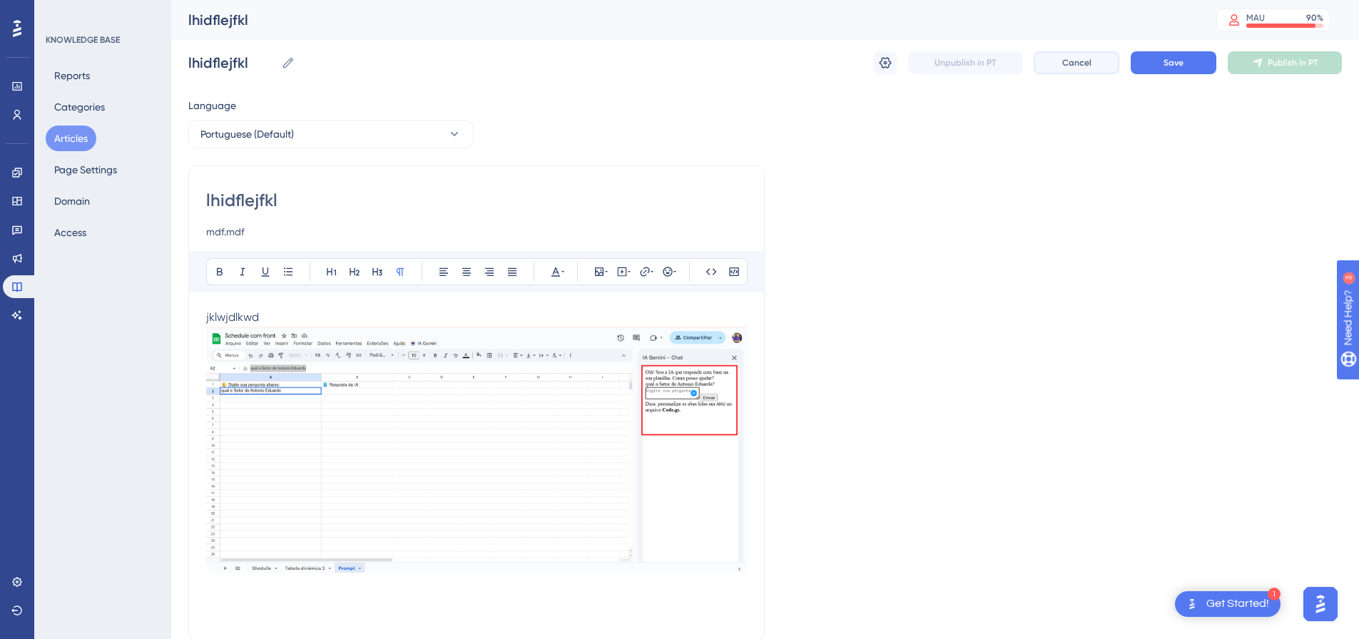
click at [1072, 65] on span "Cancel" at bounding box center [1077, 62] width 29 height 11
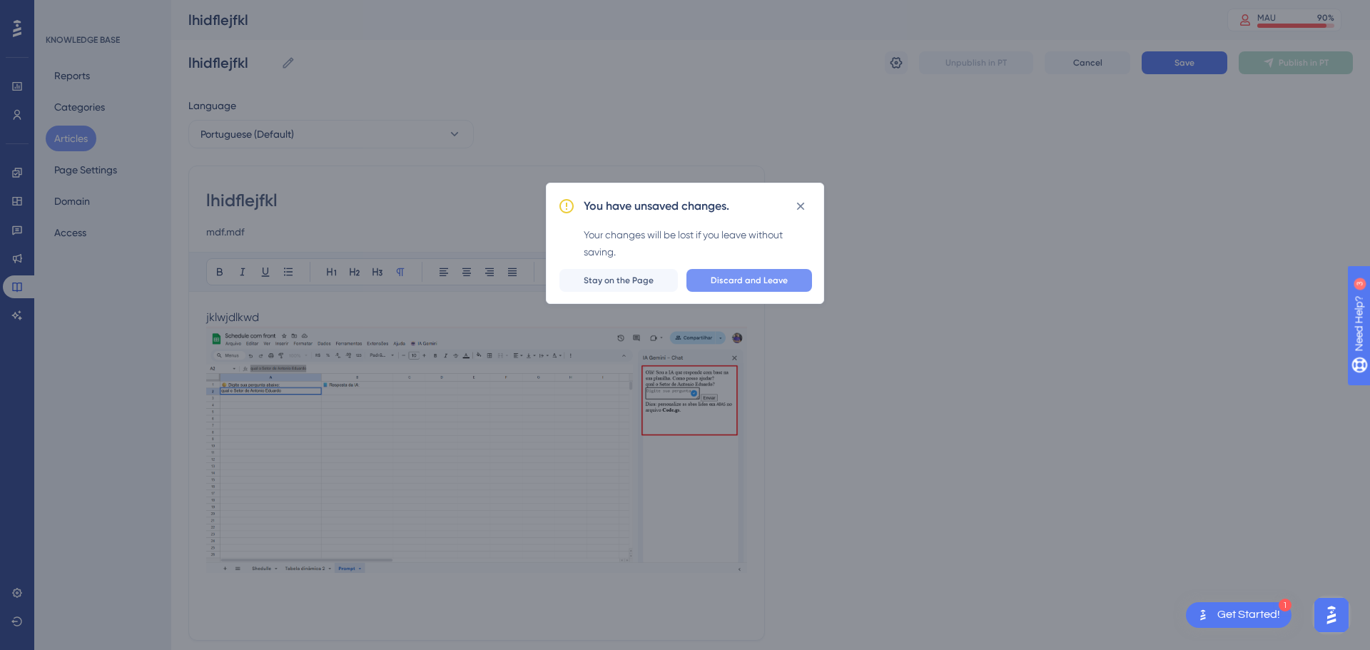
click at [746, 281] on span "Discard and Leave" at bounding box center [749, 280] width 77 height 11
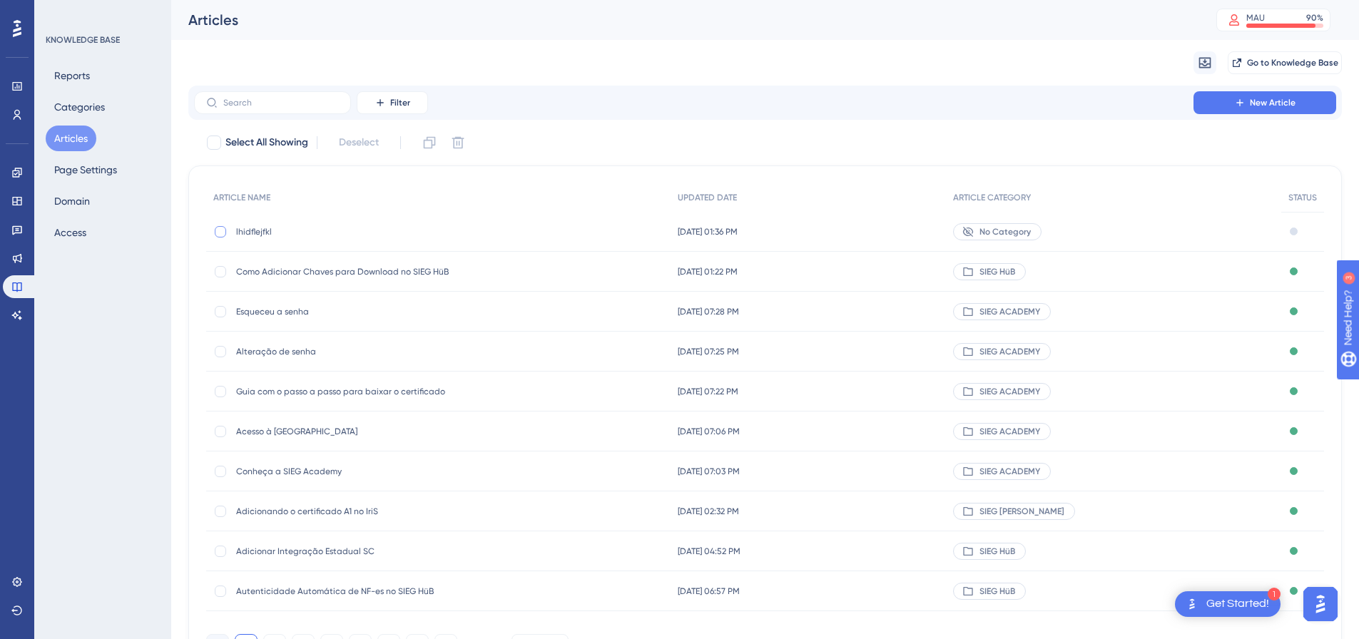
click at [219, 230] on div at bounding box center [220, 231] width 11 height 11
click at [465, 138] on icon at bounding box center [458, 143] width 14 height 14
checkbox input "false"
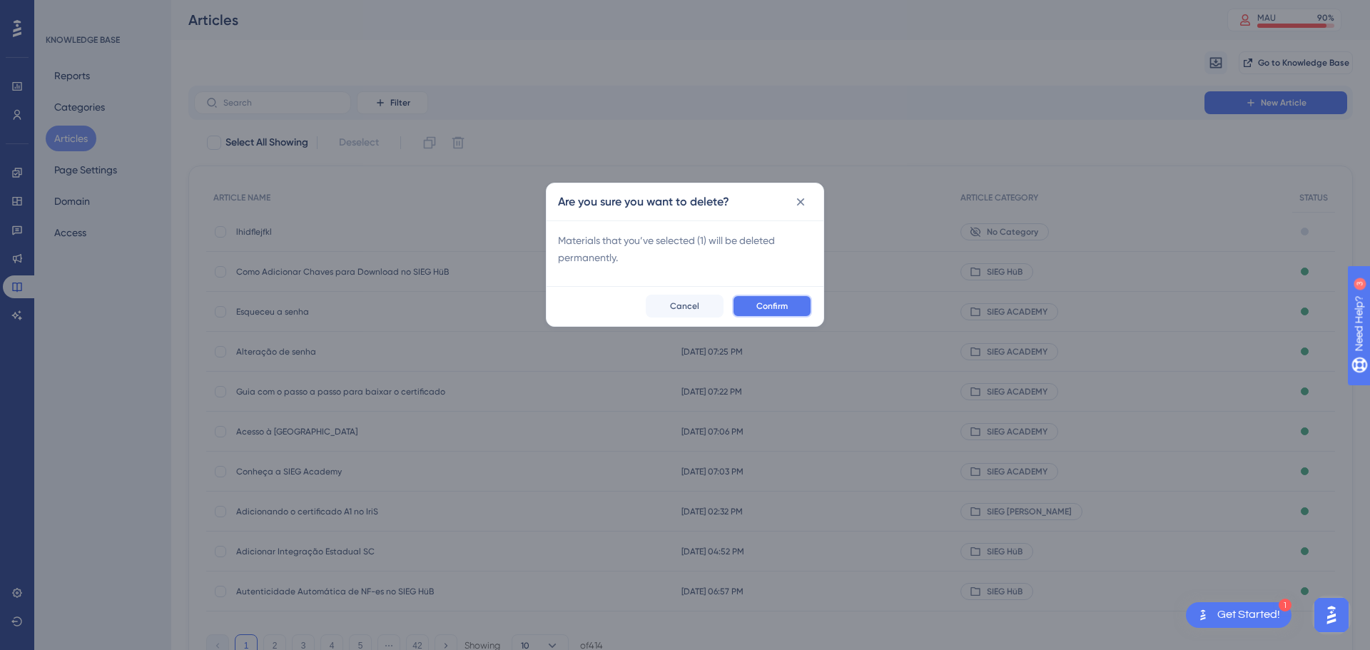
click at [776, 305] on span "Confirm" at bounding box center [771, 305] width 31 height 11
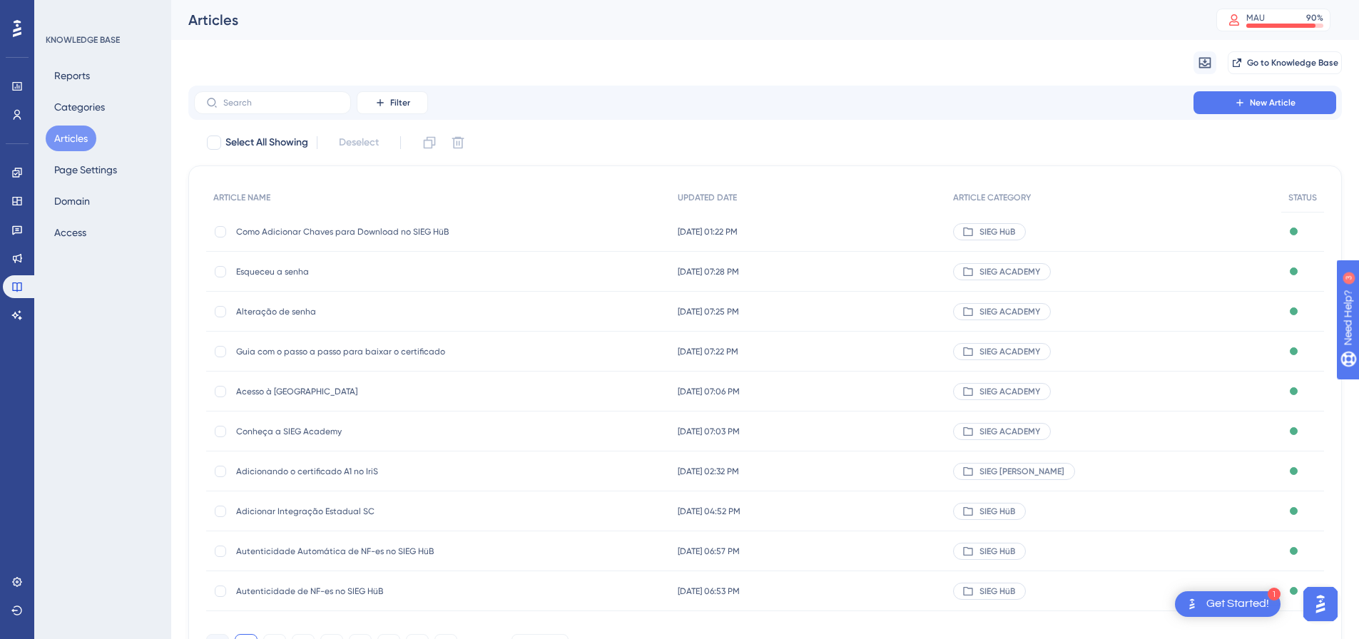
click at [563, 66] on div "Migrate from Go to Knowledge Base" at bounding box center [765, 63] width 1154 height 46
click at [634, 51] on div "Migrate from Go to Knowledge Base" at bounding box center [765, 63] width 1154 height 46
click at [617, 51] on div "Migrate from Go to Knowledge Base" at bounding box center [765, 63] width 1154 height 46
